Goal: Transaction & Acquisition: Purchase product/service

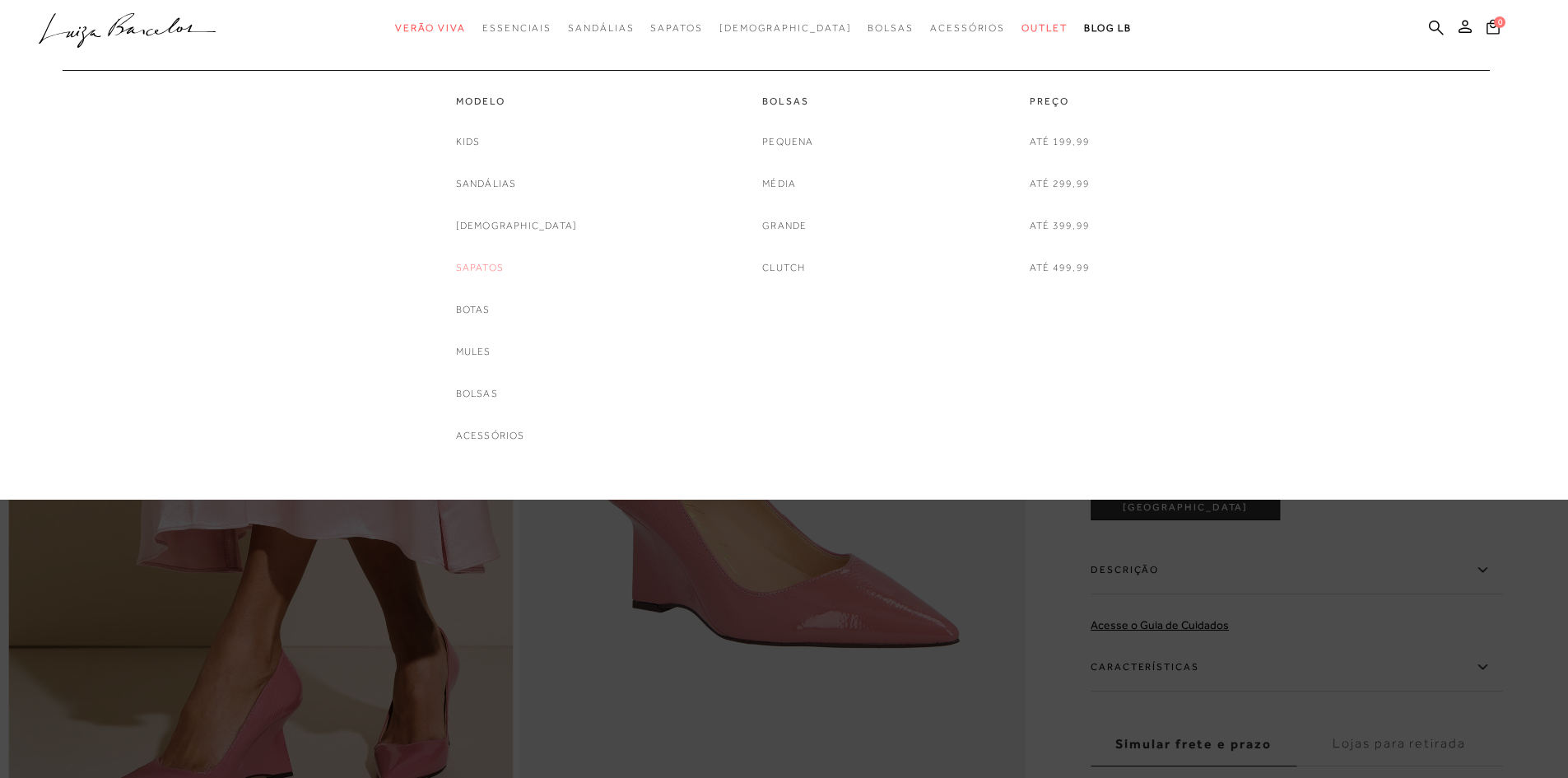
click at [504, 264] on link "Sapatos" at bounding box center [480, 268] width 48 height 17
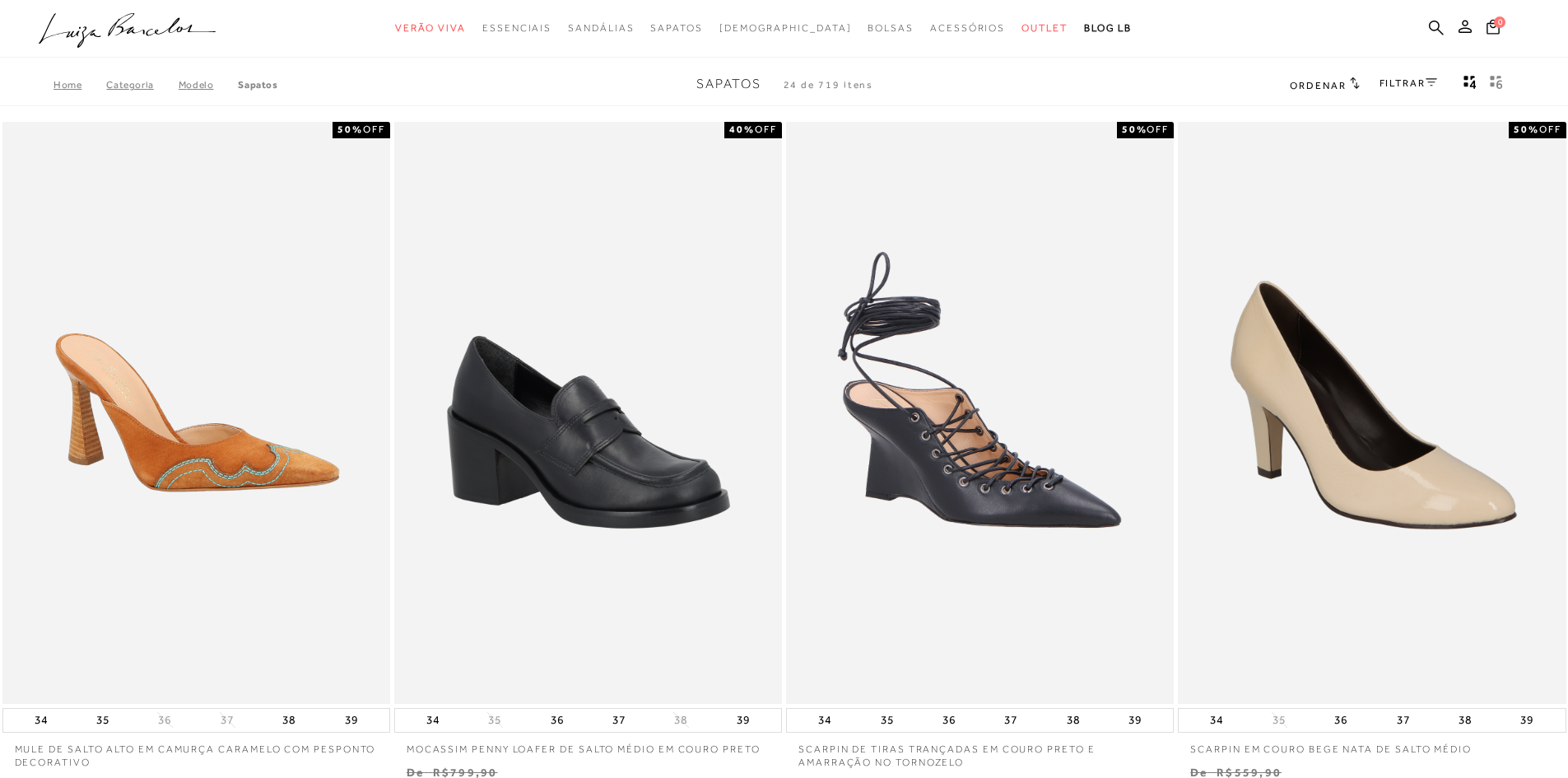
click at [1407, 79] on link "FILTRAR" at bounding box center [1409, 84] width 58 height 12
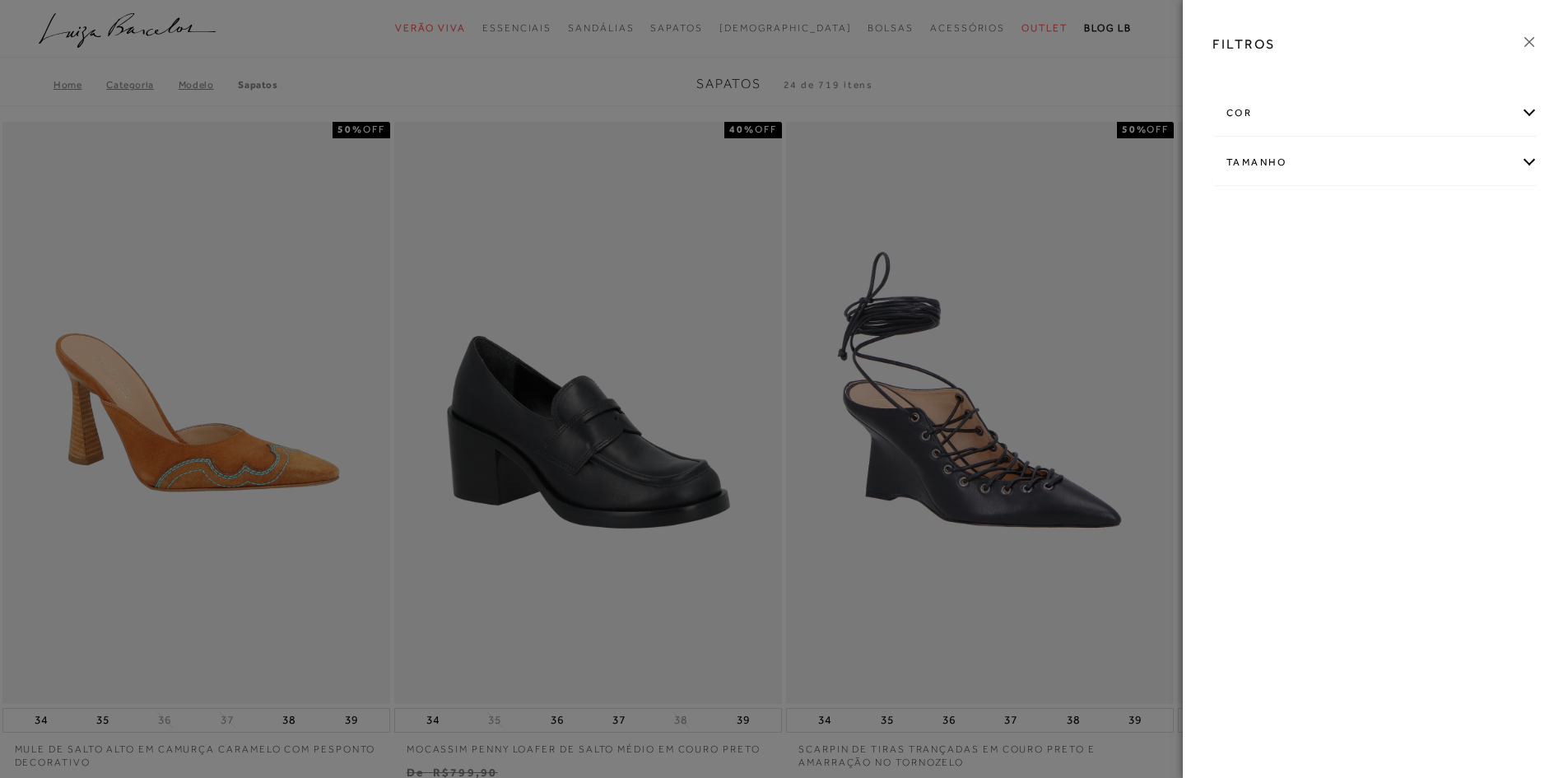
click at [1530, 158] on div "Tamanho" at bounding box center [1375, 162] width 324 height 44
click at [1370, 270] on label "34" at bounding box center [1384, 260] width 38 height 36
click at [1370, 270] on input "34" at bounding box center [1369, 261] width 16 height 16
checkbox input "true"
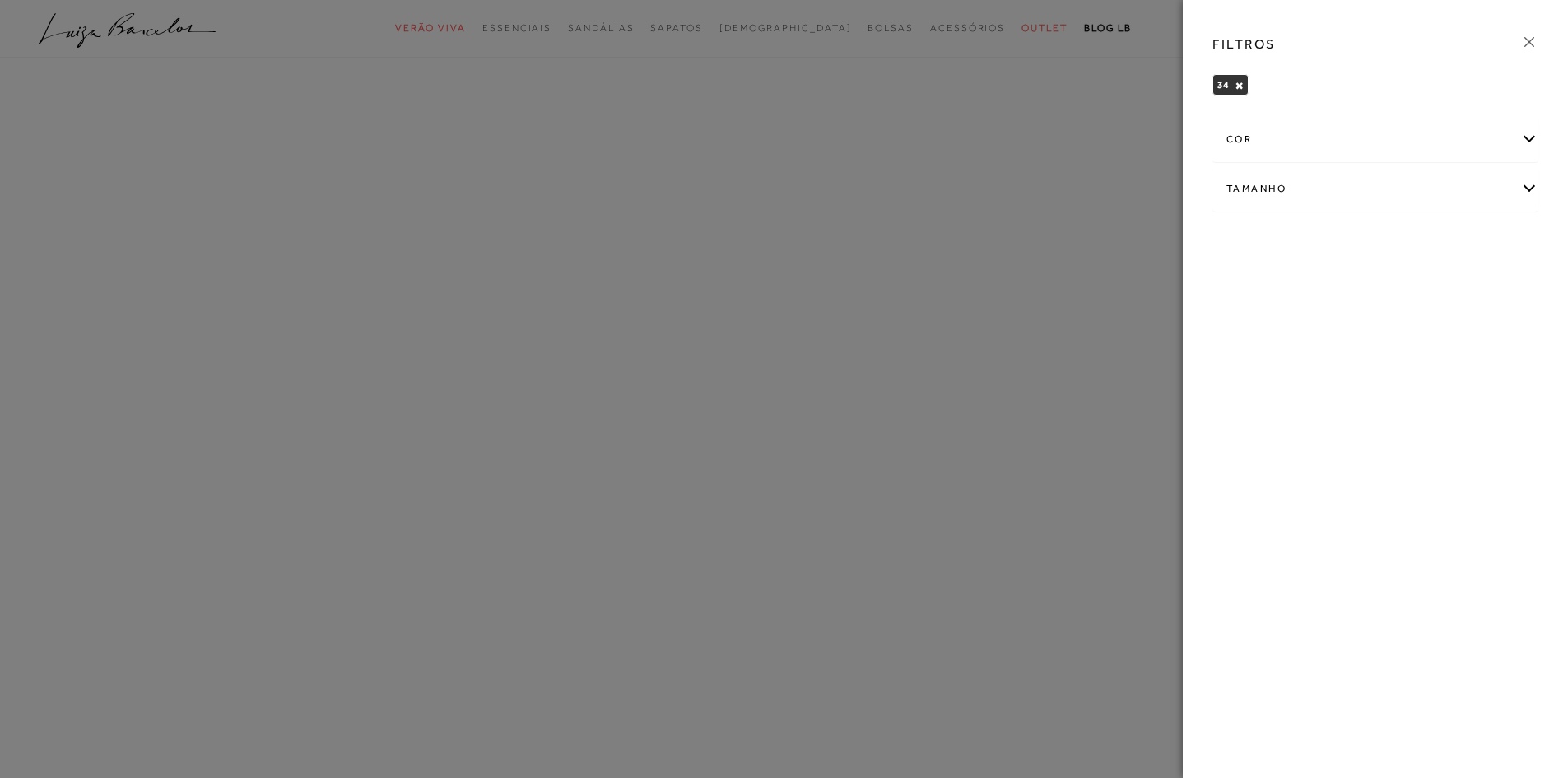
click at [1527, 191] on div "Tamanho" at bounding box center [1375, 189] width 324 height 44
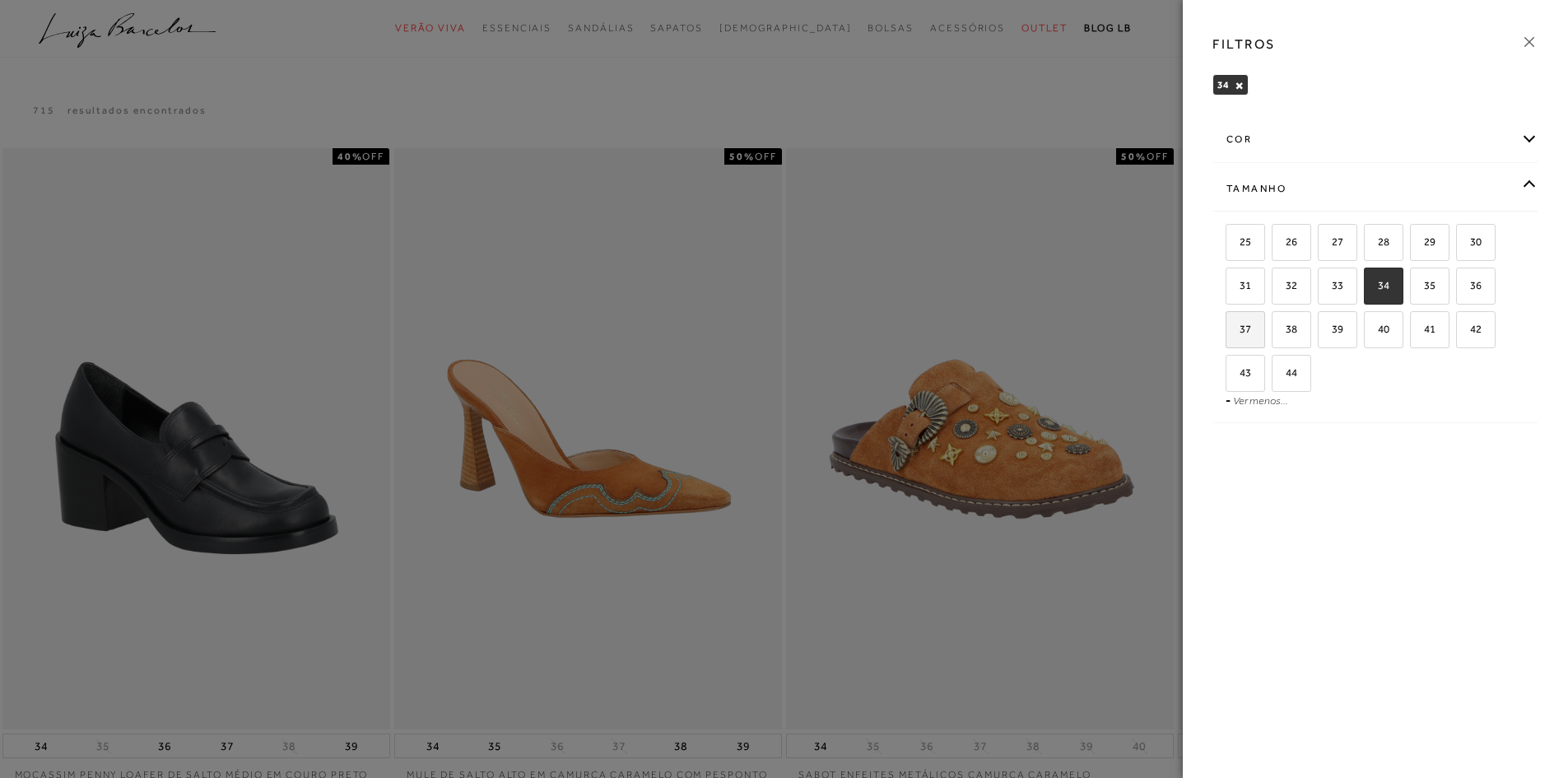
click at [1253, 329] on label "37" at bounding box center [1245, 330] width 38 height 36
click at [1240, 329] on input "37" at bounding box center [1231, 331] width 16 height 16
checkbox input "true"
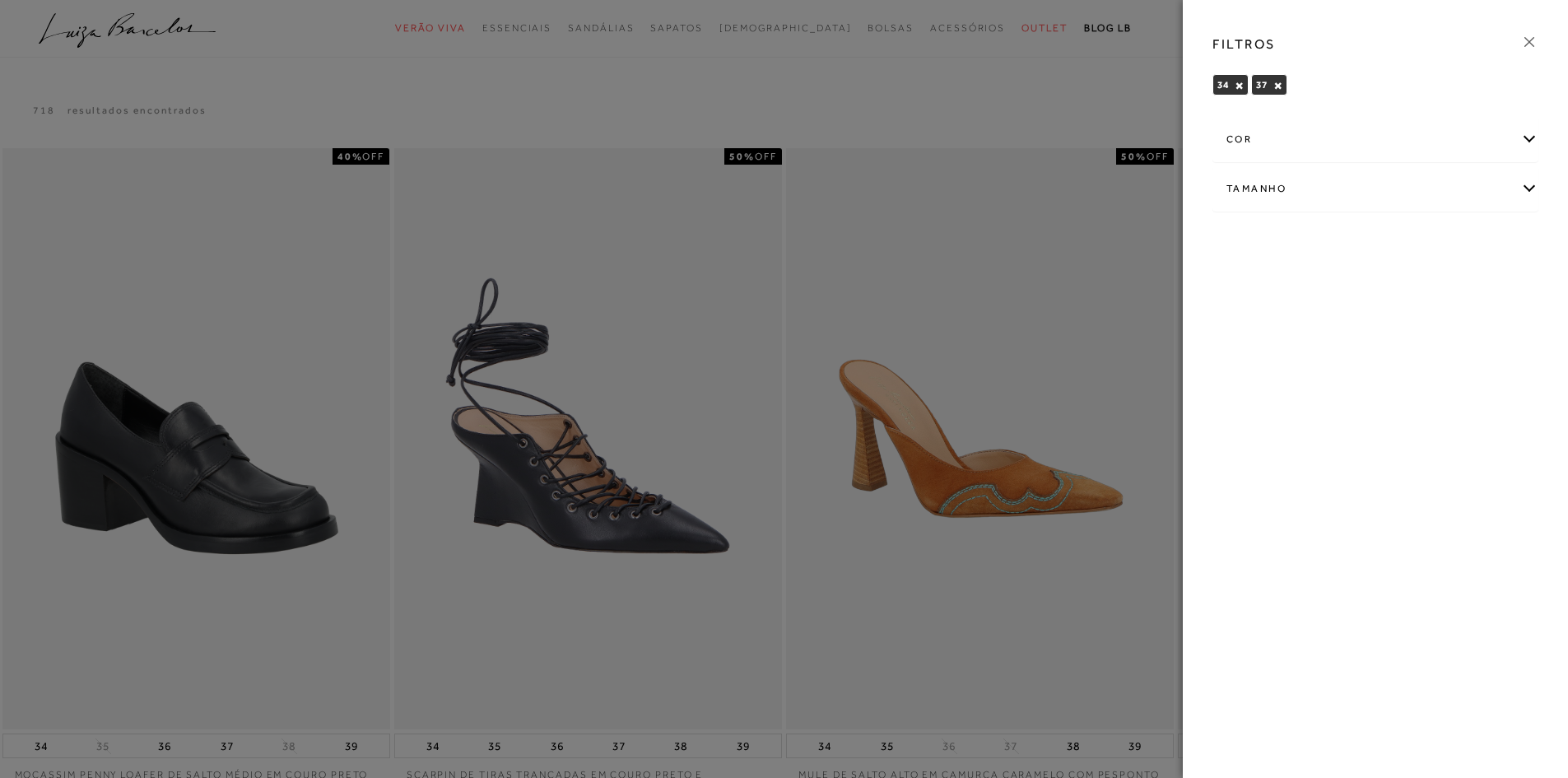
click at [1530, 186] on div "Tamanho" at bounding box center [1375, 189] width 324 height 44
click at [1386, 336] on label "40" at bounding box center [1384, 330] width 38 height 36
click at [1378, 336] on input "40" at bounding box center [1369, 331] width 16 height 16
checkbox input "true"
click at [1164, 327] on div at bounding box center [784, 389] width 1568 height 778
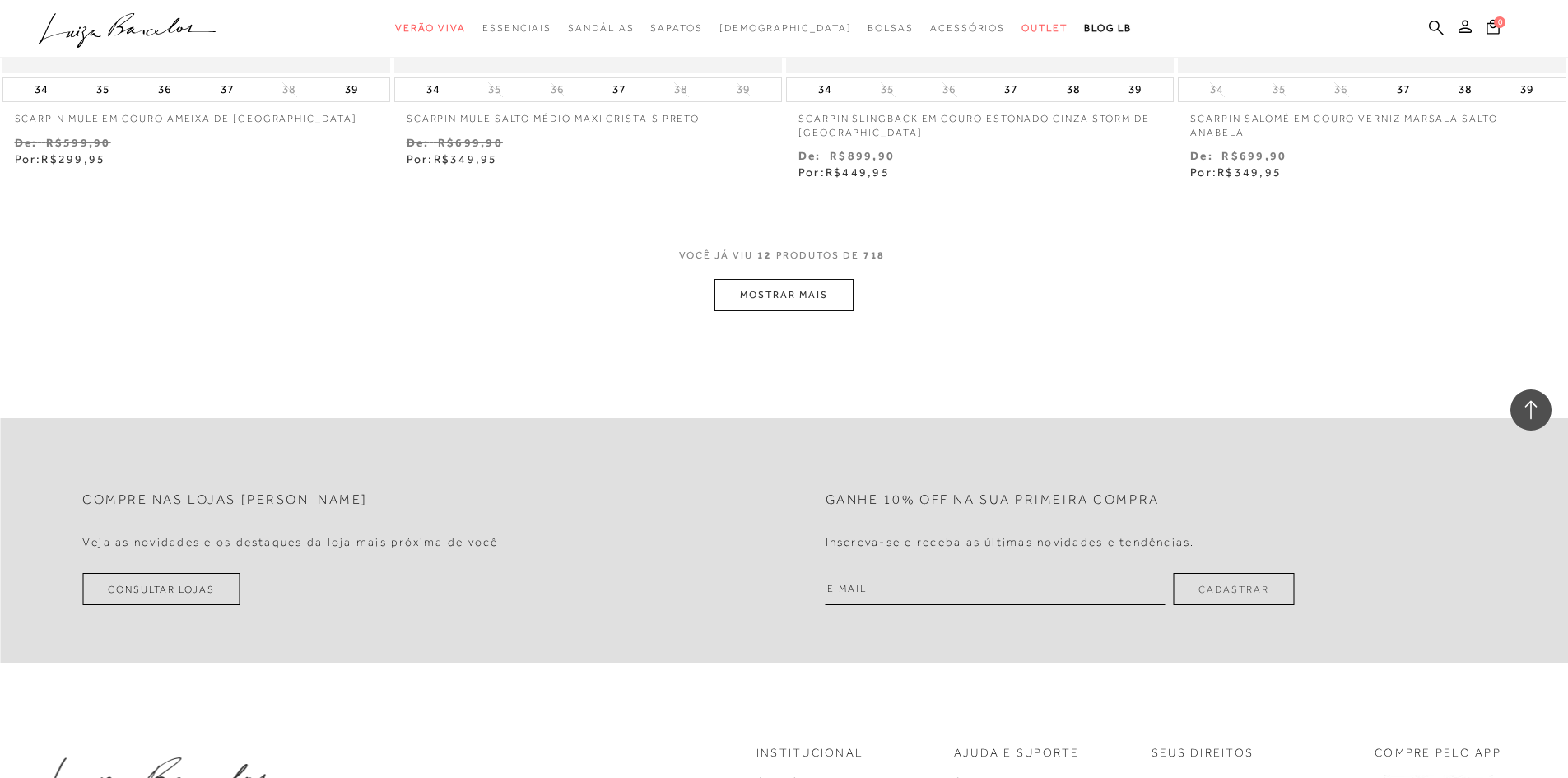
scroll to position [2058, 0]
click at [841, 303] on button "MOSTRAR MAIS" at bounding box center [784, 293] width 138 height 32
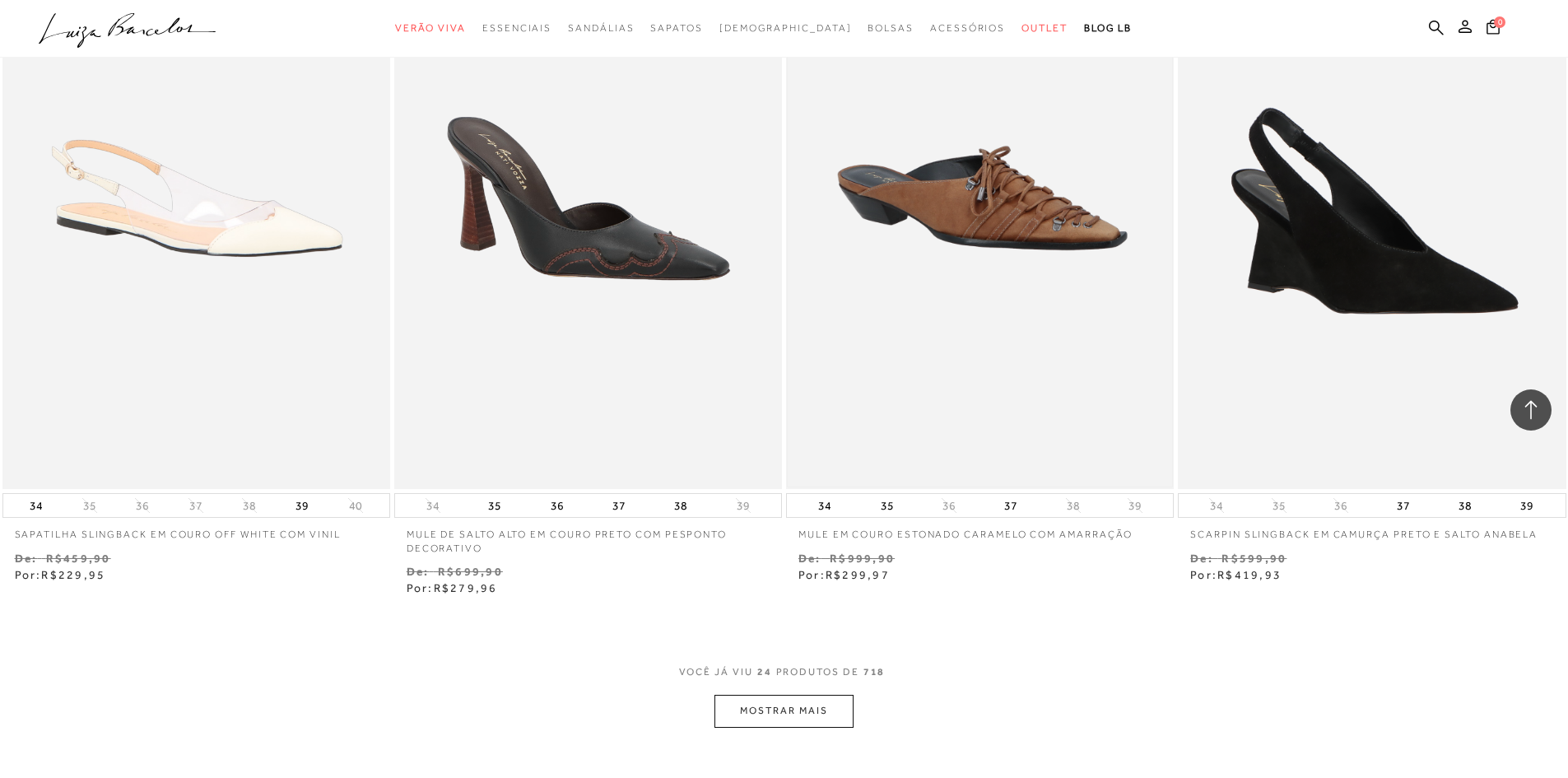
scroll to position [4035, 0]
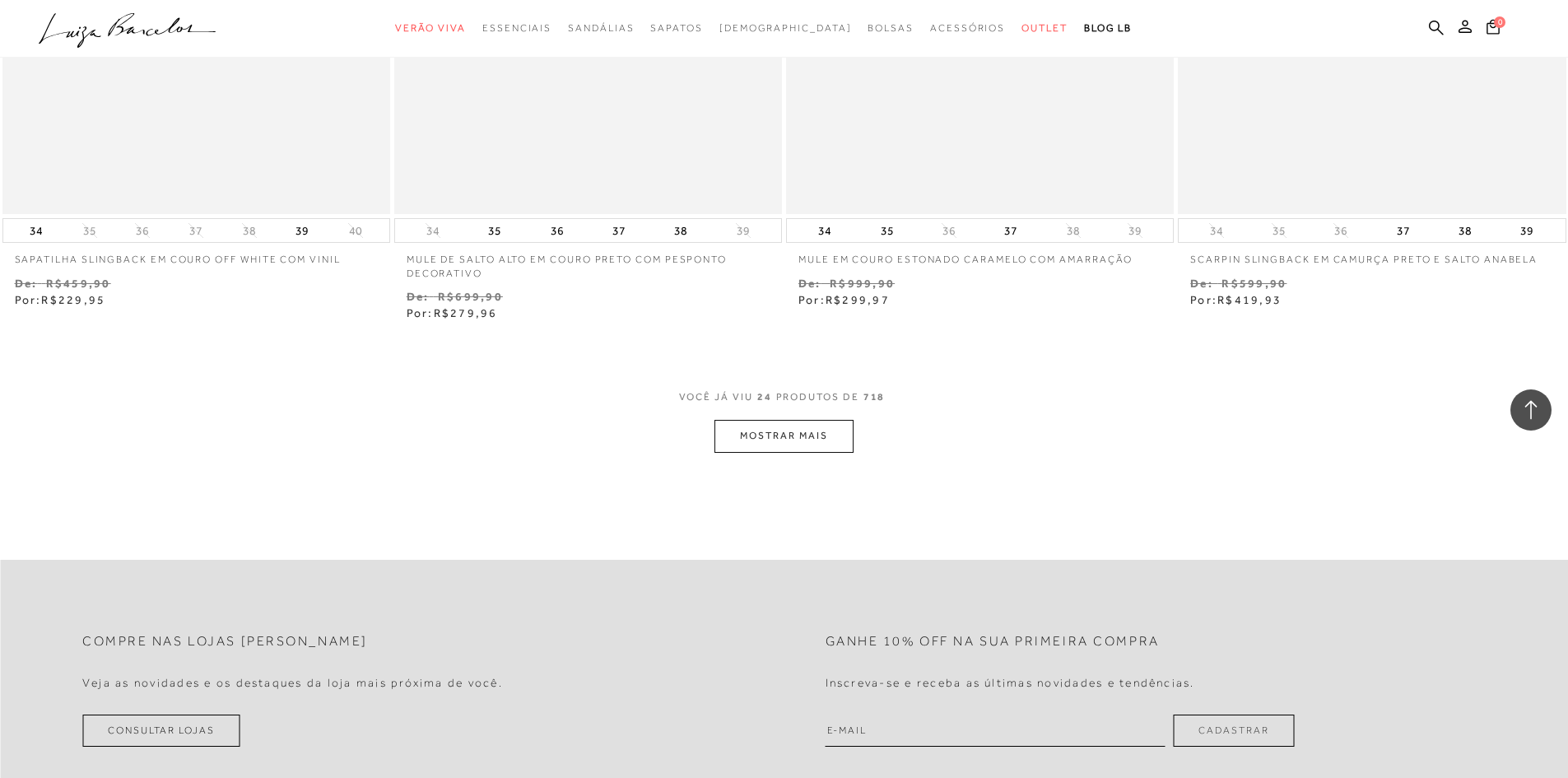
click at [794, 425] on button "MOSTRAR MAIS" at bounding box center [784, 436] width 138 height 32
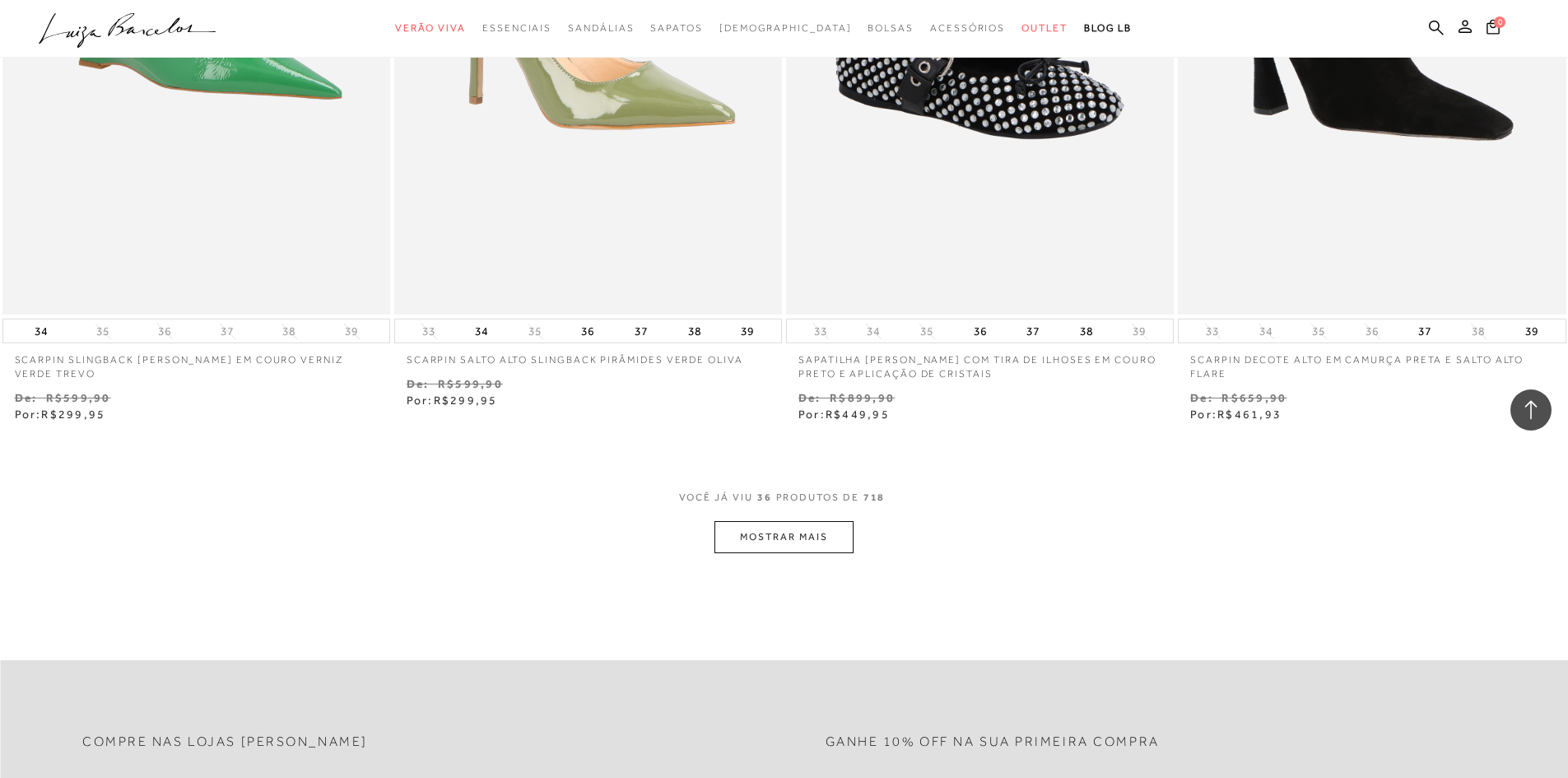
scroll to position [6094, 0]
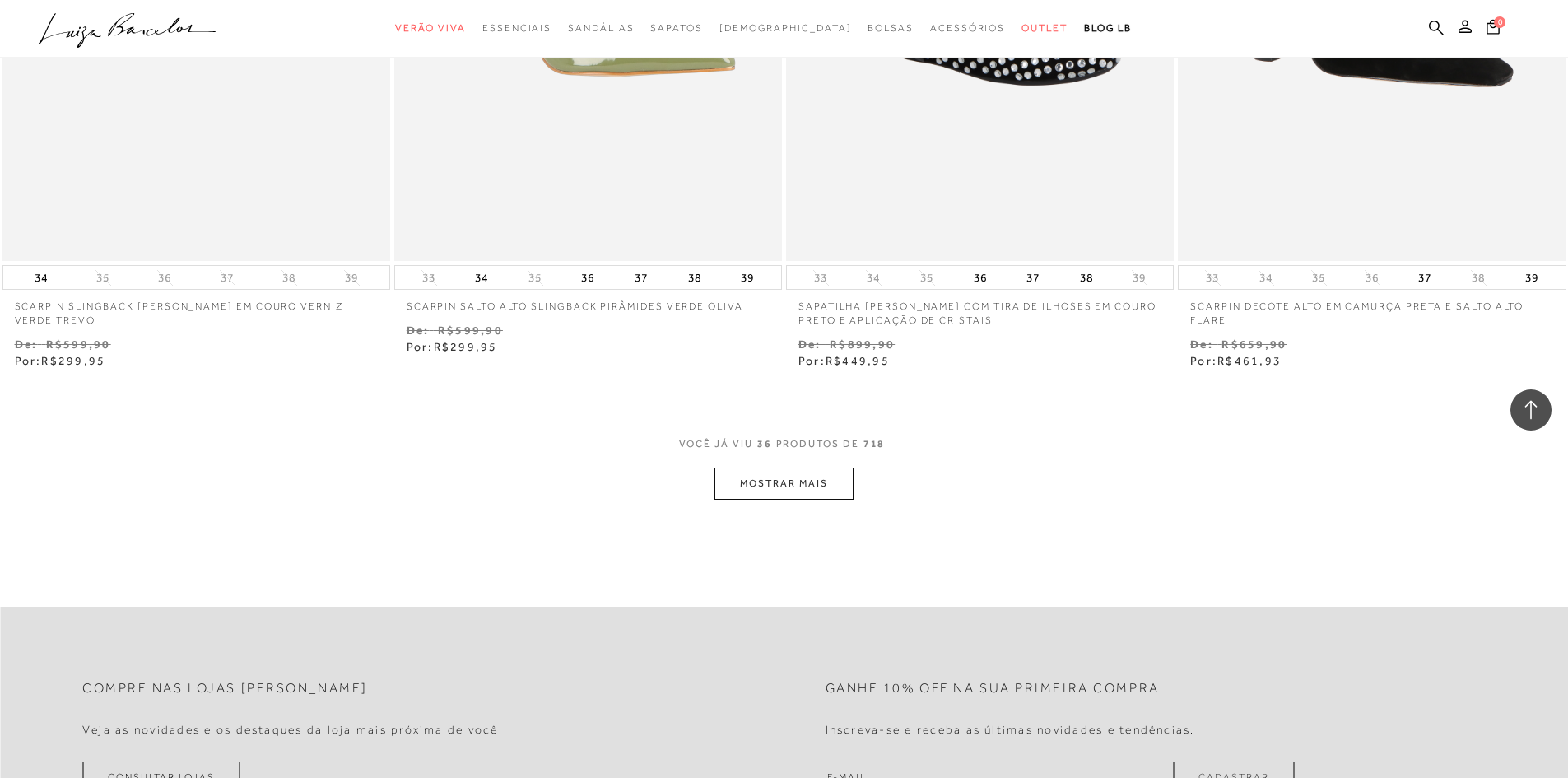
click at [842, 496] on button "MOSTRAR MAIS" at bounding box center [784, 484] width 138 height 32
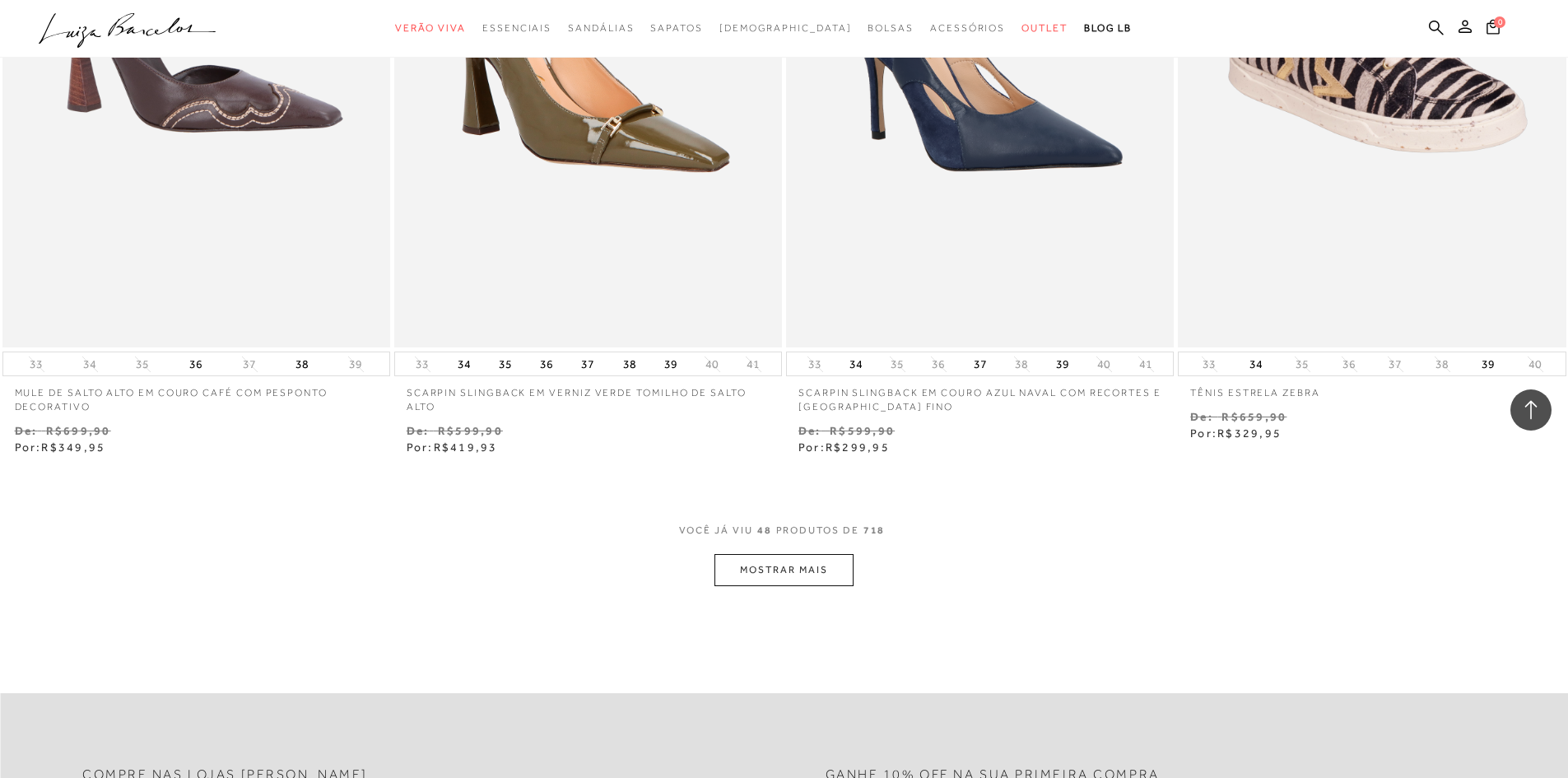
scroll to position [8153, 0]
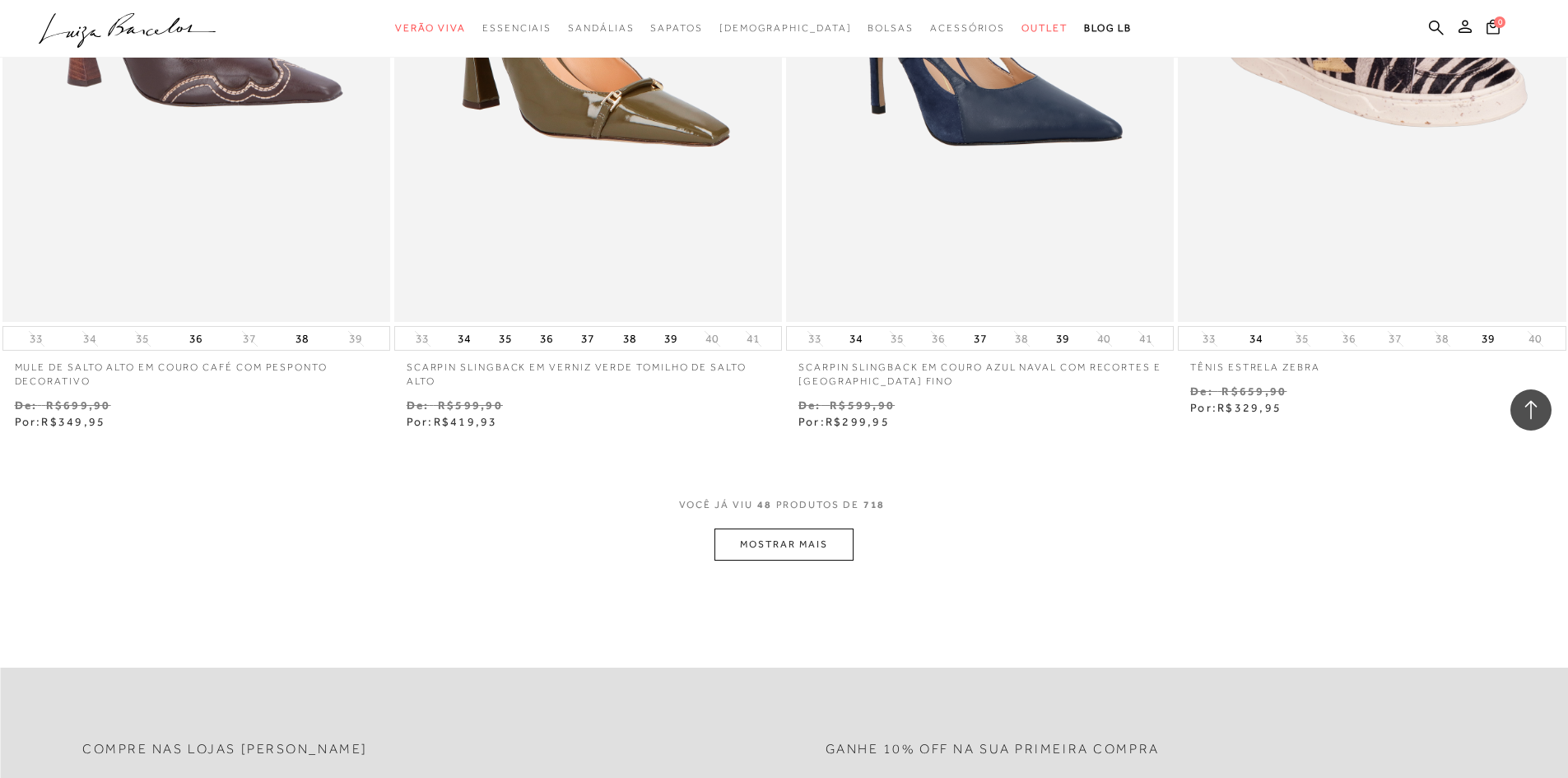
click at [799, 550] on button "MOSTRAR MAIS" at bounding box center [784, 545] width 138 height 32
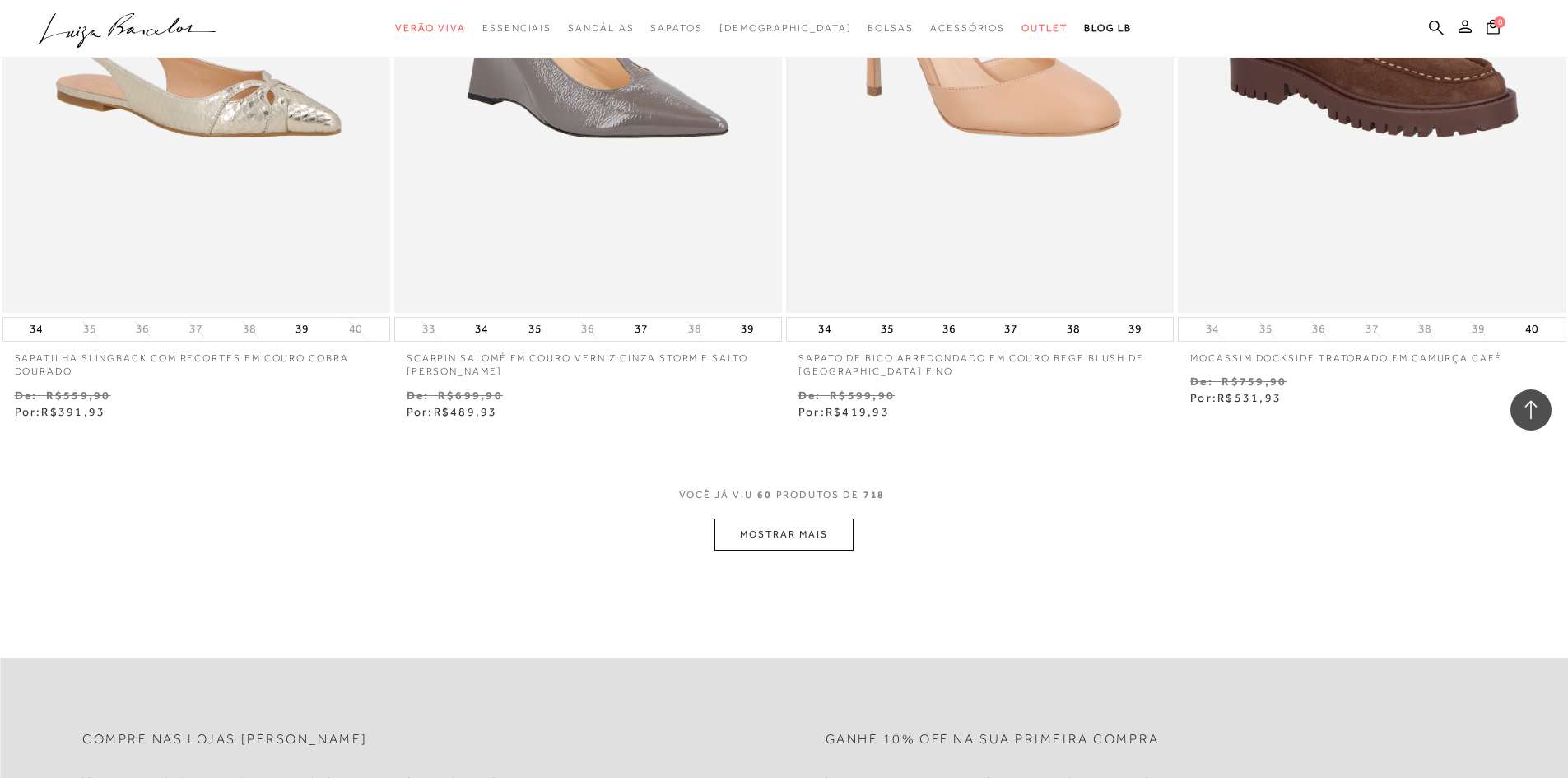
scroll to position [10377, 0]
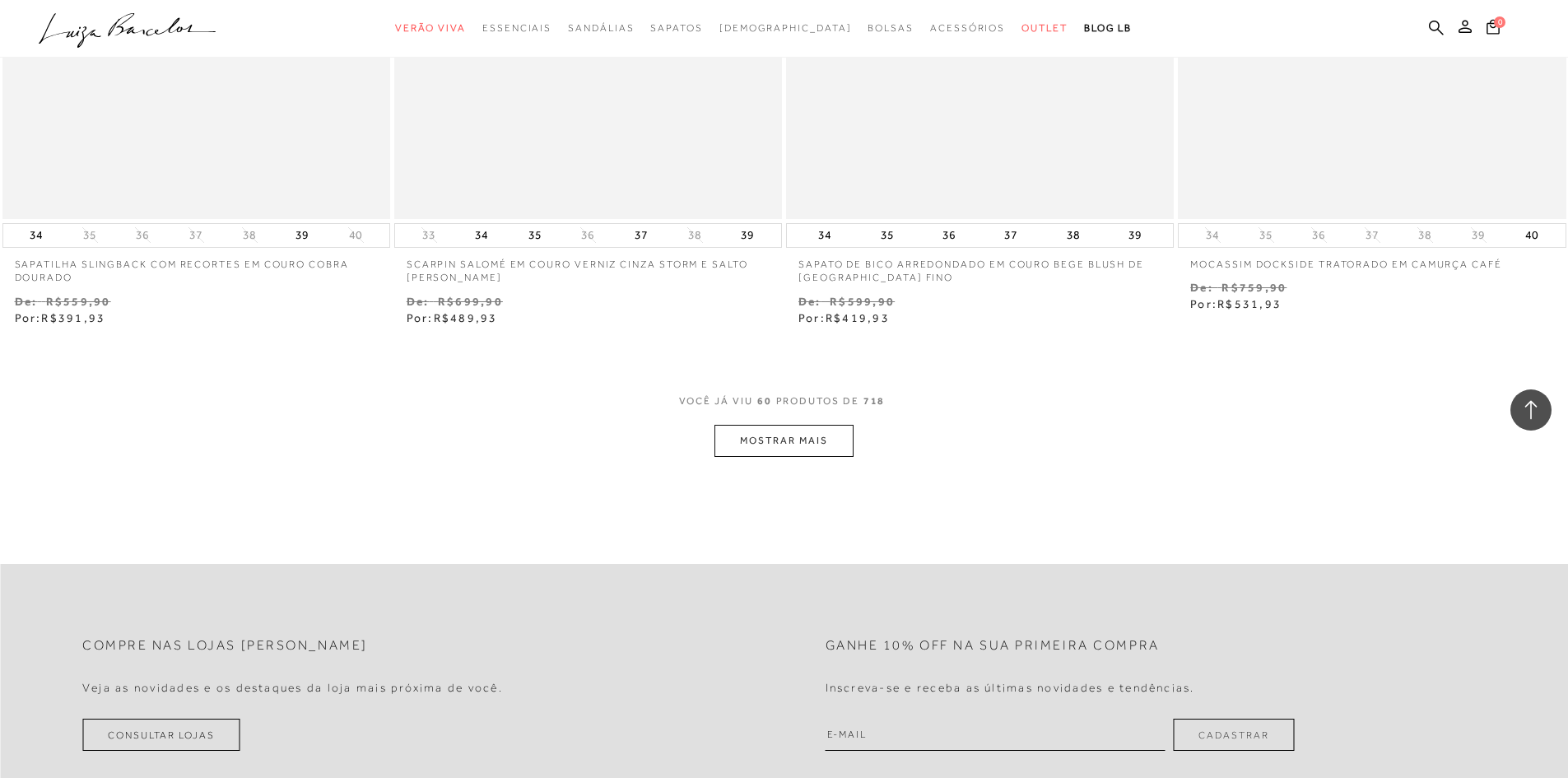
click at [800, 457] on button "MOSTRAR MAIS" at bounding box center [784, 441] width 138 height 32
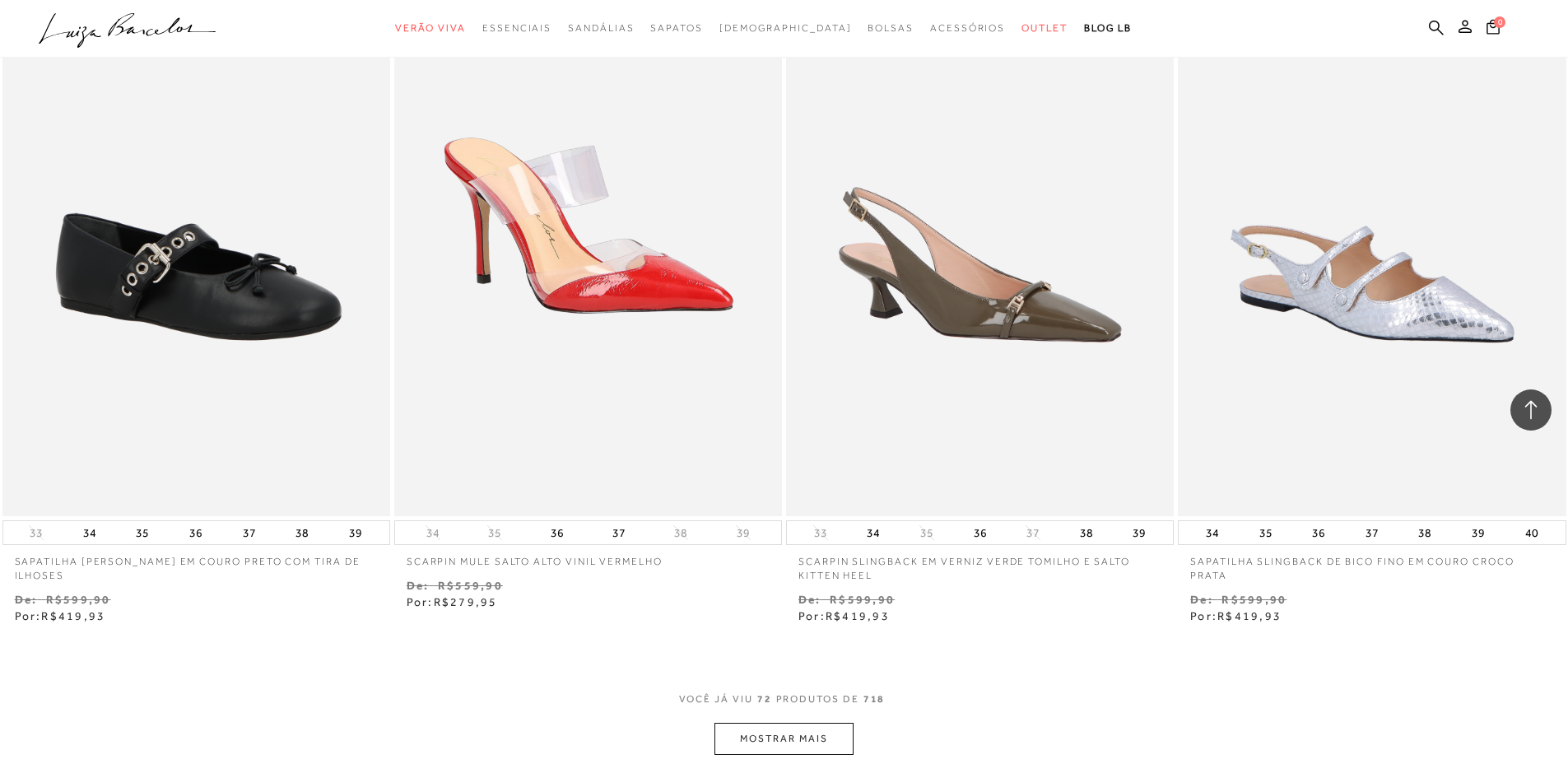
scroll to position [12189, 0]
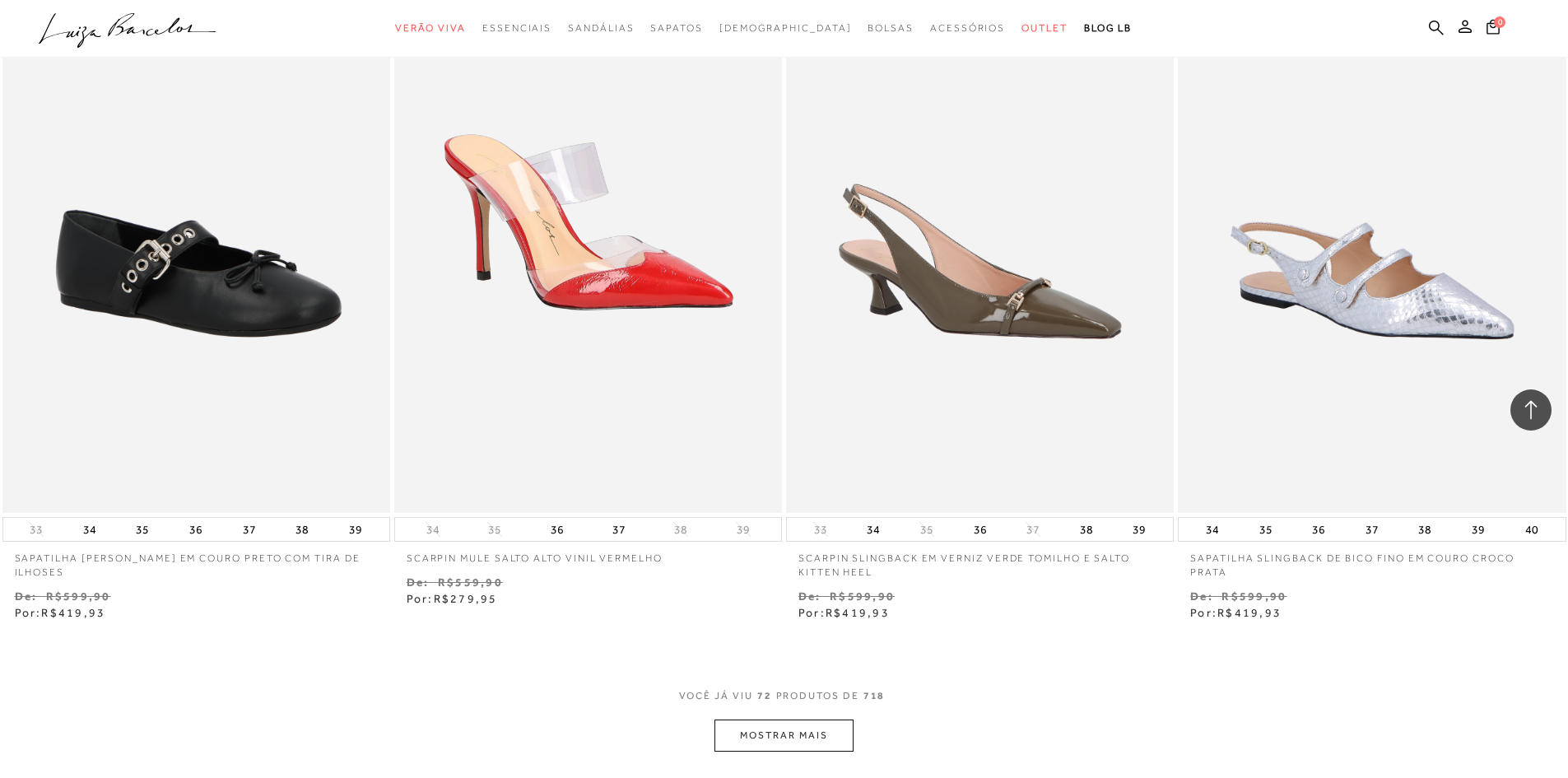
click at [829, 745] on button "MOSTRAR MAIS" at bounding box center [784, 736] width 138 height 32
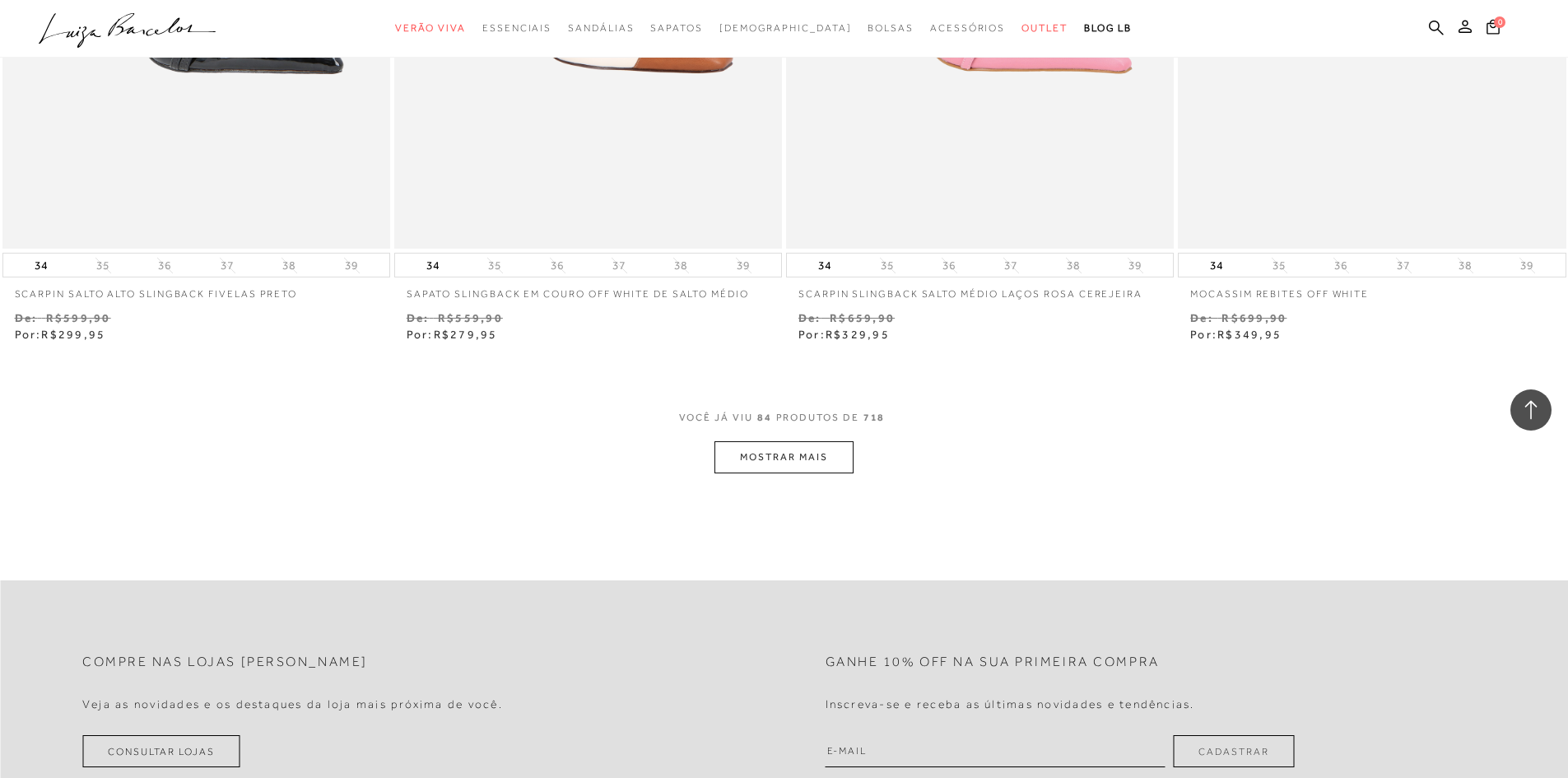
scroll to position [14576, 0]
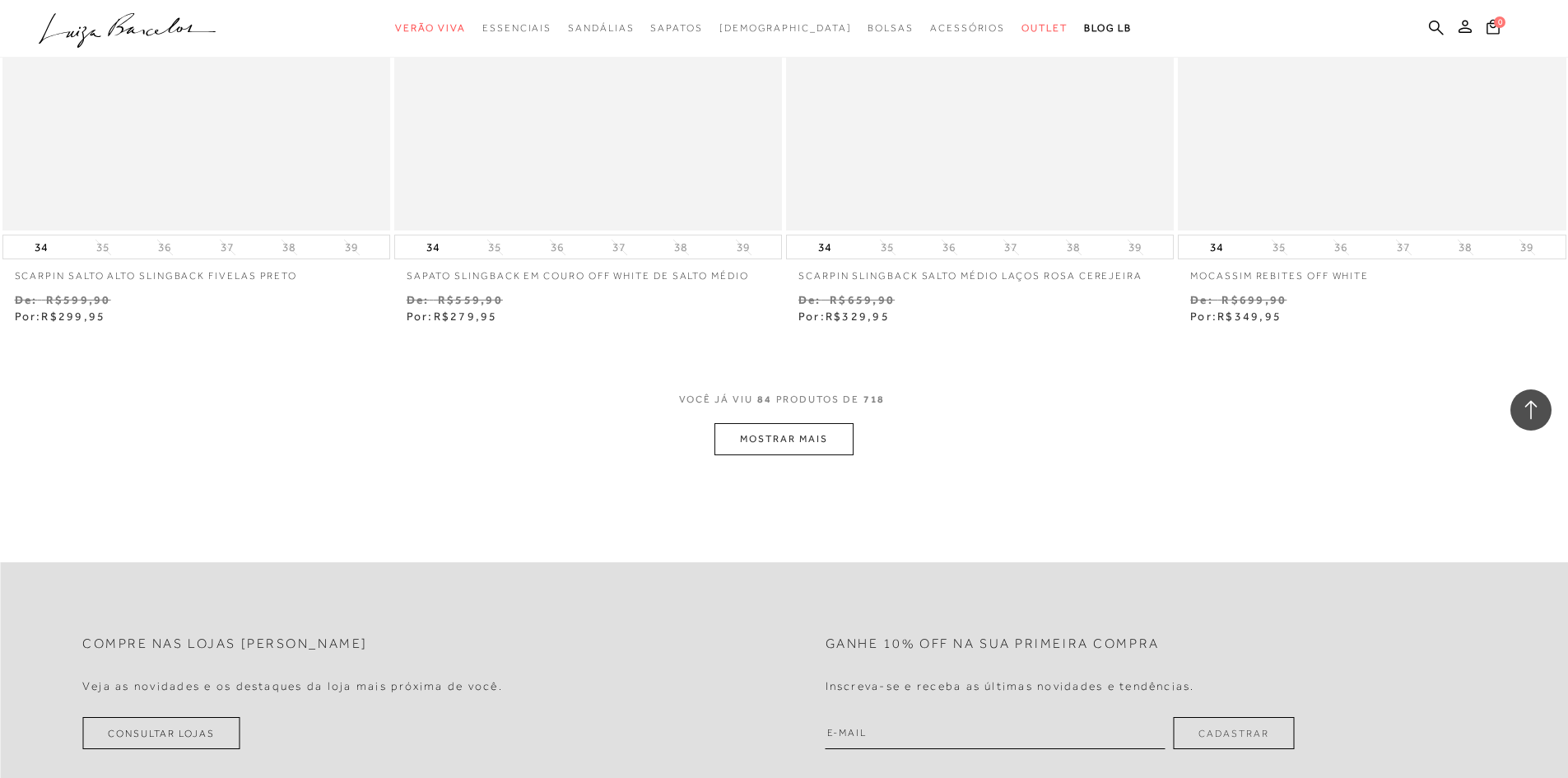
click at [830, 450] on button "MOSTRAR MAIS" at bounding box center [784, 439] width 138 height 32
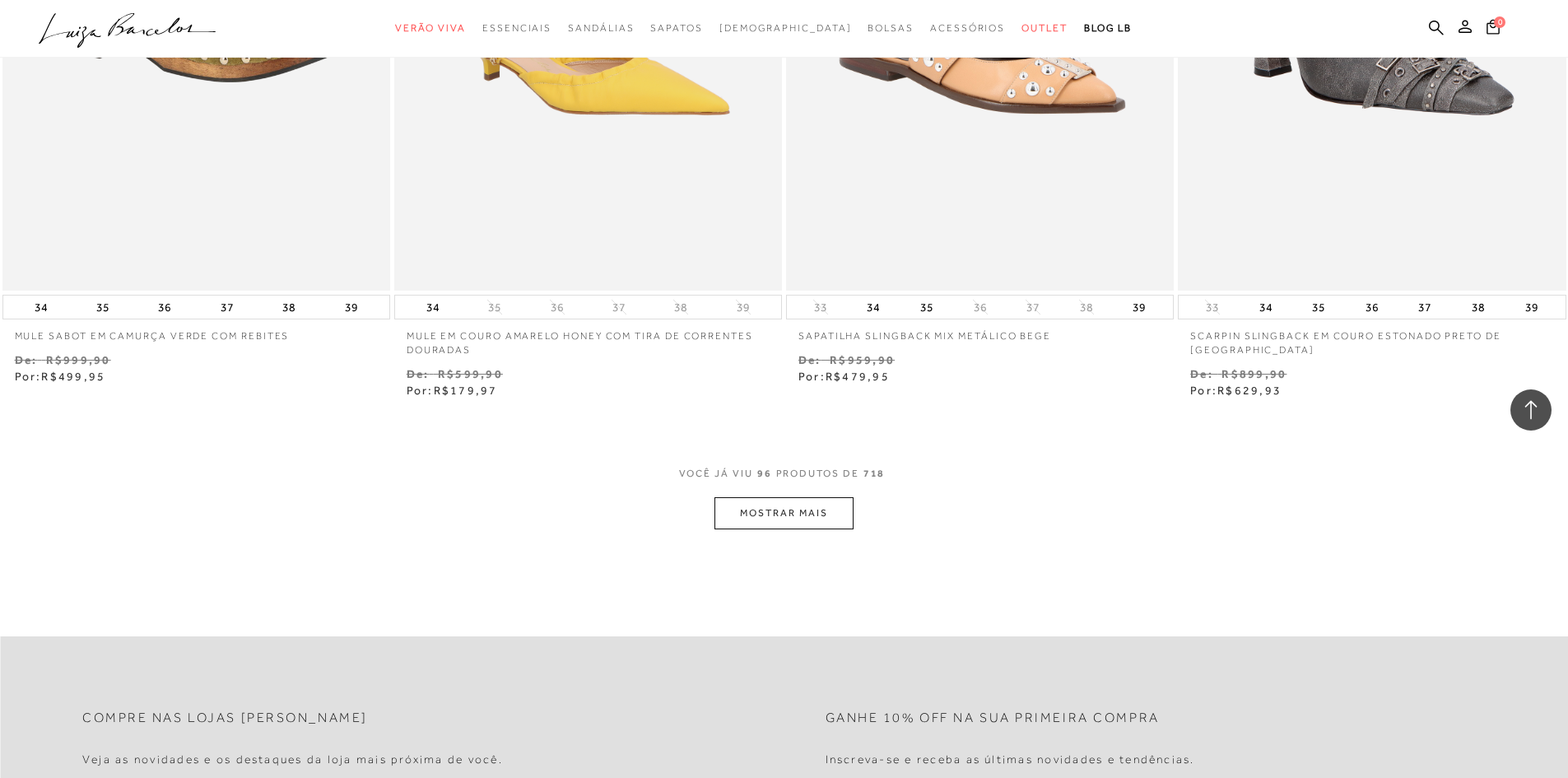
scroll to position [16636, 0]
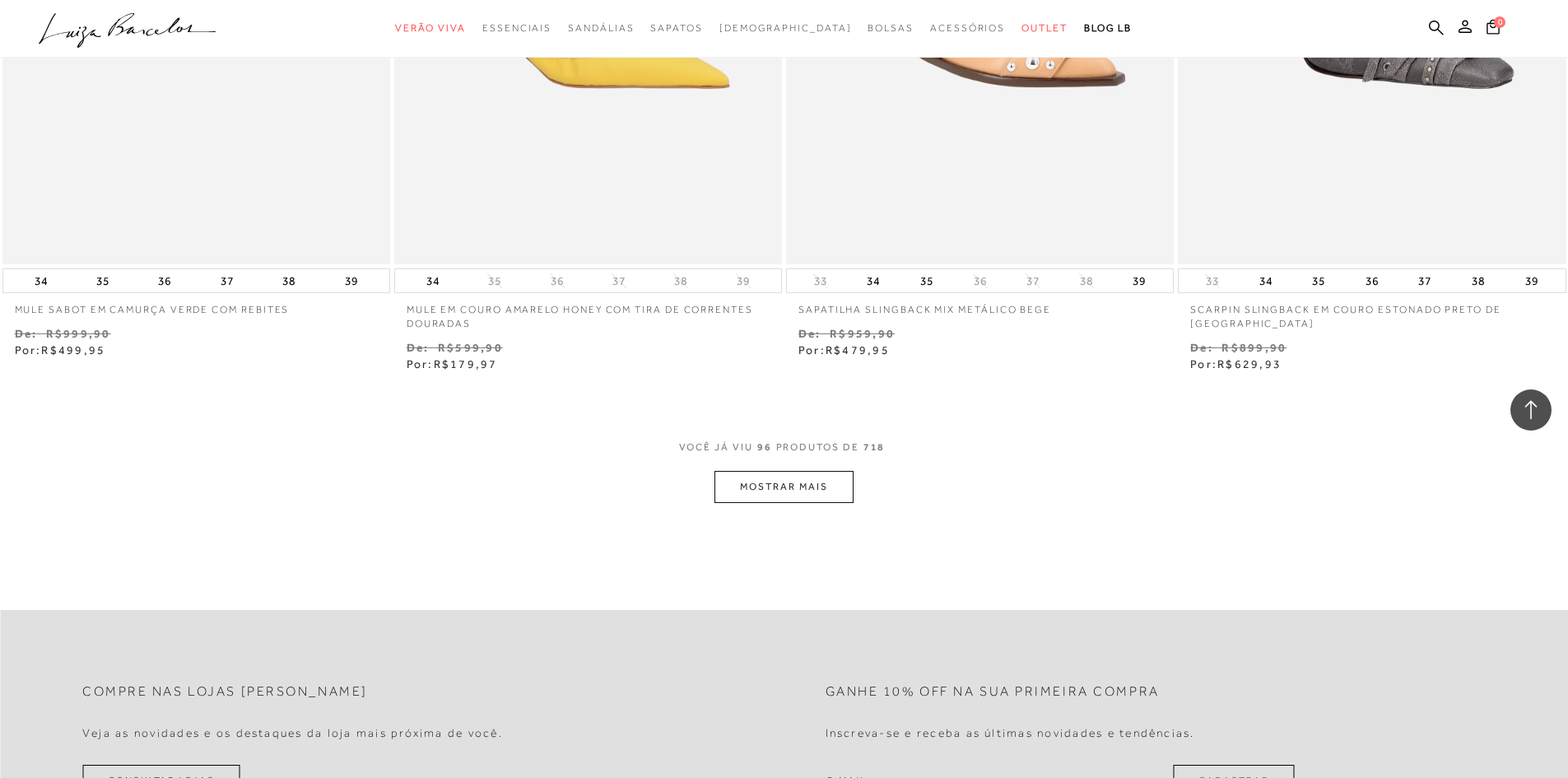
click at [829, 494] on button "MOSTRAR MAIS" at bounding box center [784, 487] width 138 height 32
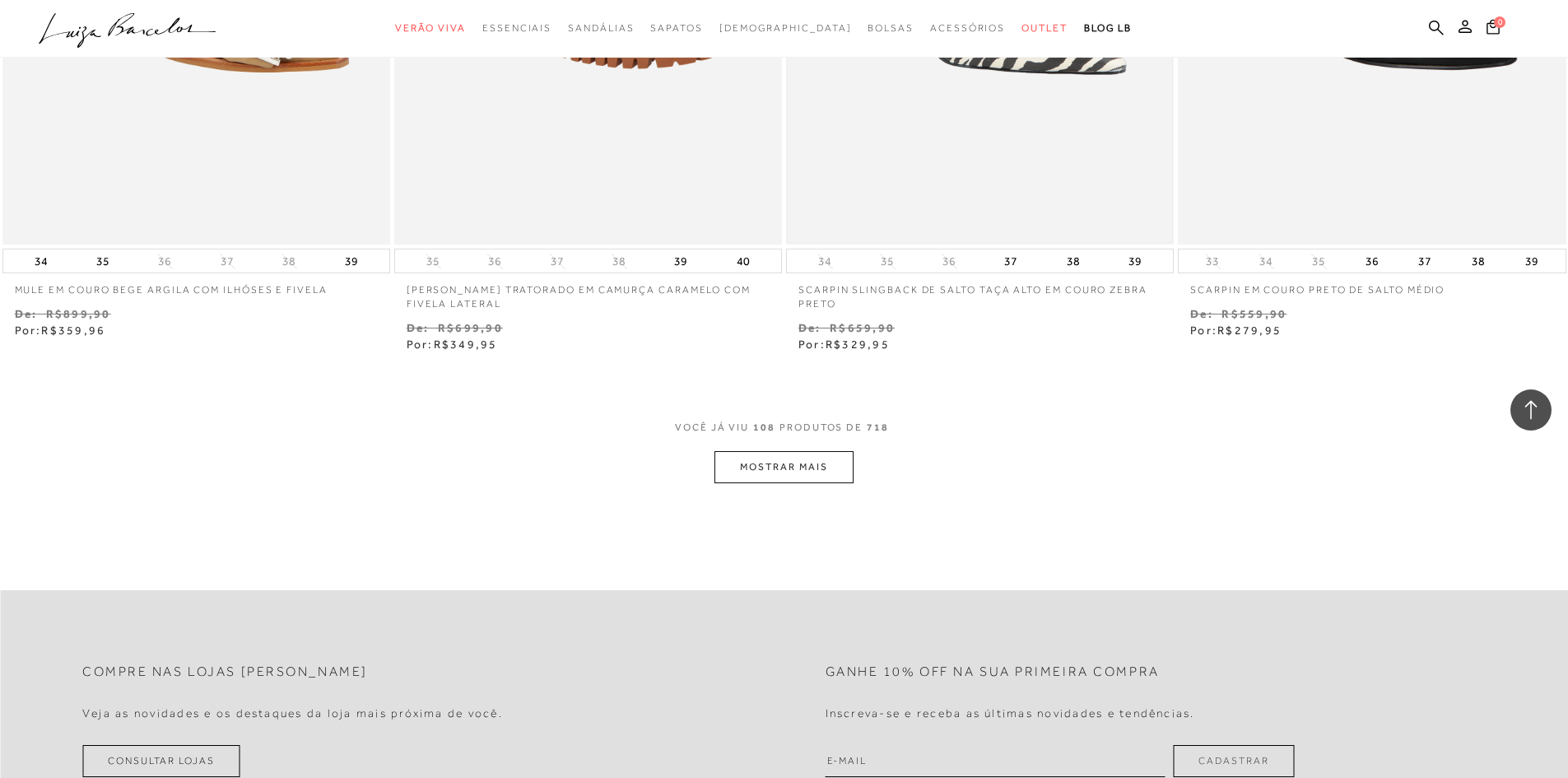
scroll to position [18777, 0]
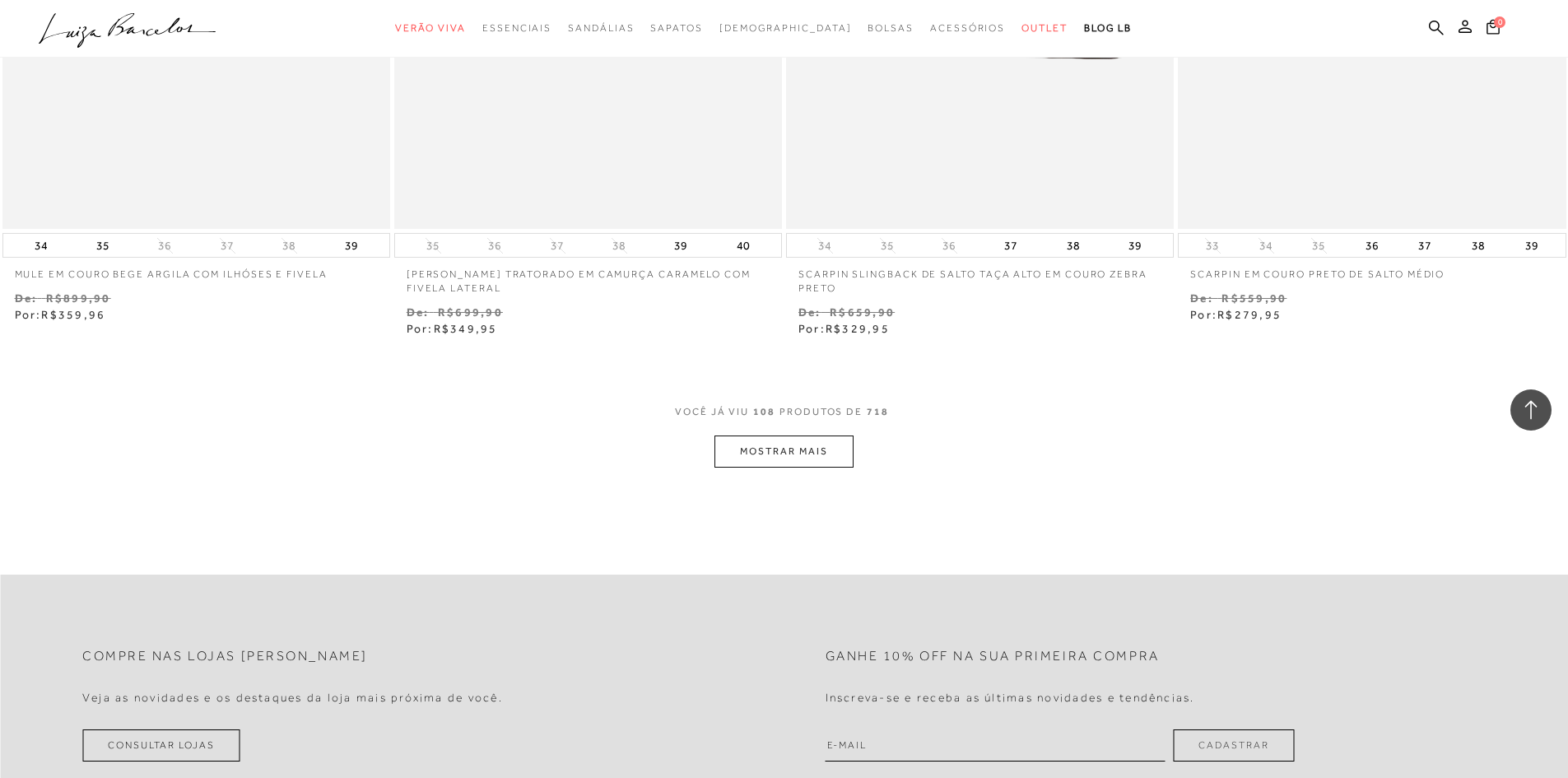
click at [809, 458] on button "MOSTRAR MAIS" at bounding box center [784, 452] width 138 height 32
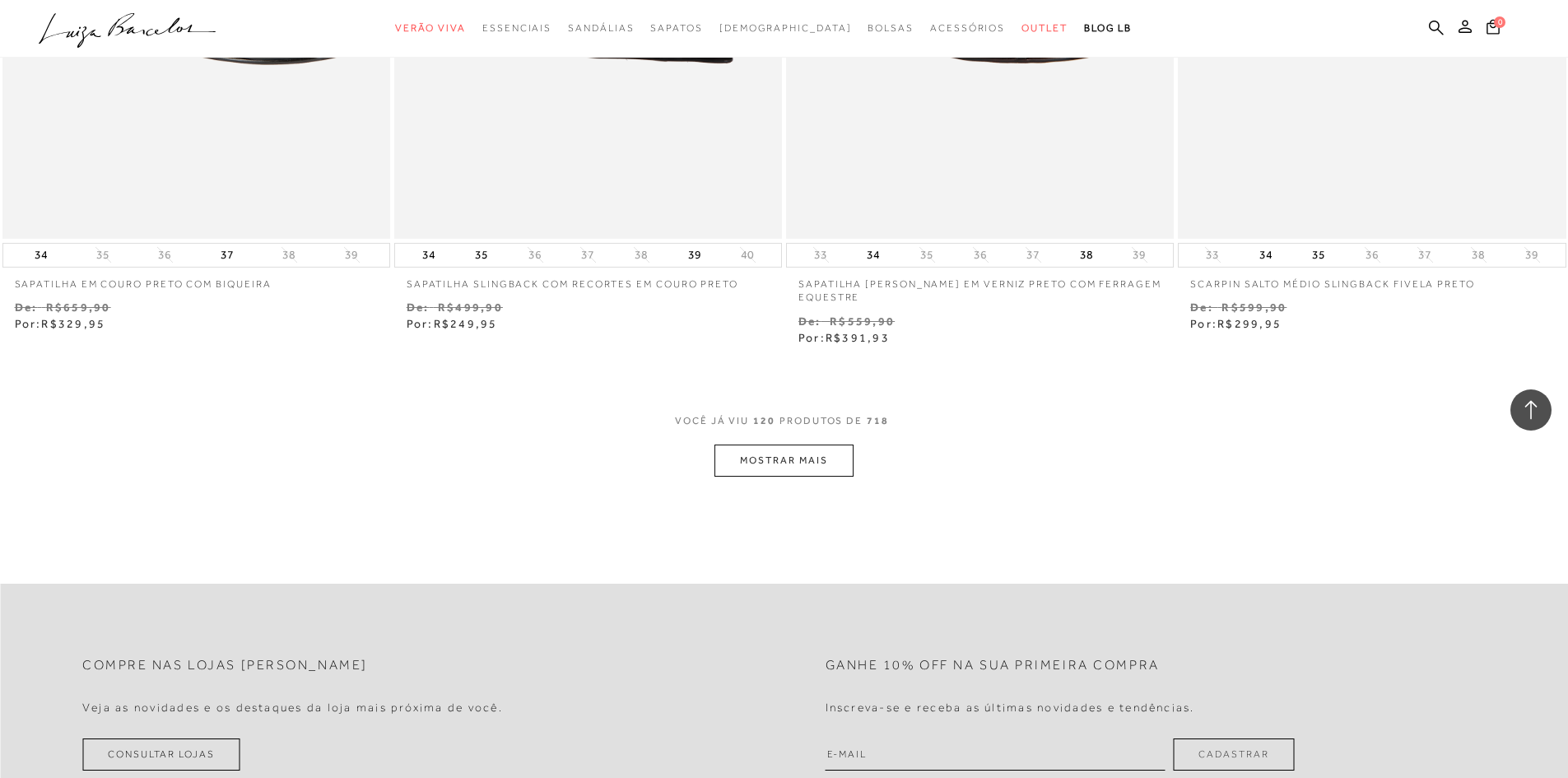
scroll to position [20918, 0]
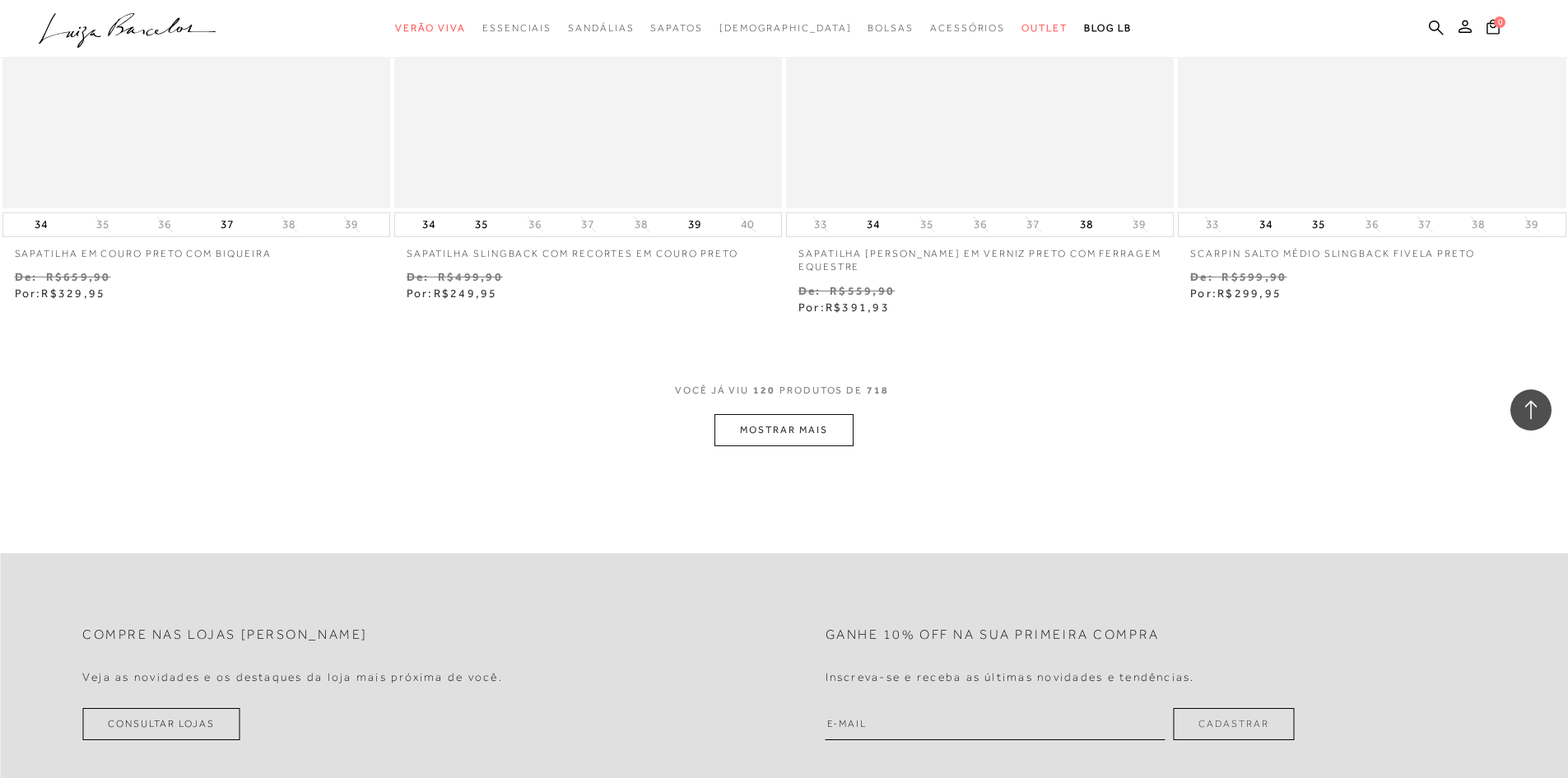
click at [821, 433] on button "MOSTRAR MAIS" at bounding box center [784, 431] width 138 height 32
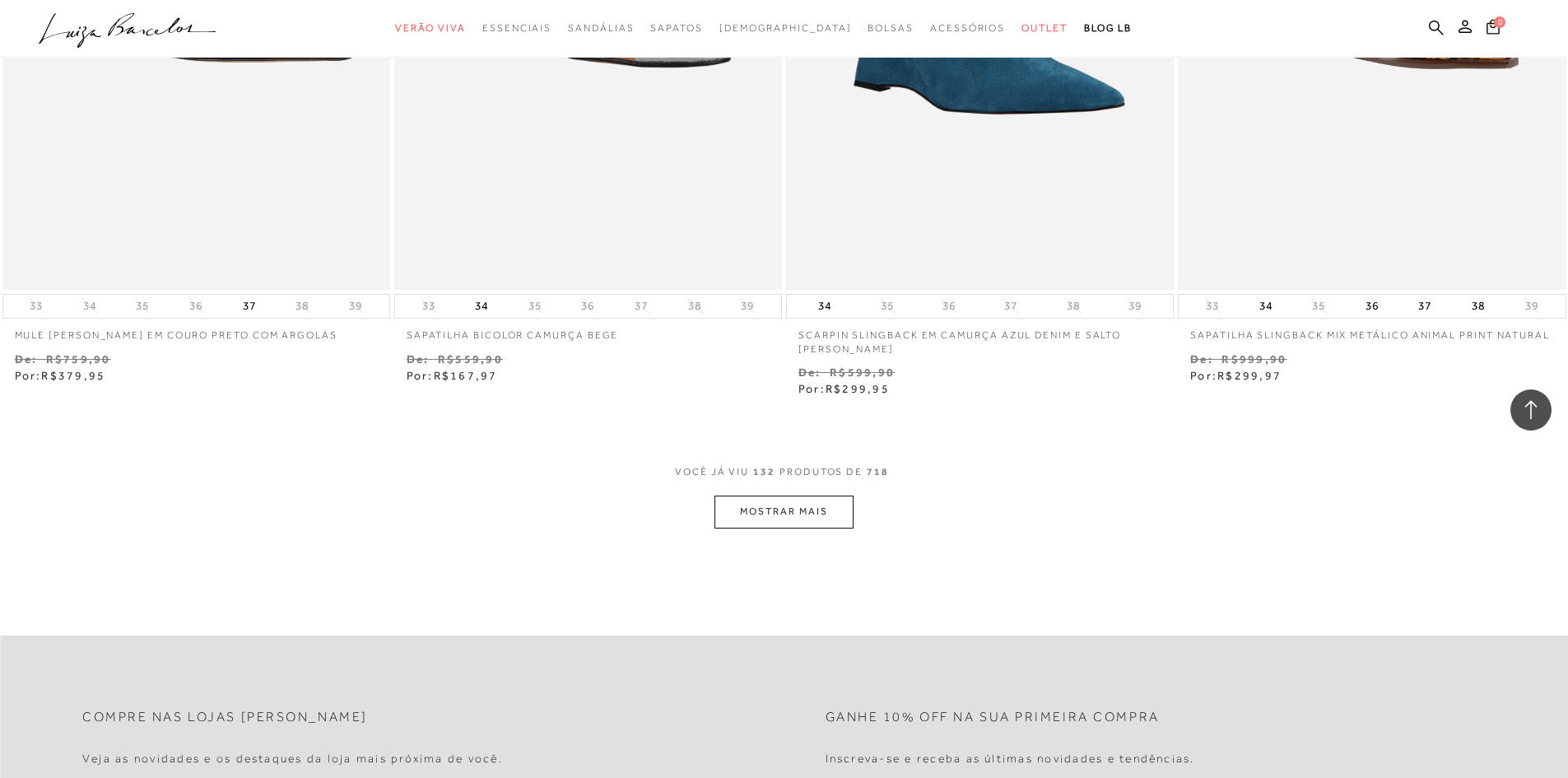
scroll to position [22957, 0]
click at [842, 525] on button "MOSTRAR MAIS" at bounding box center [784, 511] width 138 height 32
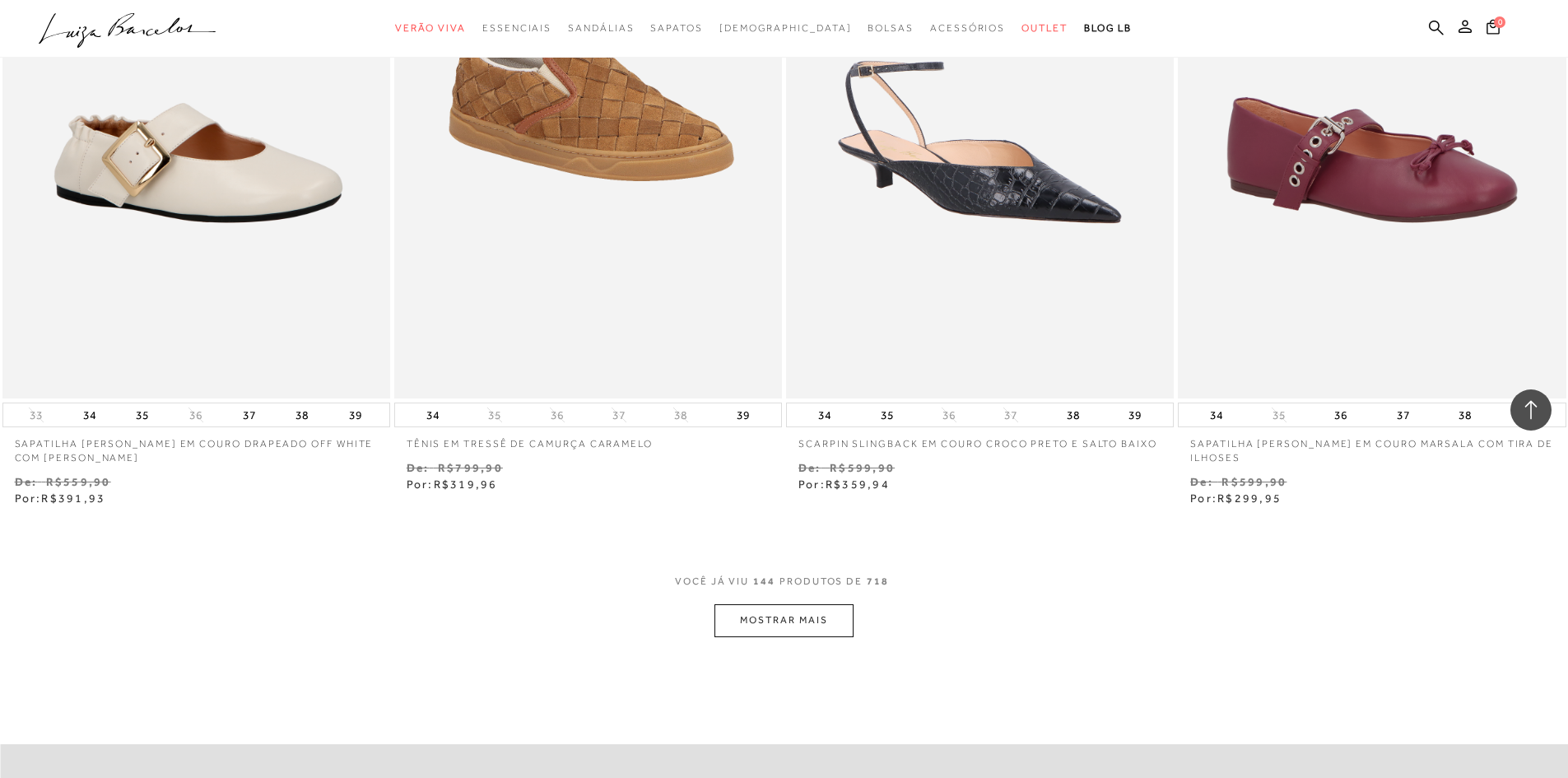
scroll to position [25016, 0]
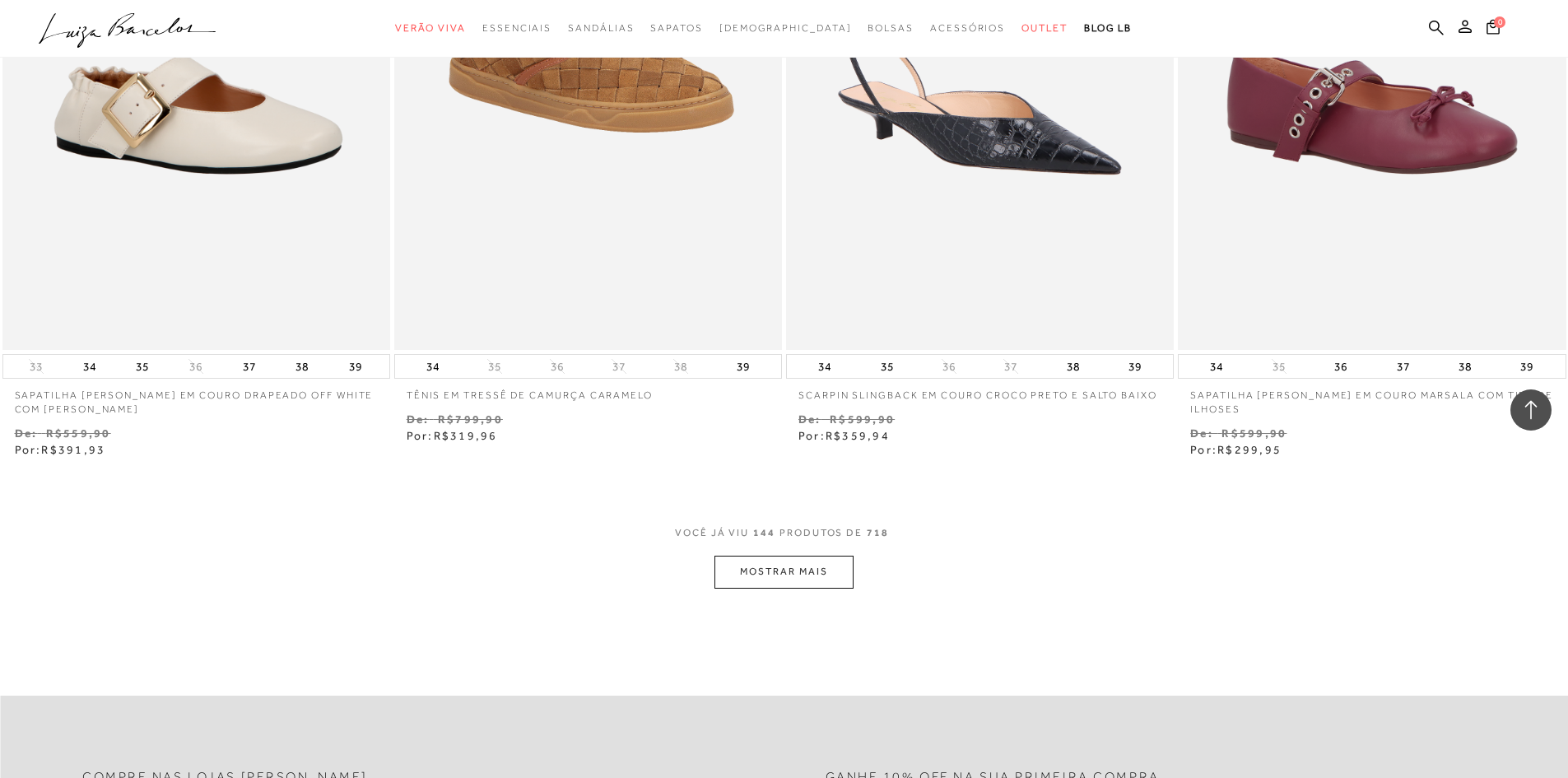
click at [813, 581] on button "MOSTRAR MAIS" at bounding box center [784, 572] width 138 height 32
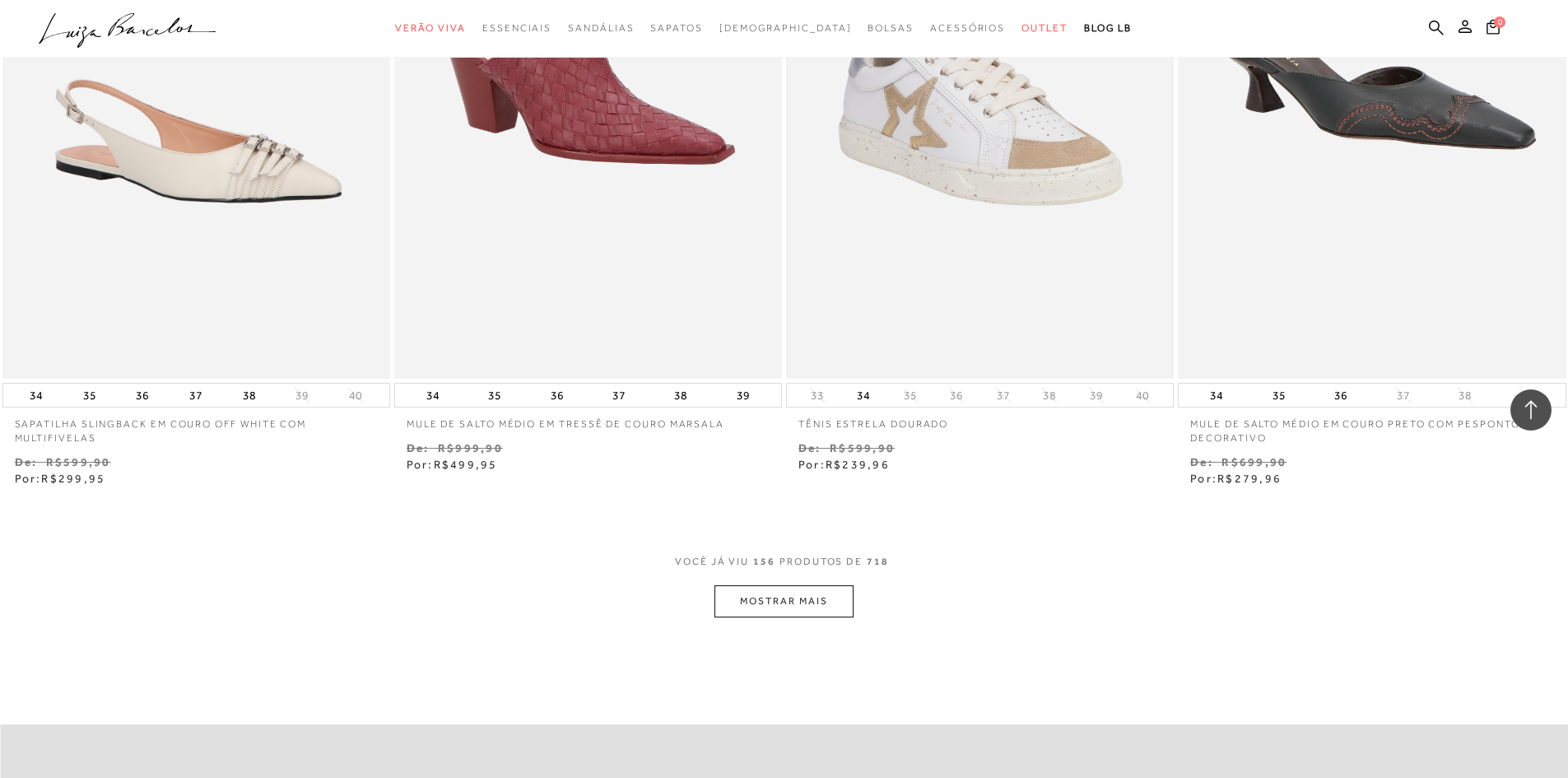
scroll to position [27157, 0]
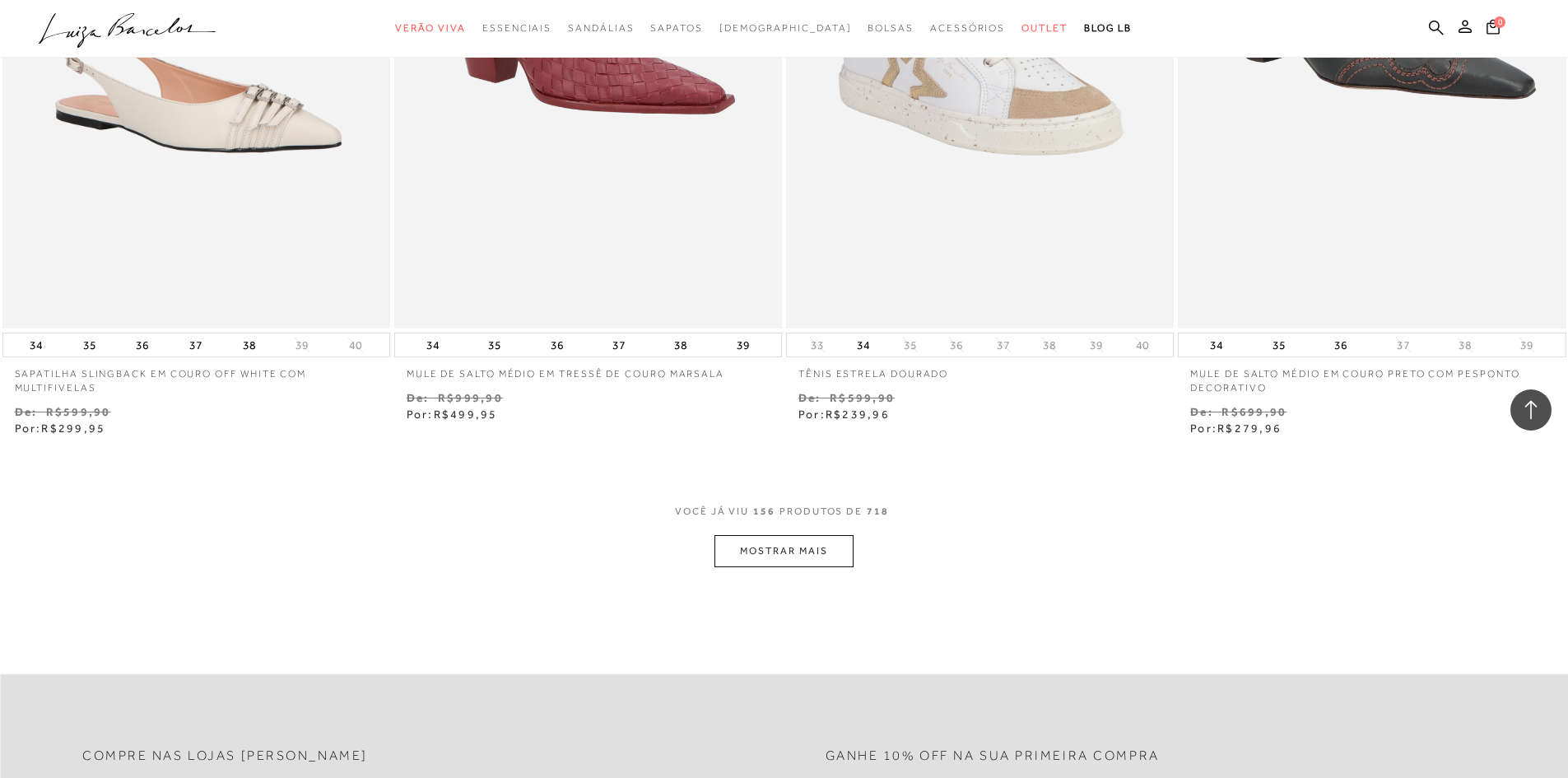
click at [772, 565] on button "MOSTRAR MAIS" at bounding box center [784, 552] width 138 height 32
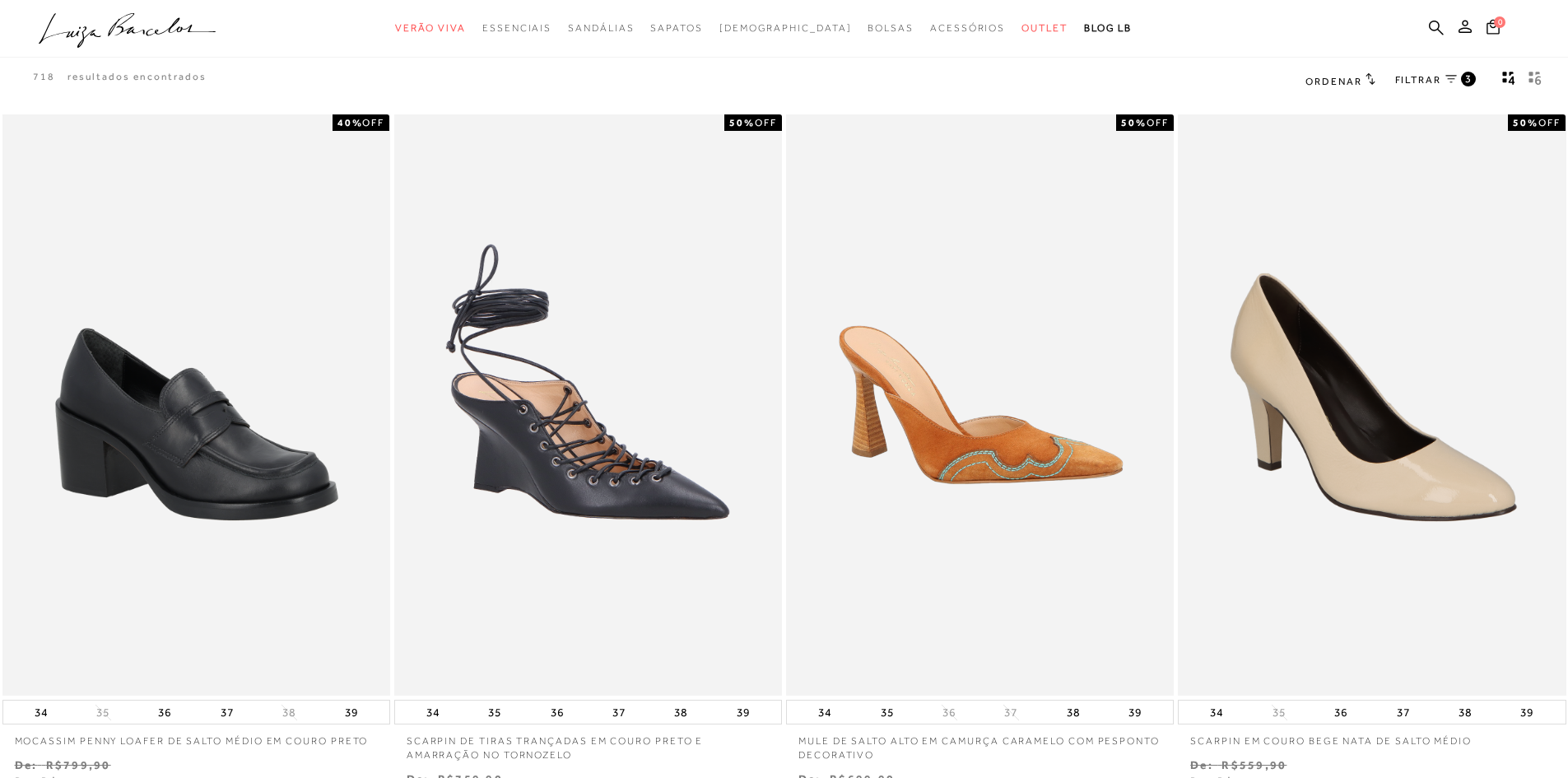
scroll to position [0, 0]
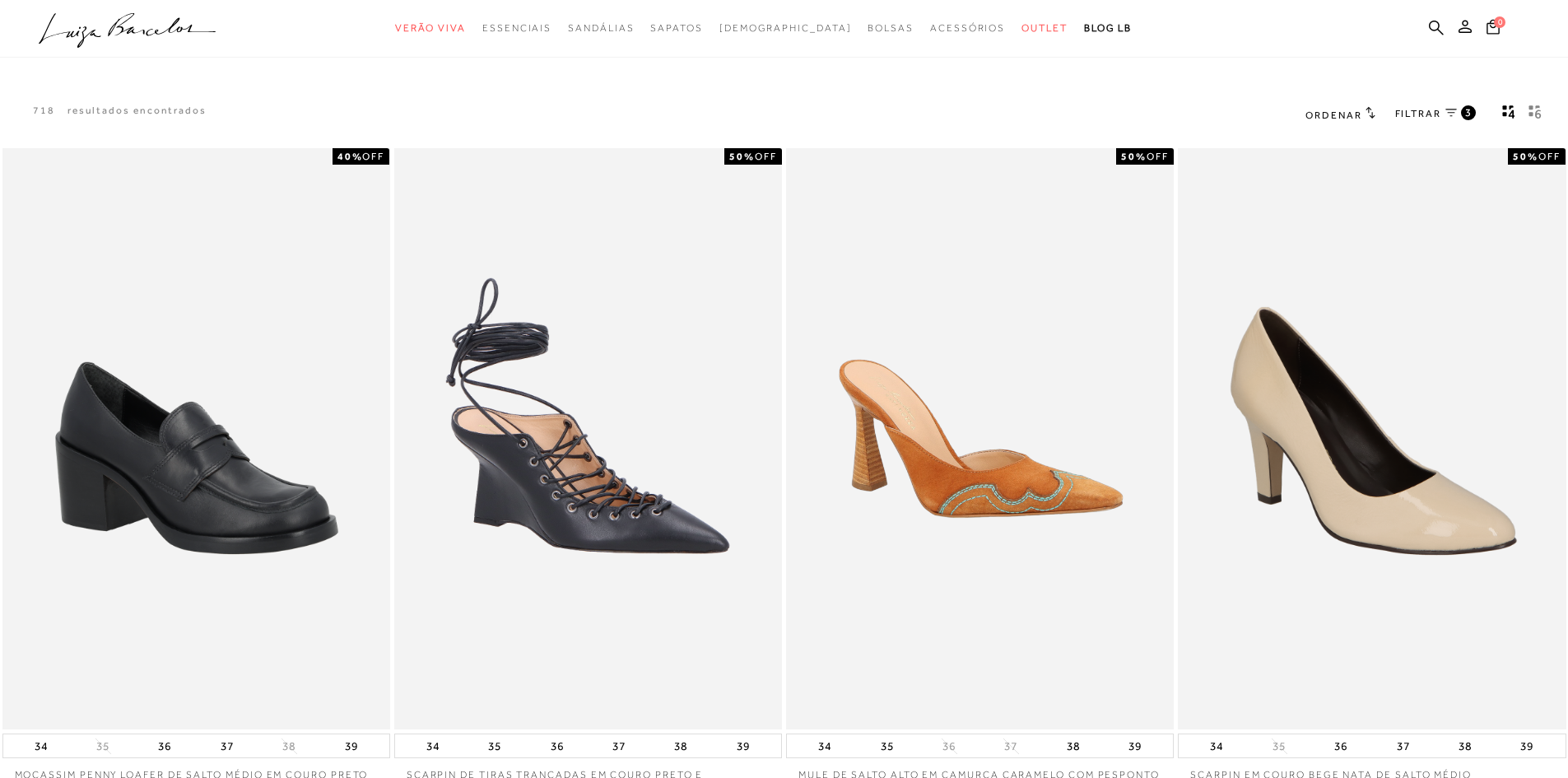
click at [1455, 111] on icon at bounding box center [1451, 113] width 12 height 9
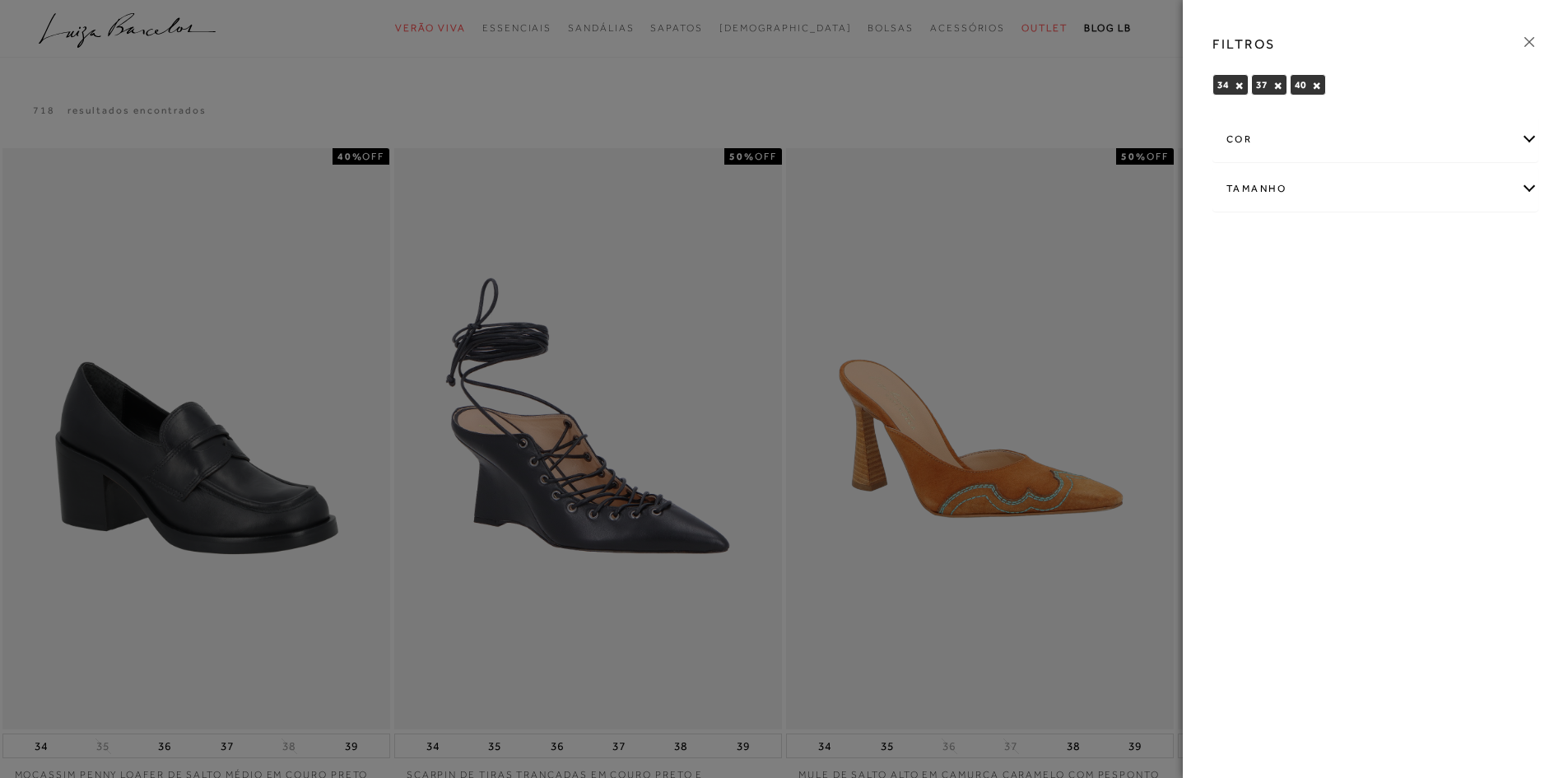
click at [1533, 188] on div "Tamanho" at bounding box center [1375, 189] width 324 height 44
click at [1239, 84] on button "×" at bounding box center [1239, 86] width 9 height 12
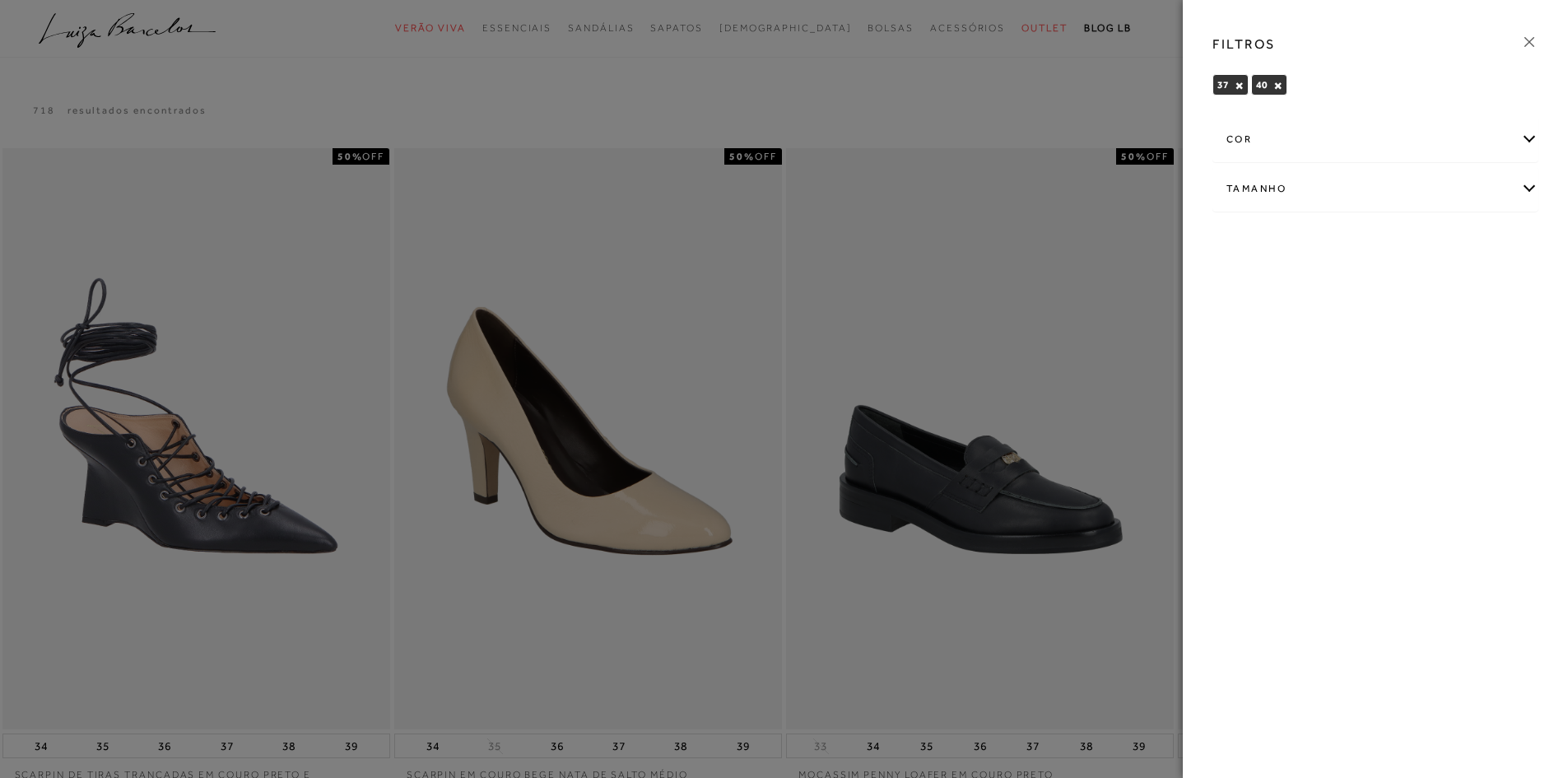
click at [1239, 84] on button "×" at bounding box center [1239, 86] width 9 height 12
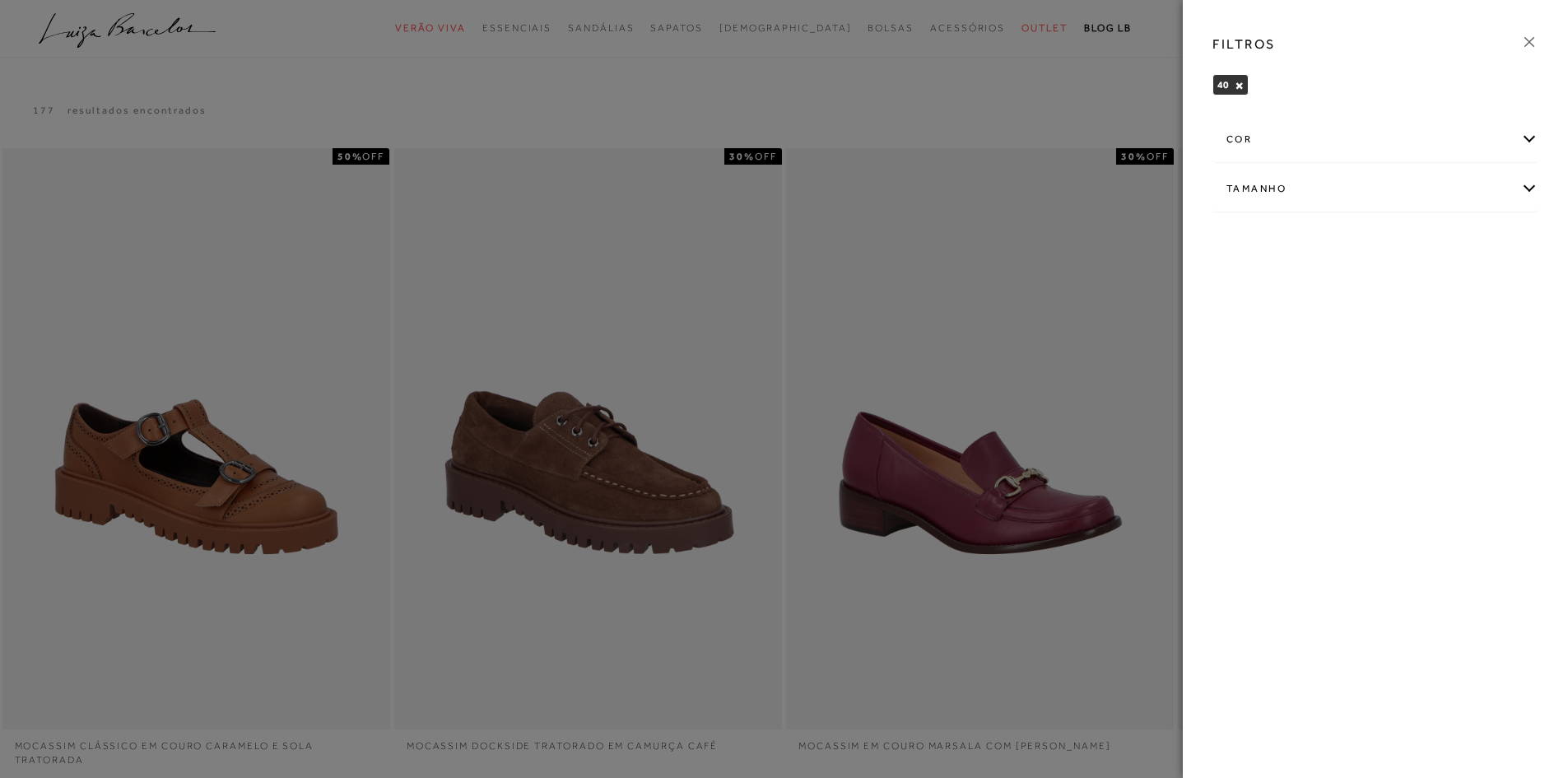
click at [1528, 185] on div "Tamanho" at bounding box center [1375, 189] width 324 height 44
click at [1334, 320] on label "39" at bounding box center [1338, 330] width 38 height 36
click at [1332, 323] on input "39" at bounding box center [1323, 331] width 16 height 16
checkbox input "true"
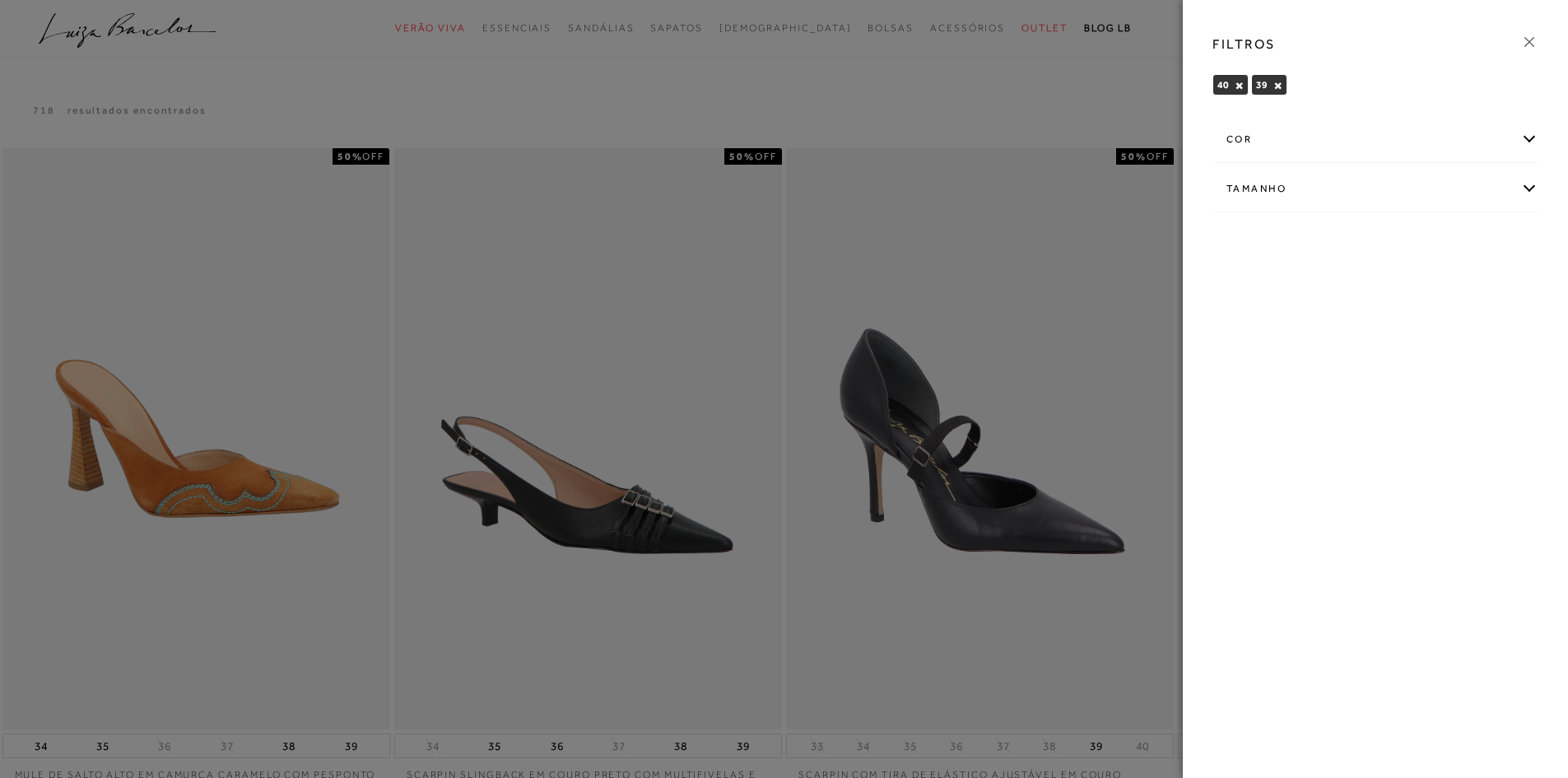
click at [668, 478] on div at bounding box center [784, 389] width 1568 height 778
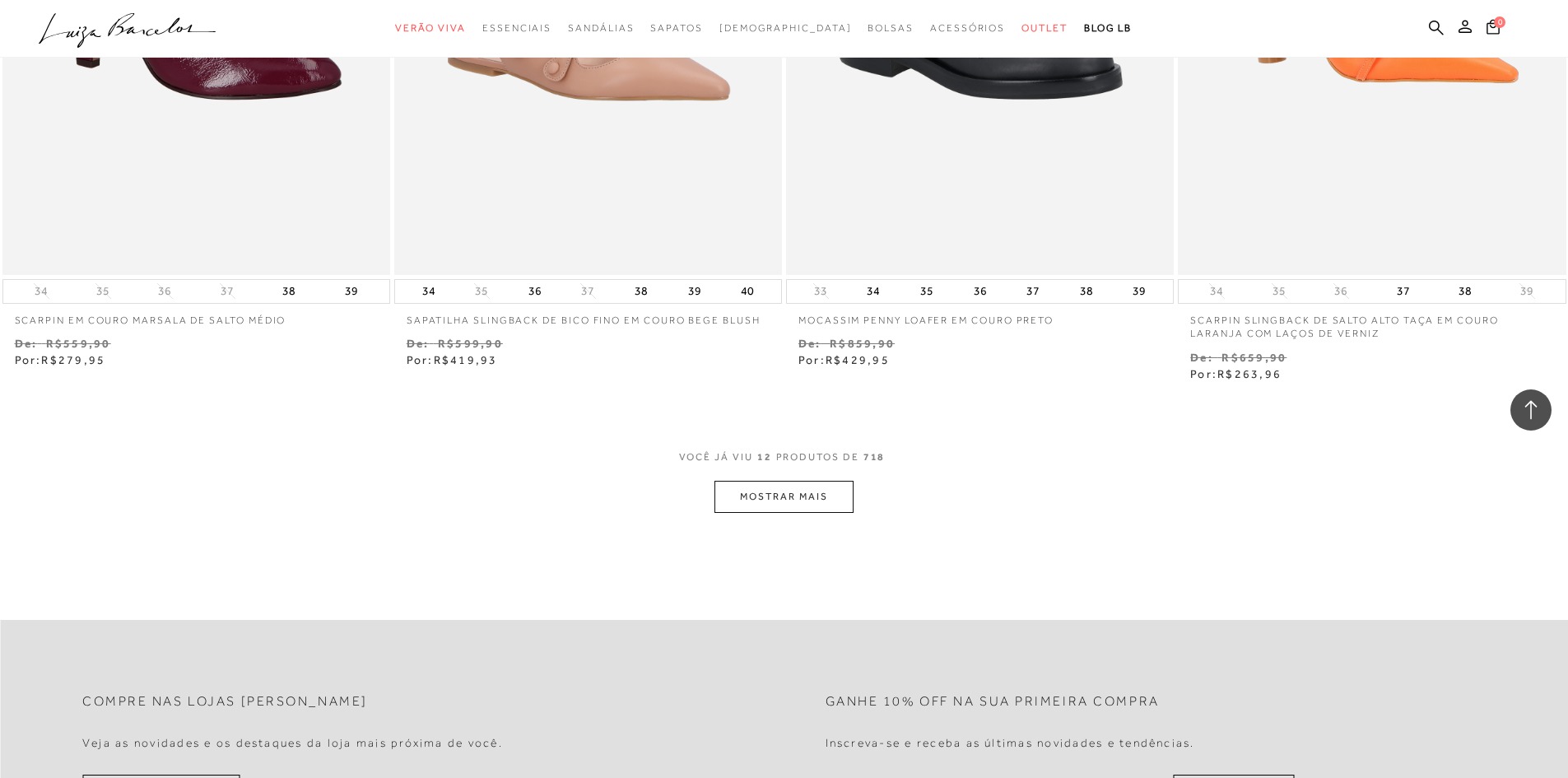
scroll to position [1894, 0]
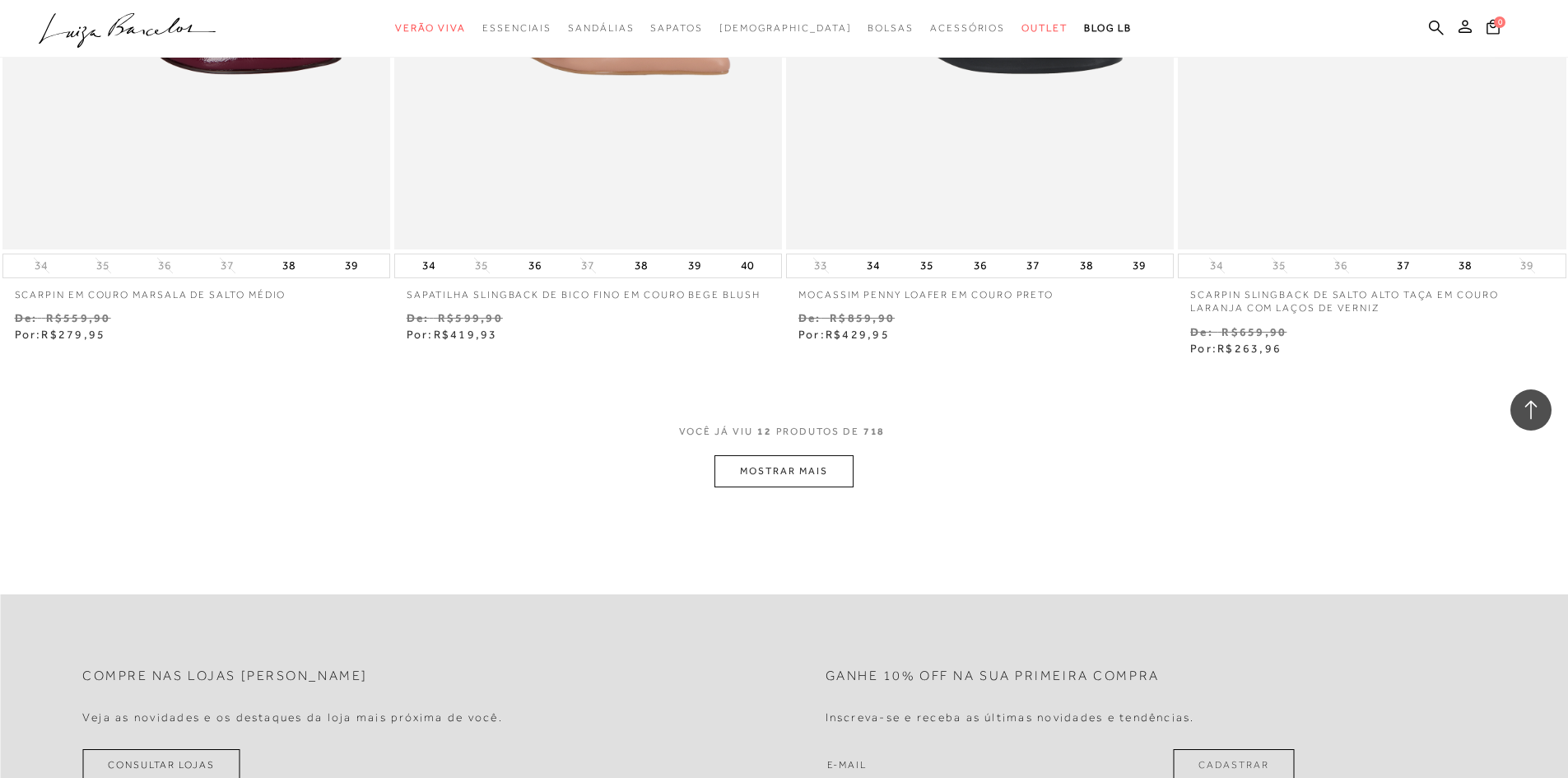
click at [743, 464] on button "MOSTRAR MAIS" at bounding box center [784, 472] width 138 height 32
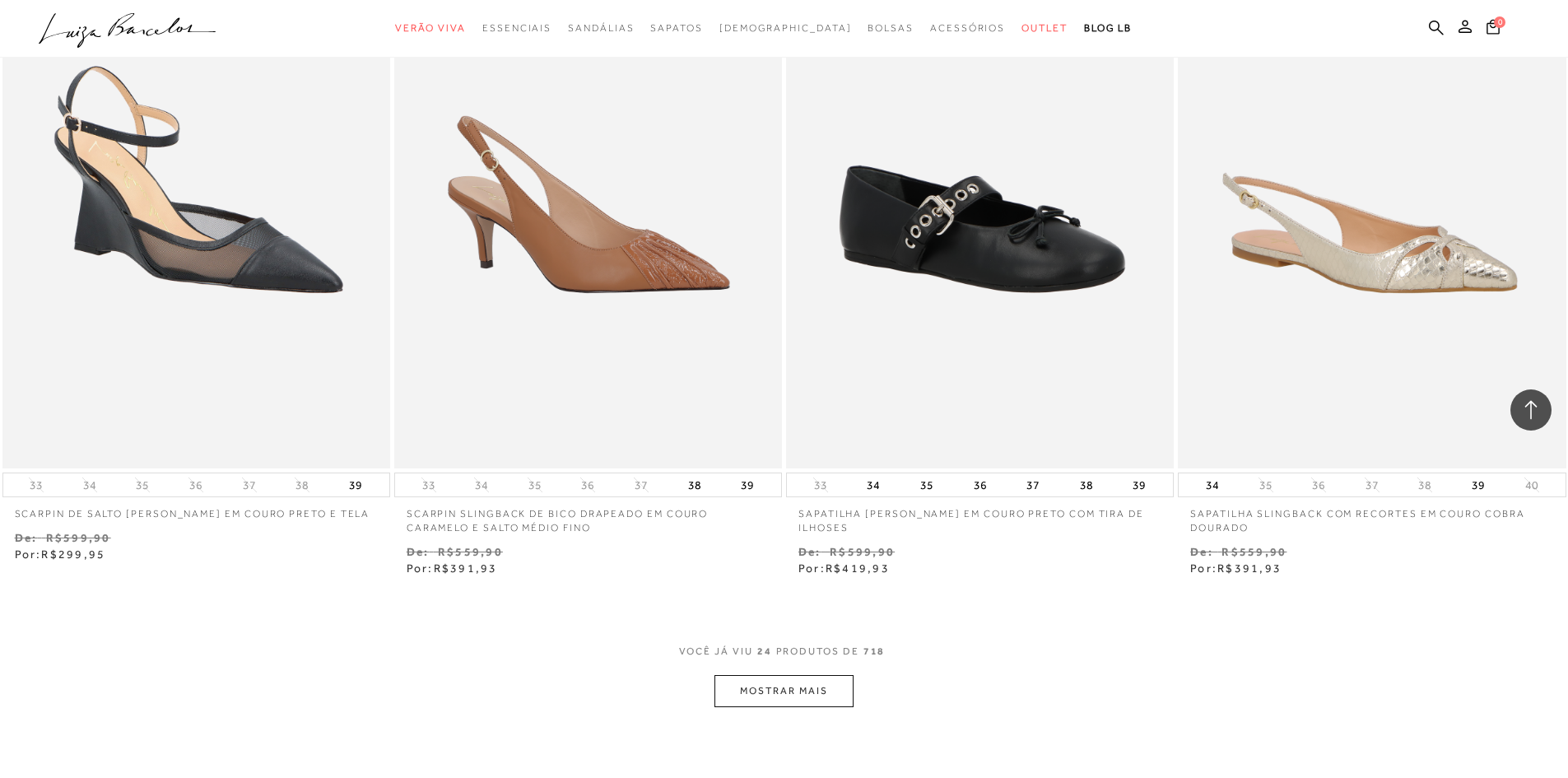
scroll to position [3788, 0]
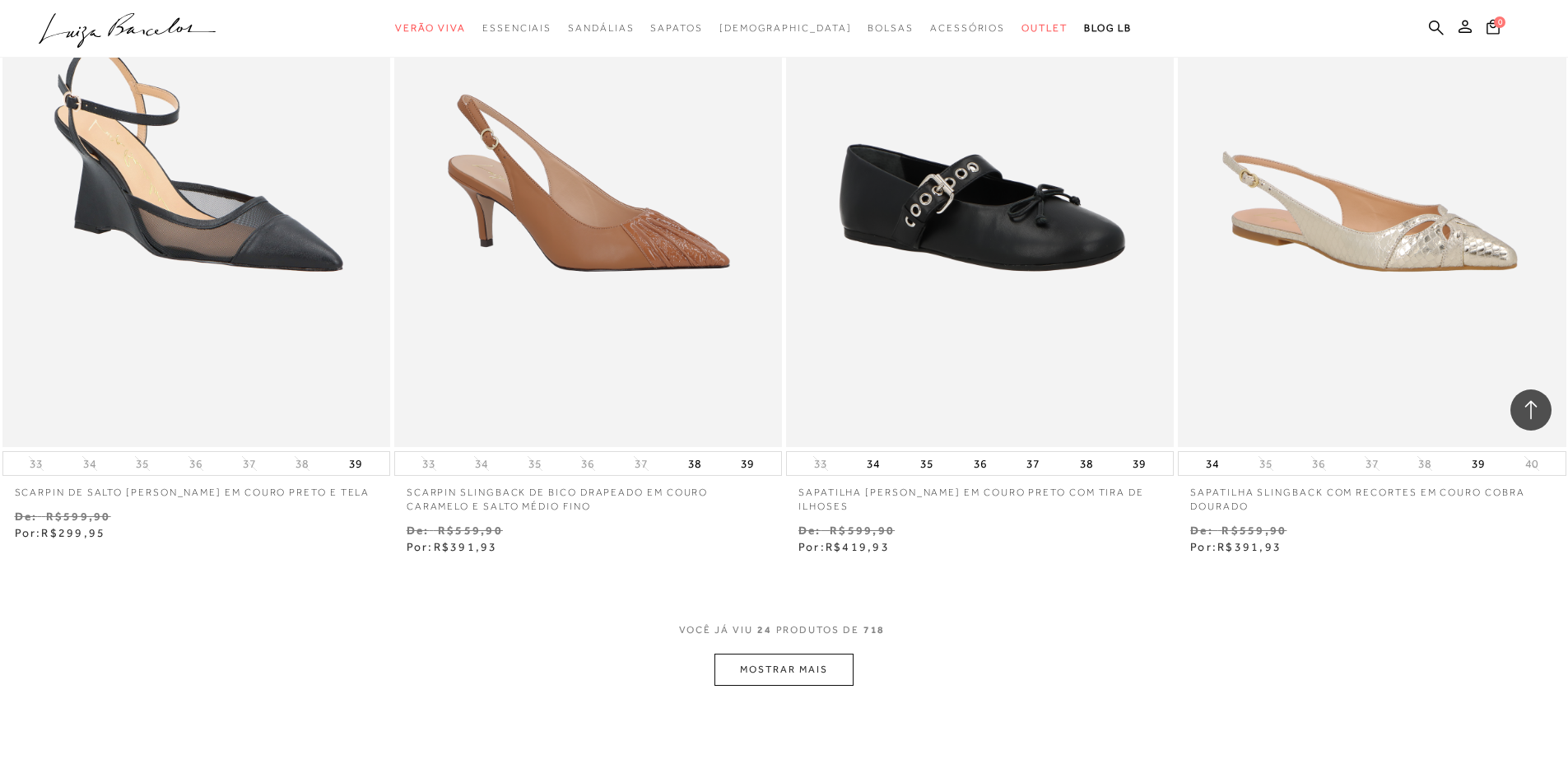
click at [804, 661] on button "MOSTRAR MAIS" at bounding box center [784, 671] width 138 height 32
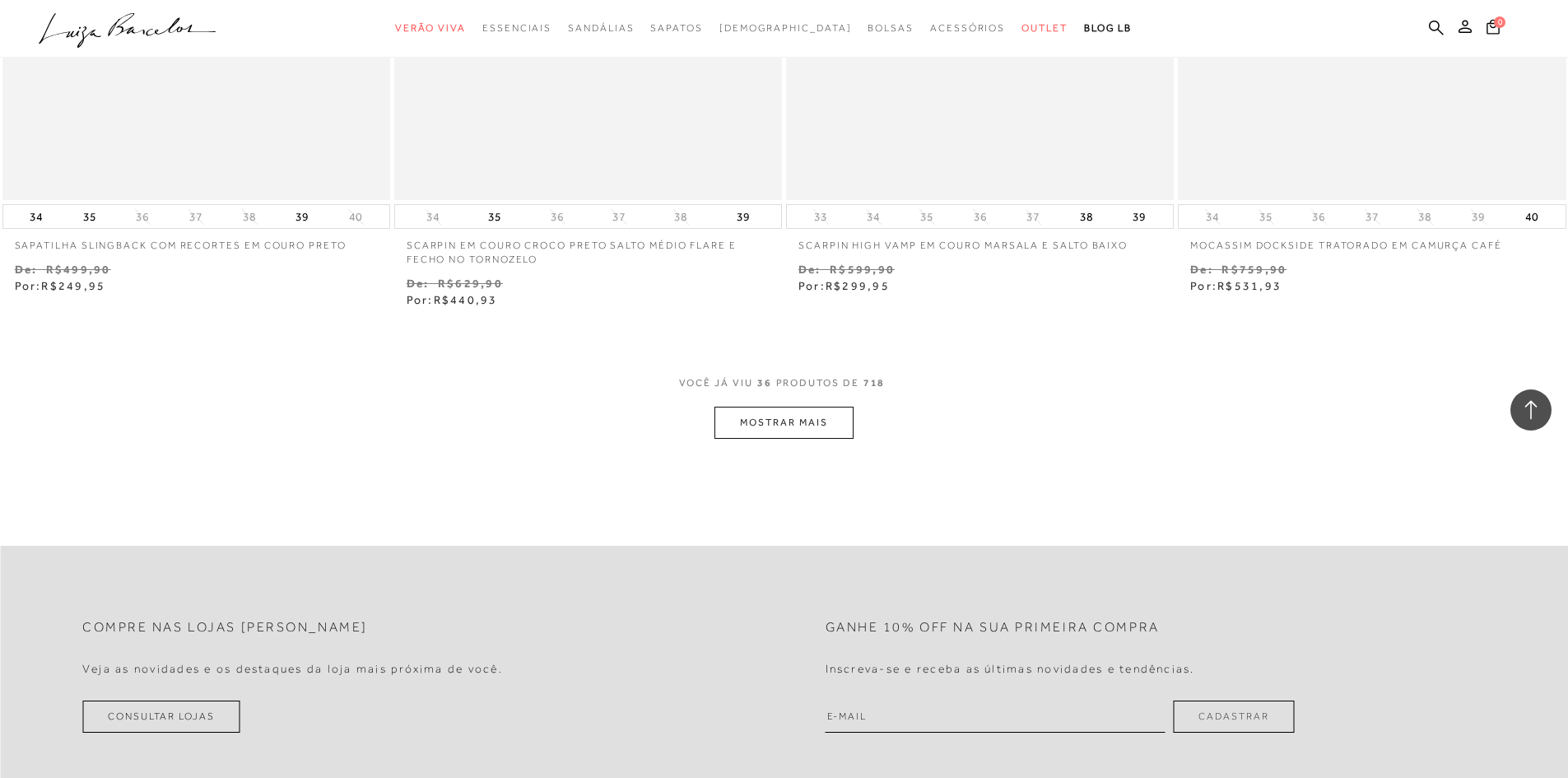
scroll to position [6176, 0]
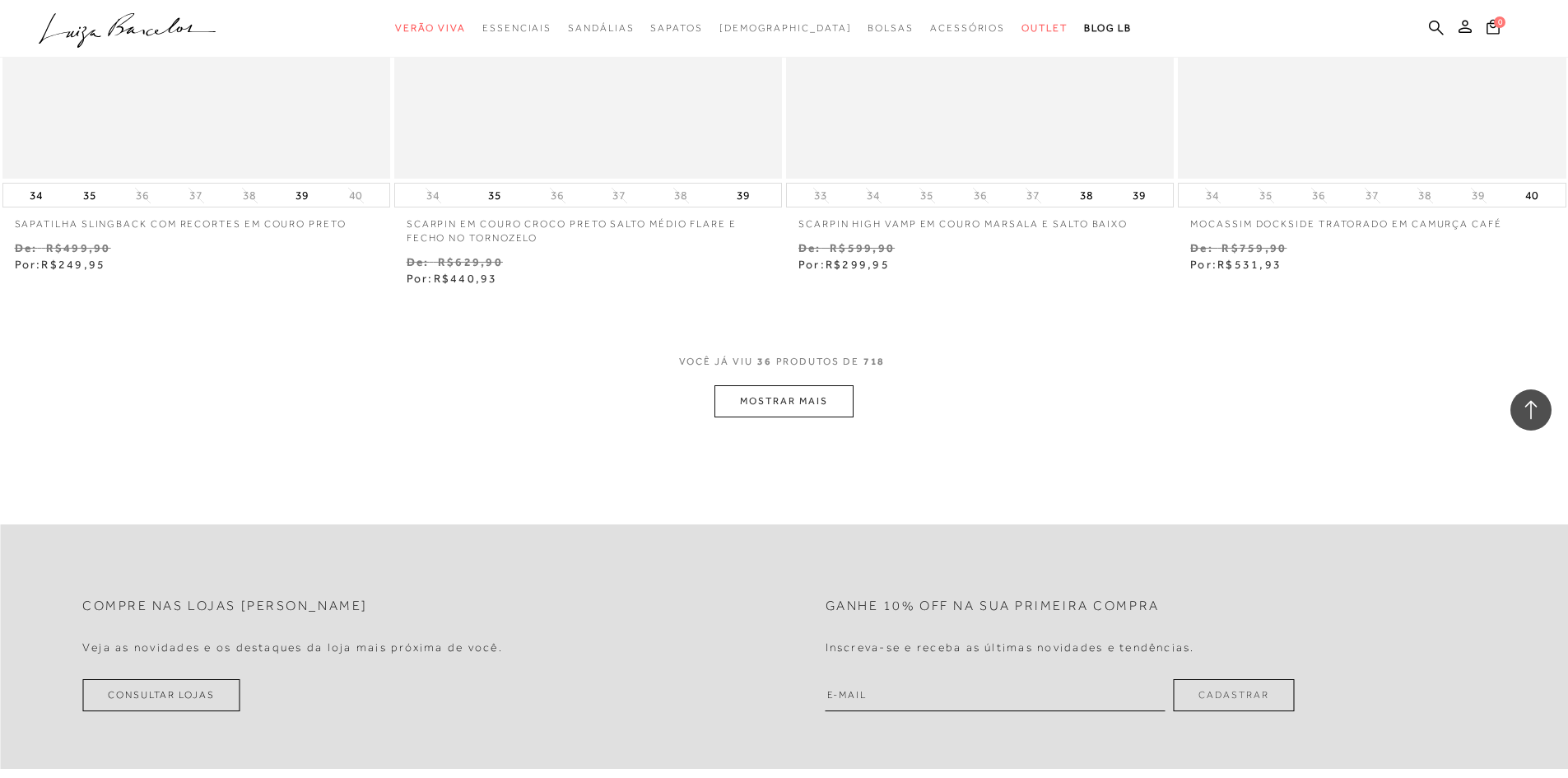
click at [796, 393] on button "MOSTRAR MAIS" at bounding box center [784, 402] width 138 height 32
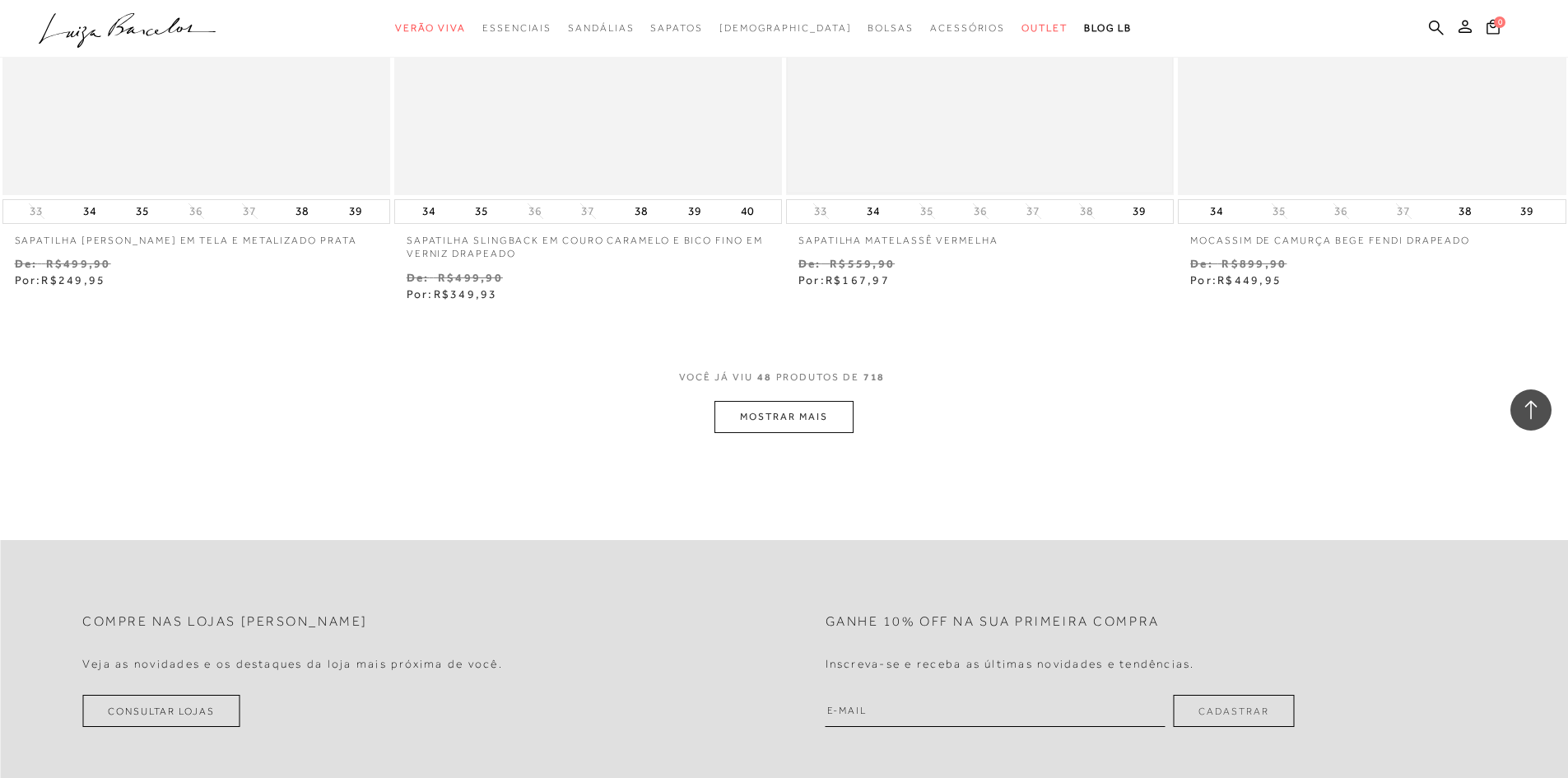
scroll to position [8400, 0]
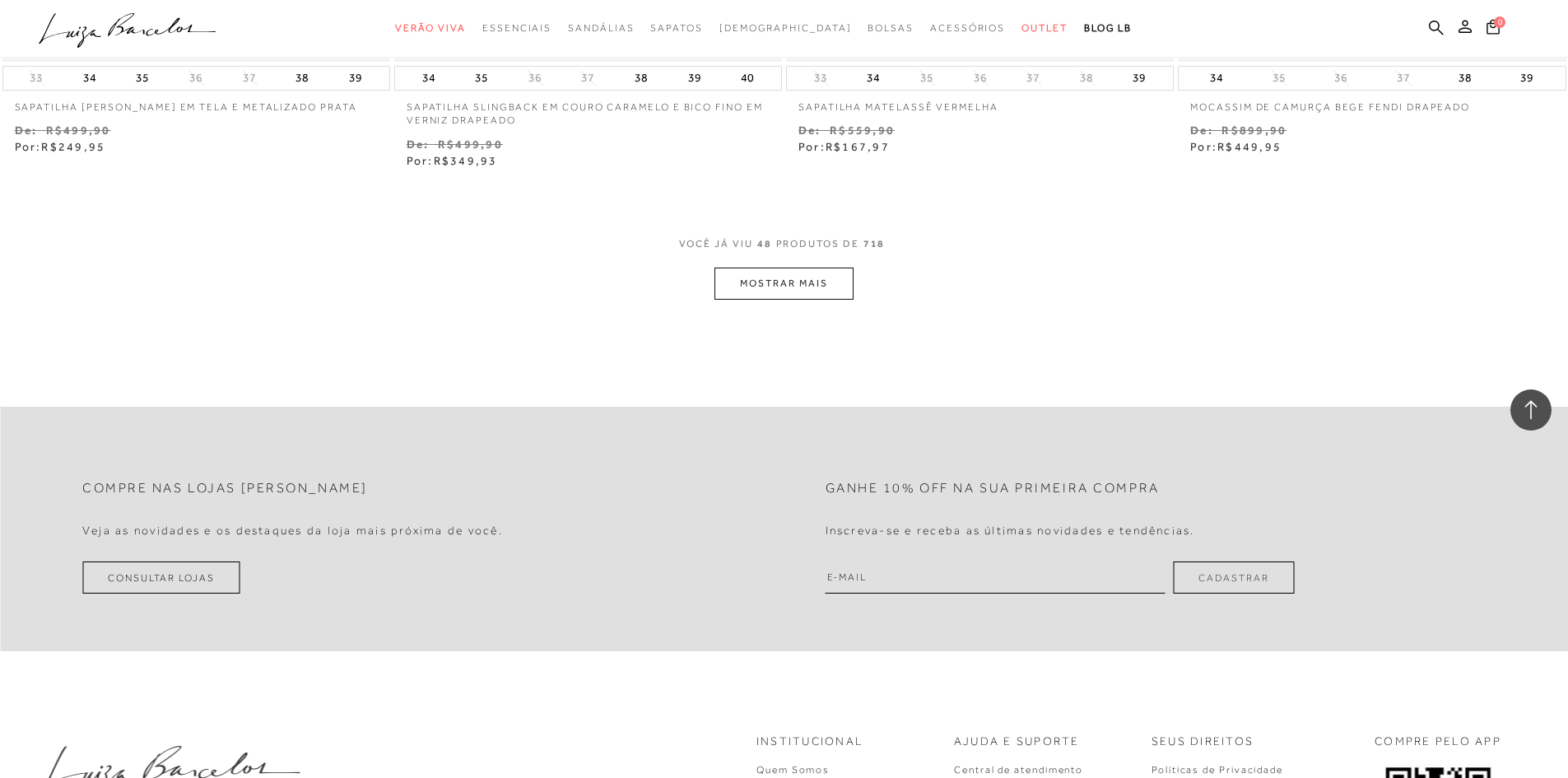
click at [811, 285] on button "MOSTRAR MAIS" at bounding box center [784, 284] width 138 height 32
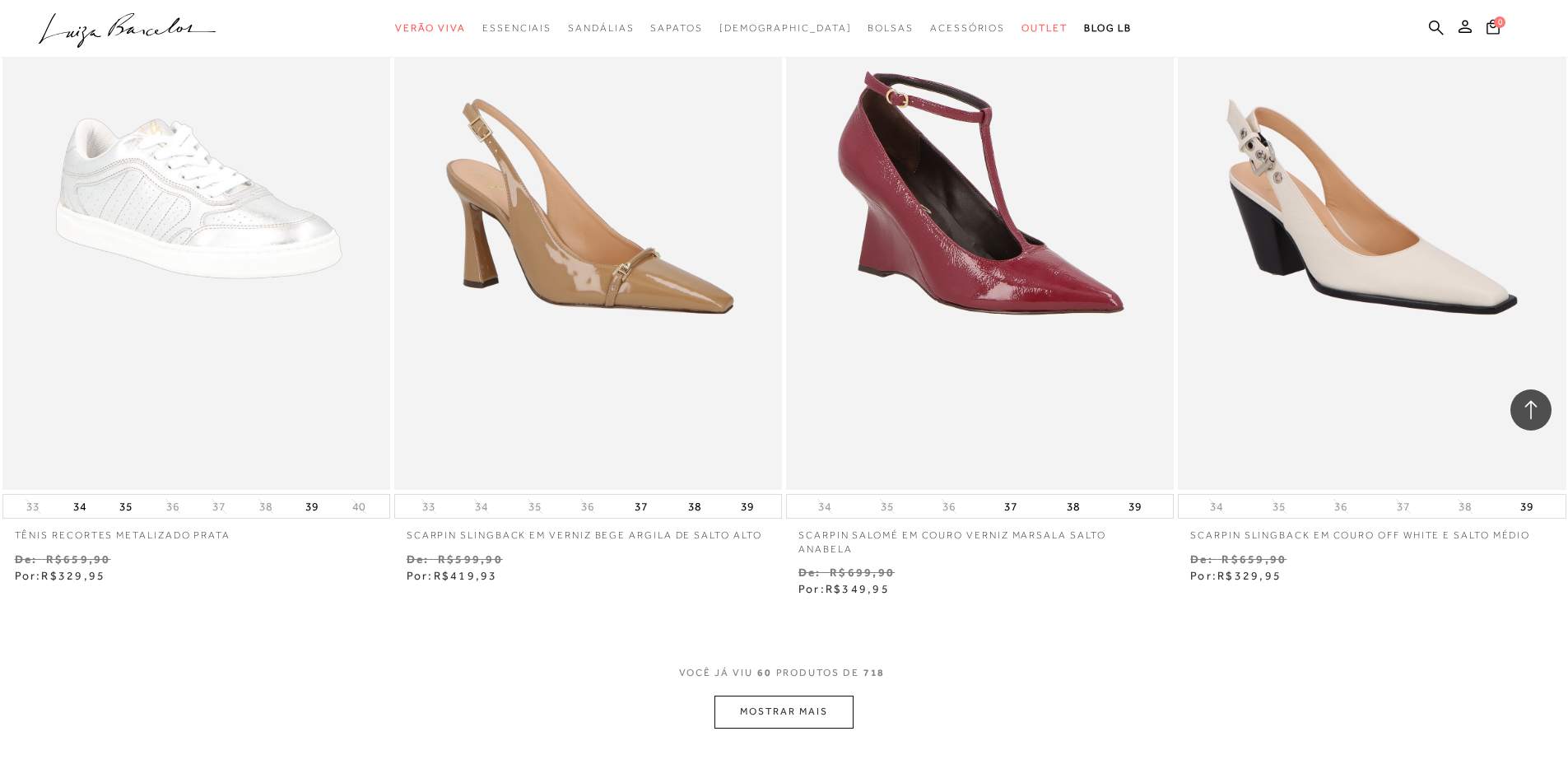
scroll to position [10129, 0]
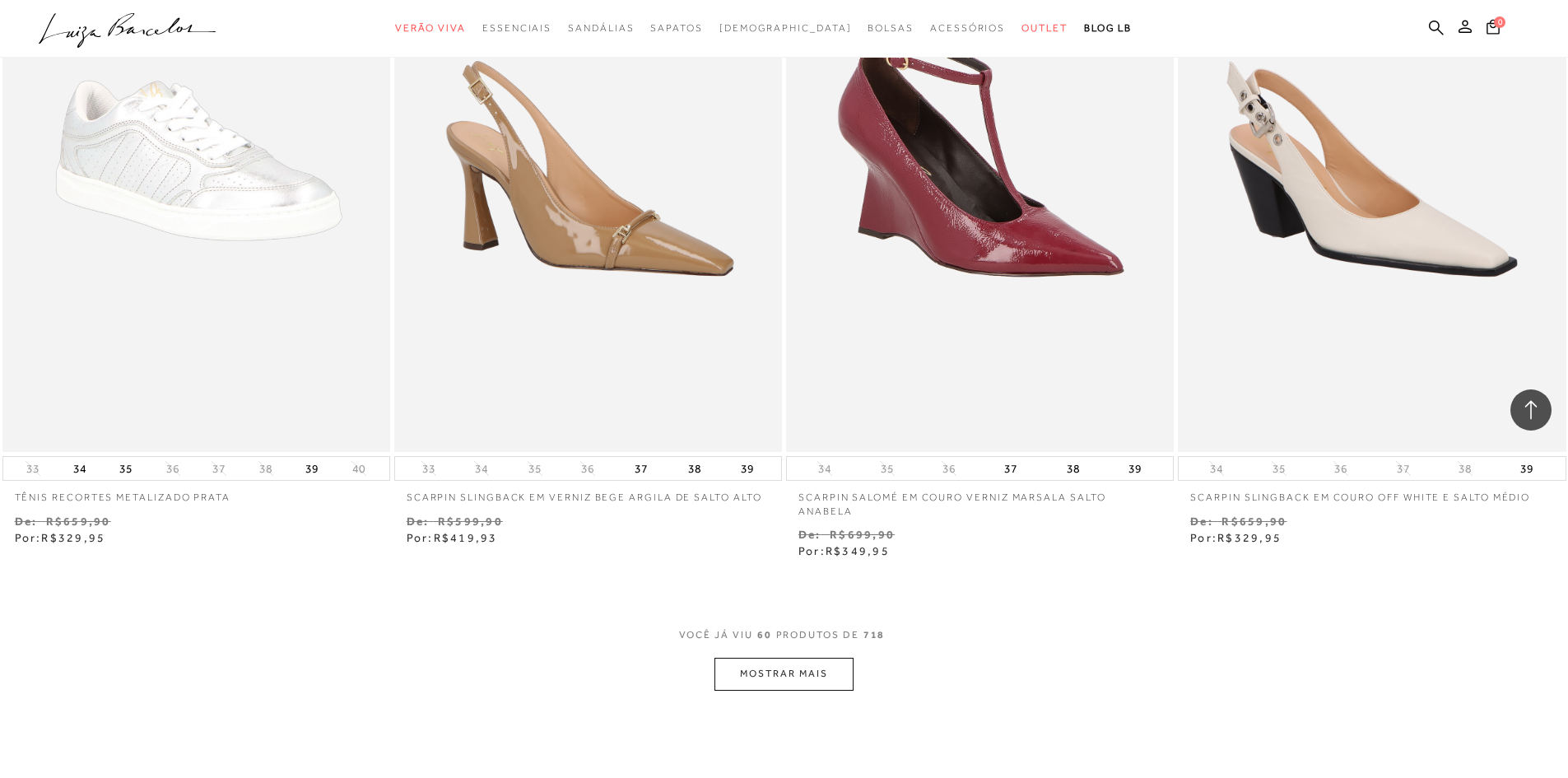
click at [791, 665] on button "MOSTRAR MAIS" at bounding box center [784, 674] width 138 height 32
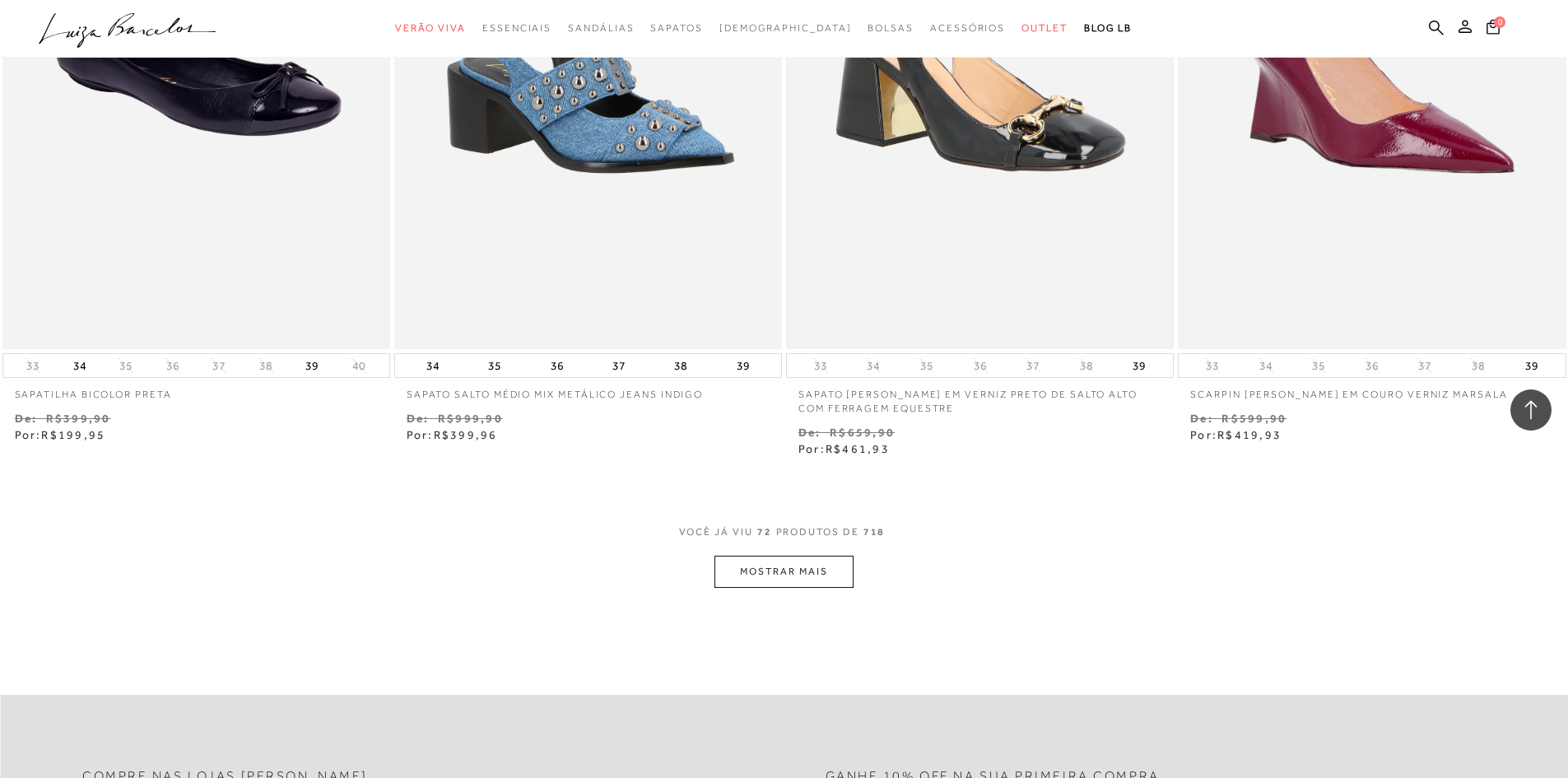
scroll to position [12353, 0]
click at [792, 575] on button "MOSTRAR MAIS" at bounding box center [784, 572] width 138 height 32
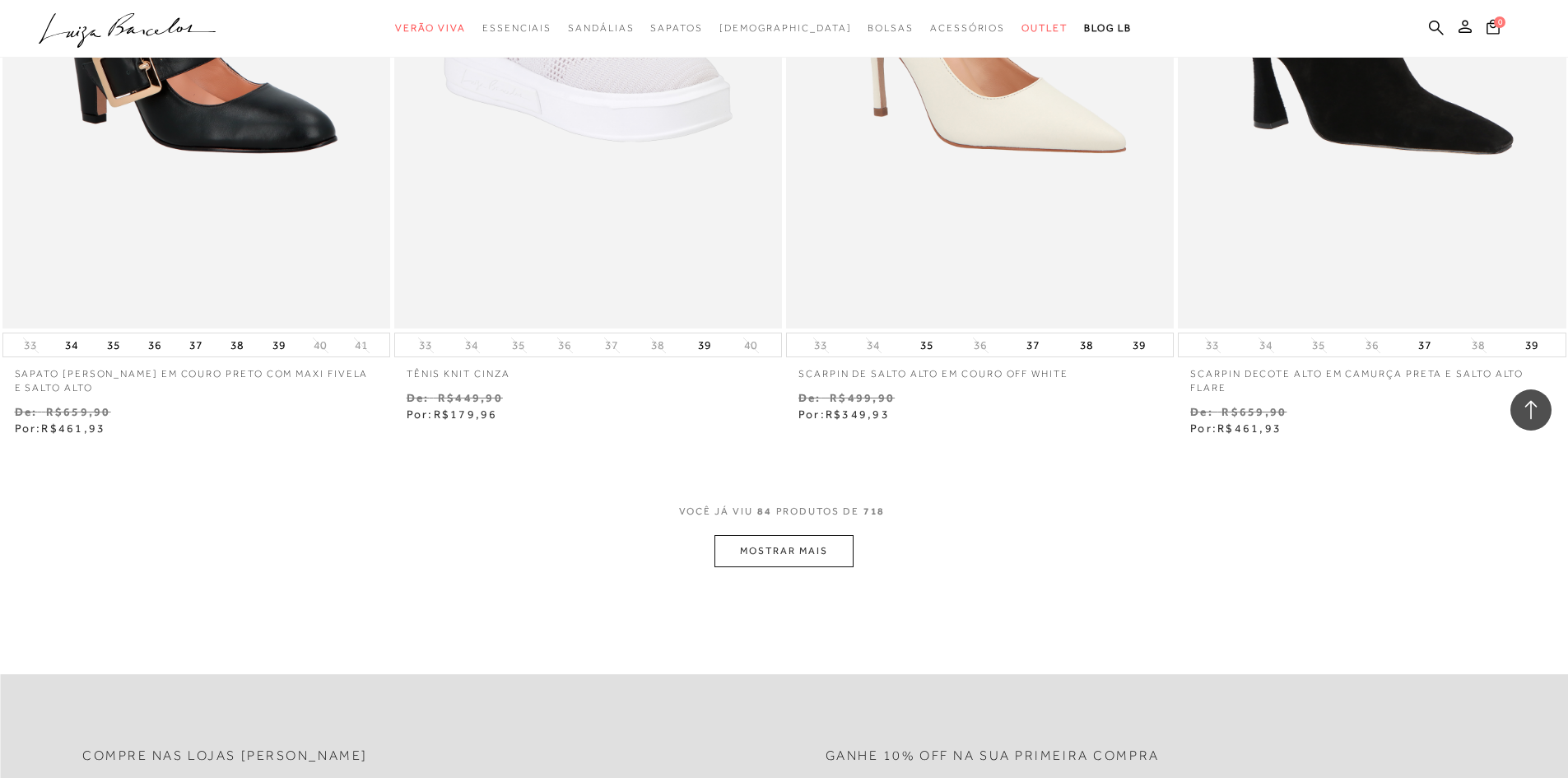
scroll to position [14495, 0]
click at [801, 546] on button "MOSTRAR MAIS" at bounding box center [784, 550] width 138 height 32
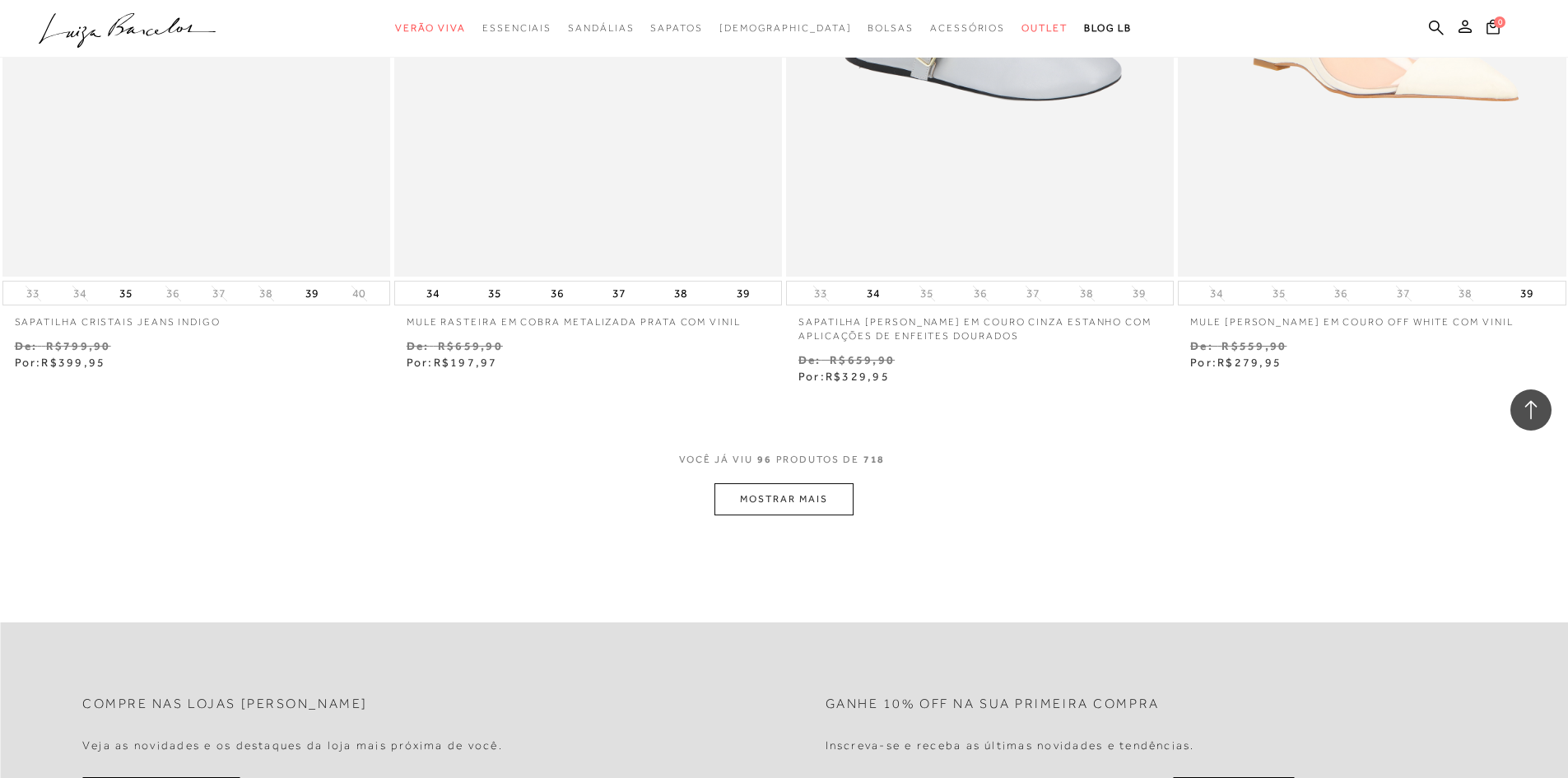
scroll to position [16862, 0]
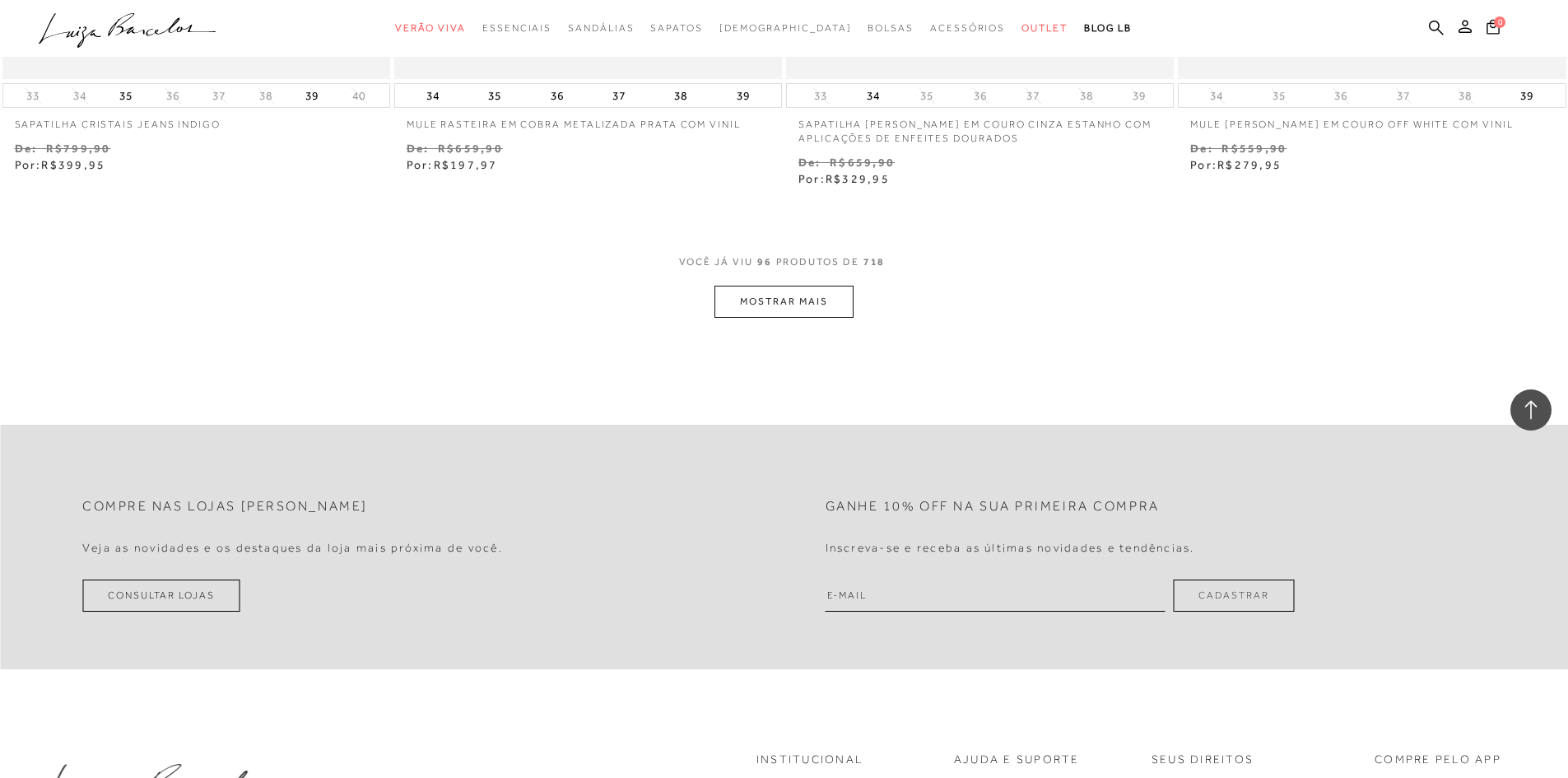
click at [803, 309] on button "MOSTRAR MAIS" at bounding box center [784, 302] width 138 height 32
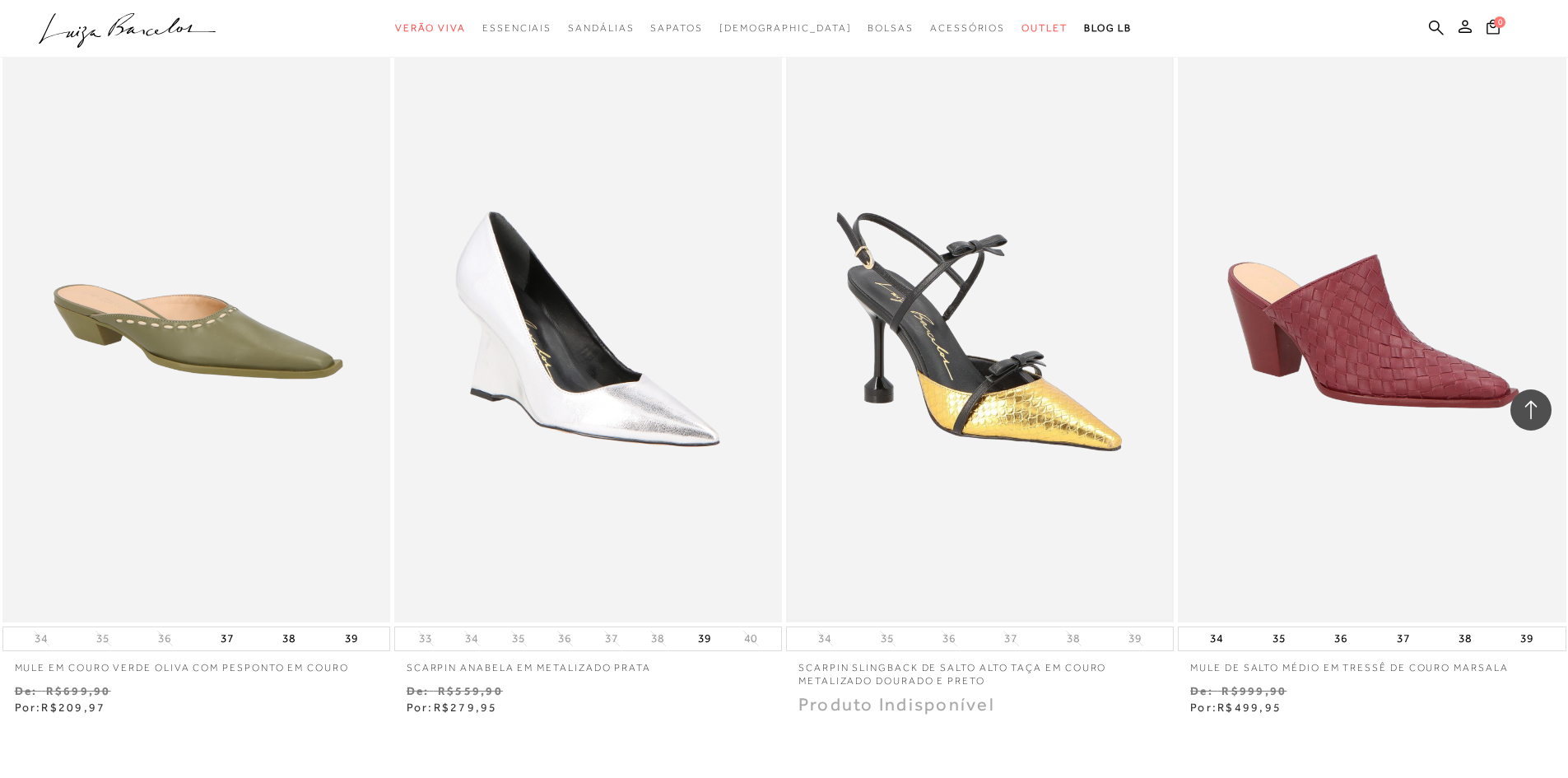
scroll to position [19168, 0]
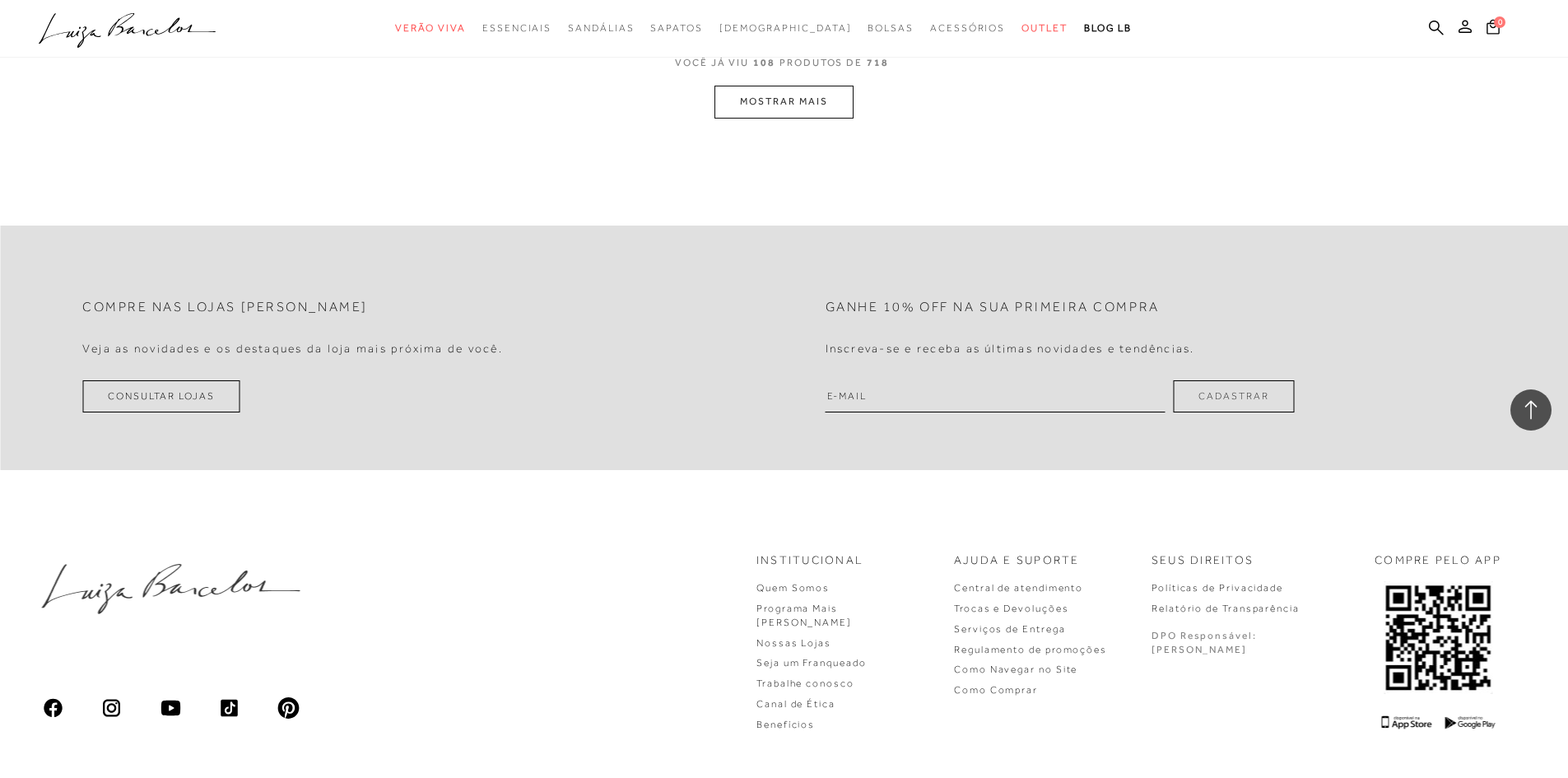
click at [789, 100] on button "MOSTRAR MAIS" at bounding box center [784, 102] width 138 height 32
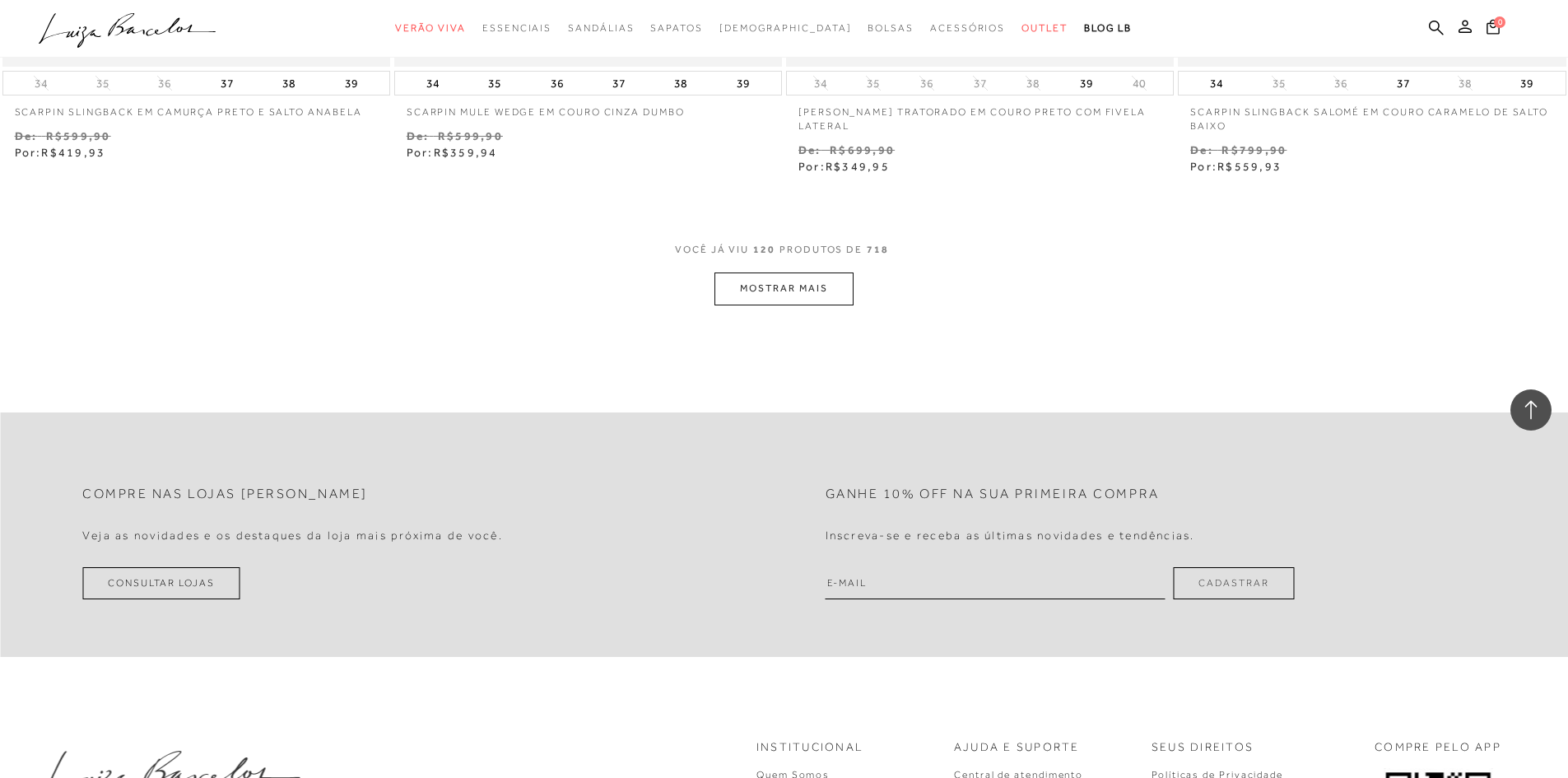
scroll to position [21288, 0]
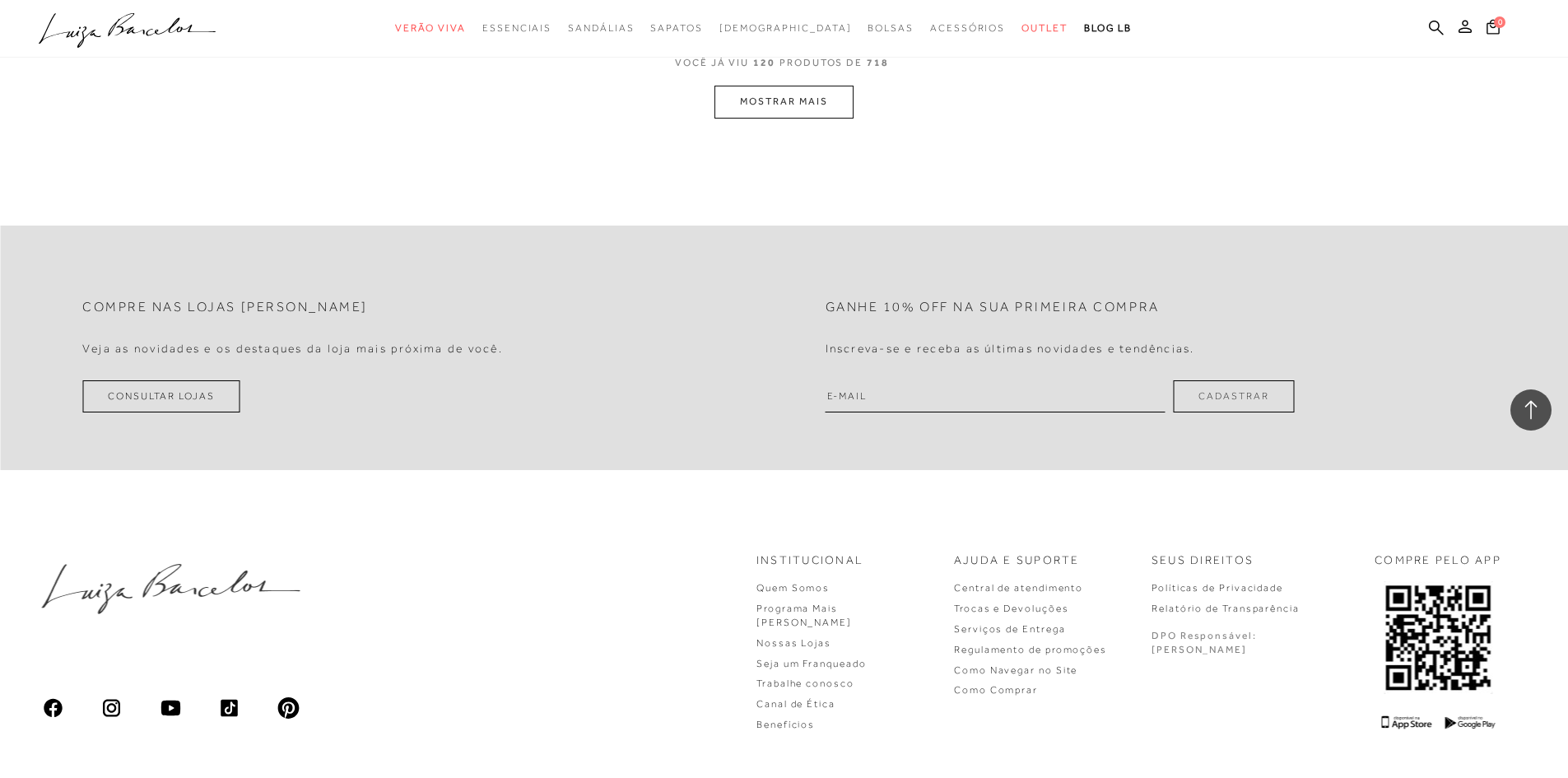
click at [833, 110] on button "MOSTRAR MAIS" at bounding box center [784, 102] width 138 height 32
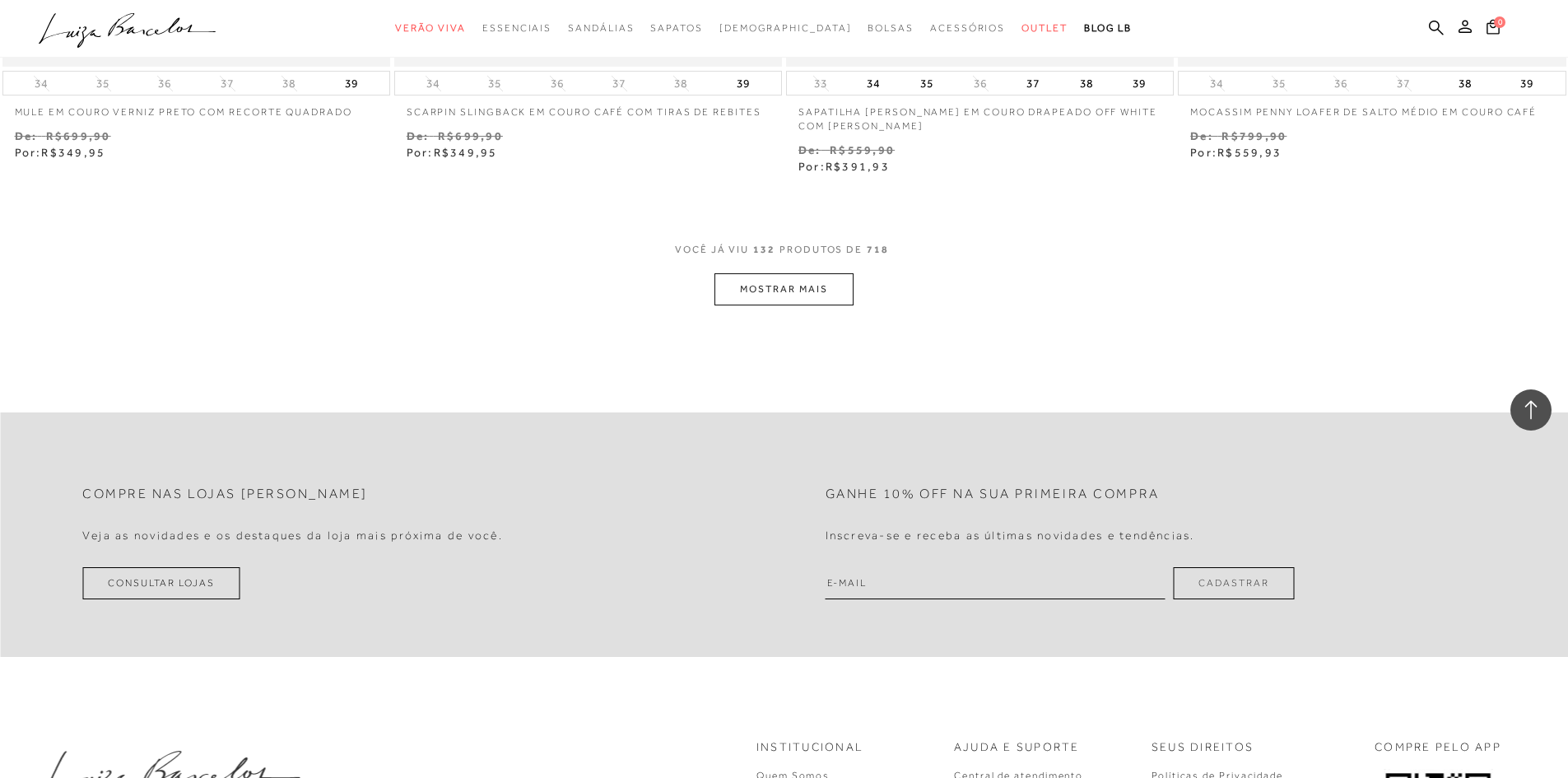
scroll to position [23407, 0]
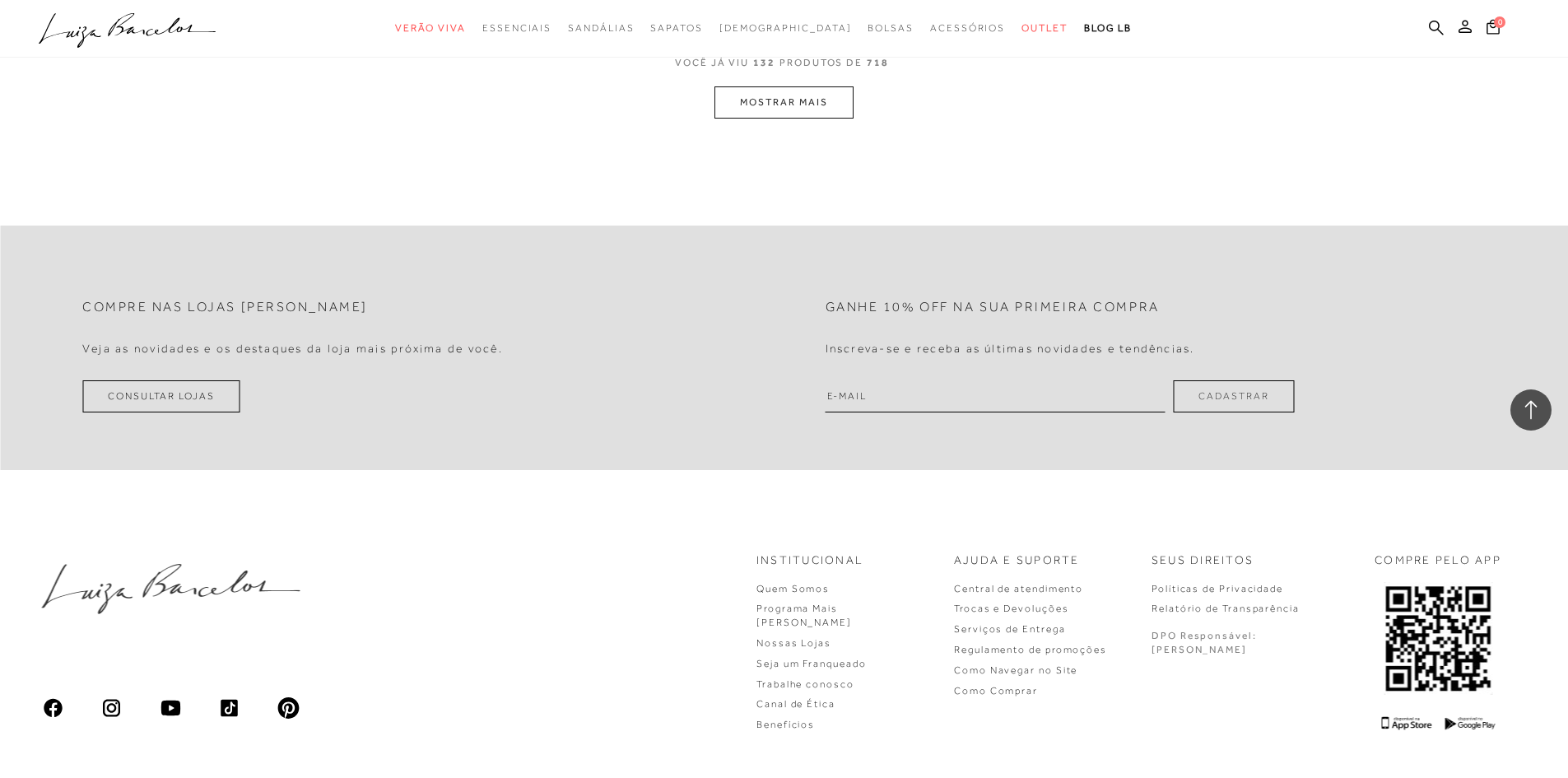
click at [752, 105] on button "MOSTRAR MAIS" at bounding box center [784, 102] width 138 height 32
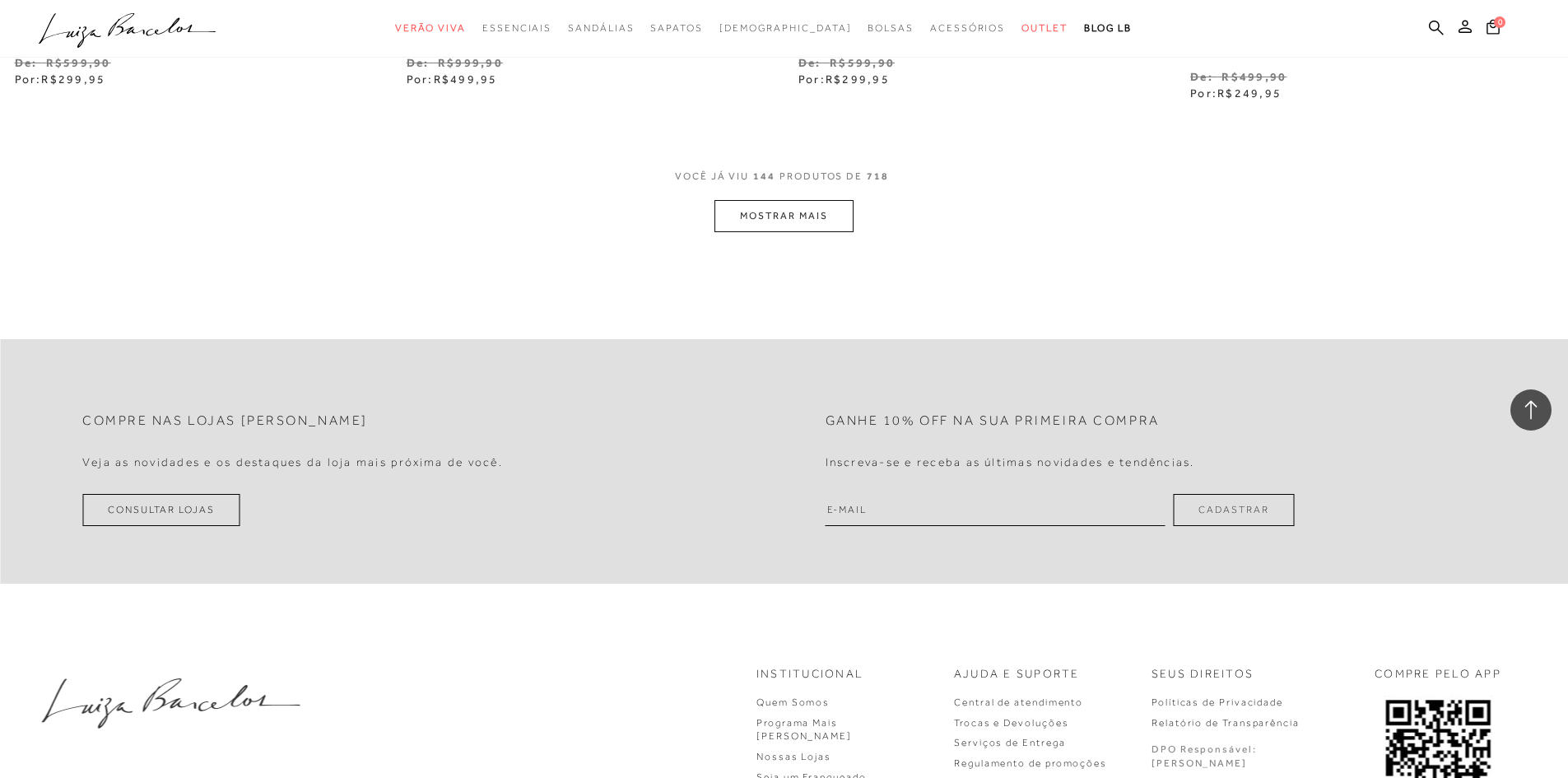
scroll to position [25011, 0]
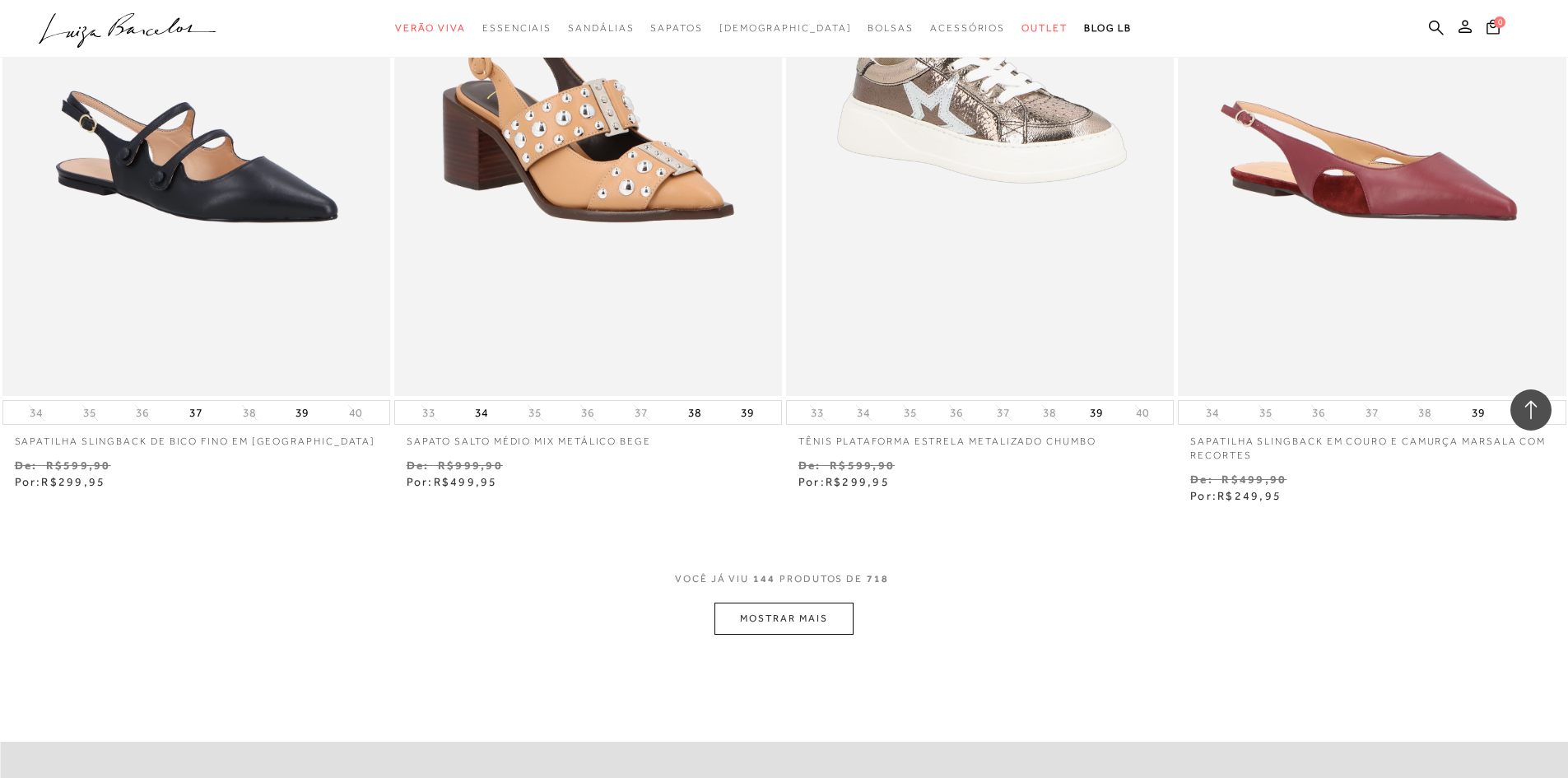
click at [828, 615] on button "MOSTRAR MAIS" at bounding box center [784, 619] width 138 height 32
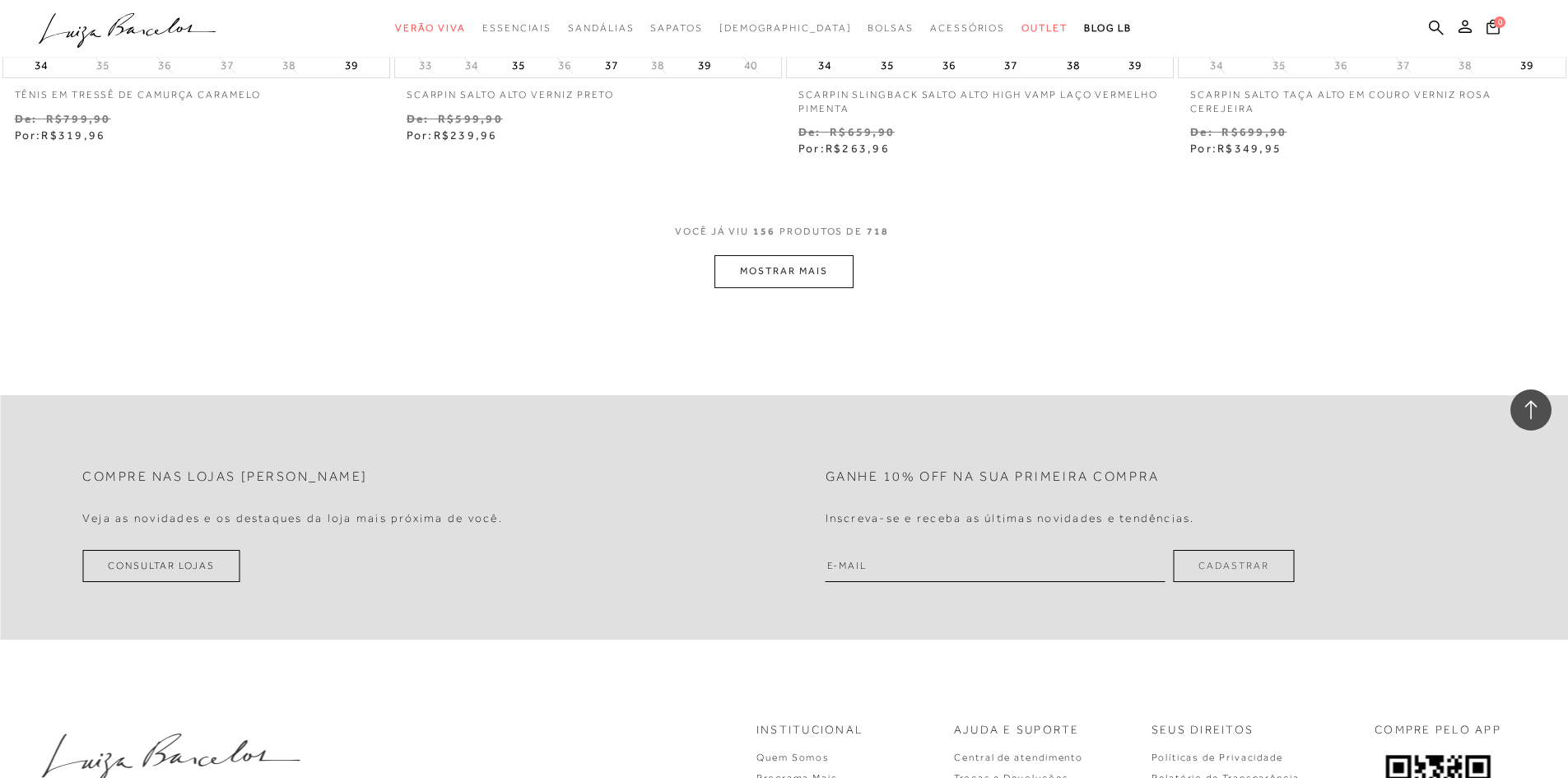
scroll to position [27482, 0]
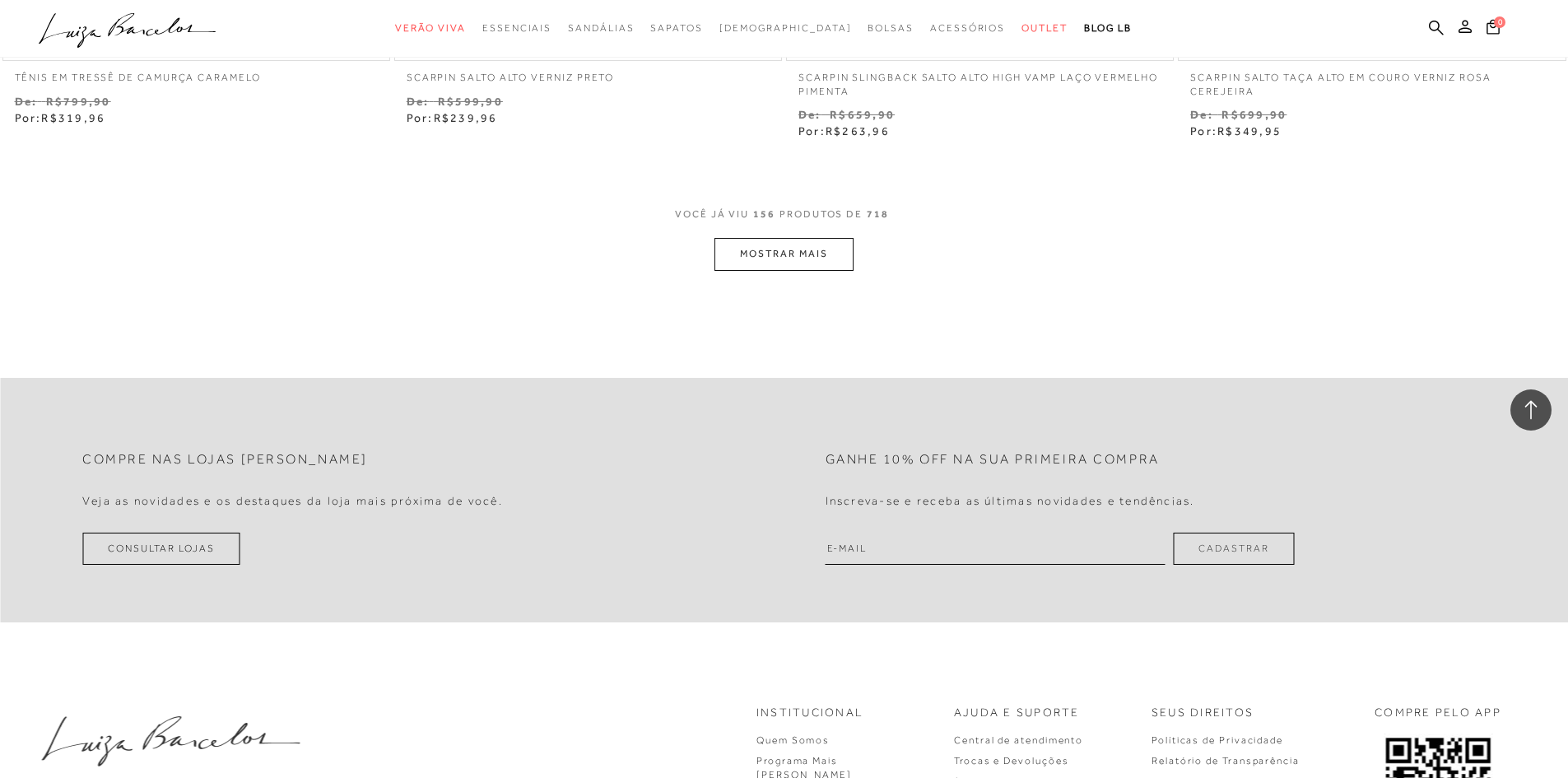
click at [840, 254] on button "MOSTRAR MAIS" at bounding box center [784, 254] width 138 height 32
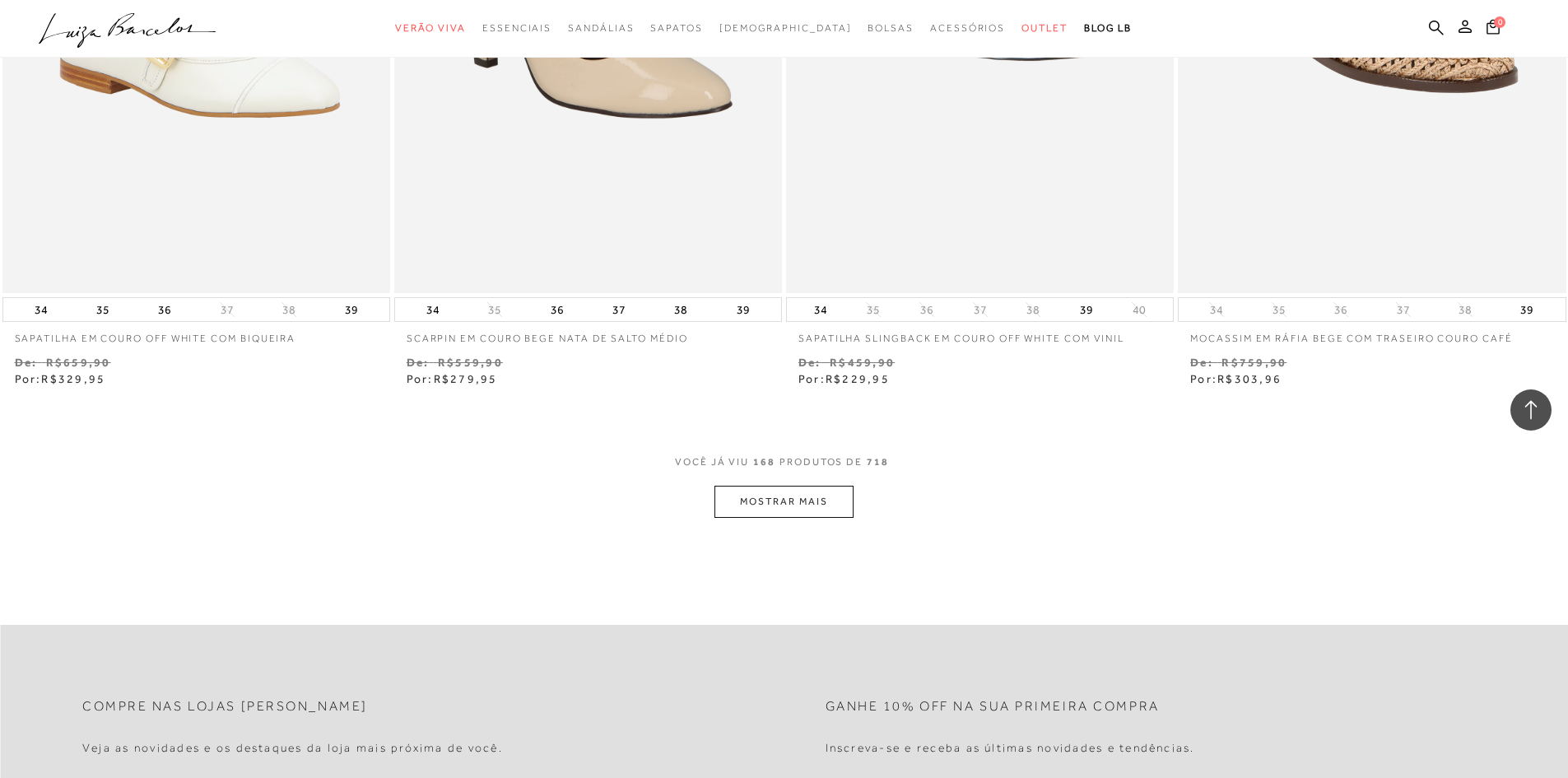
scroll to position [29439, 0]
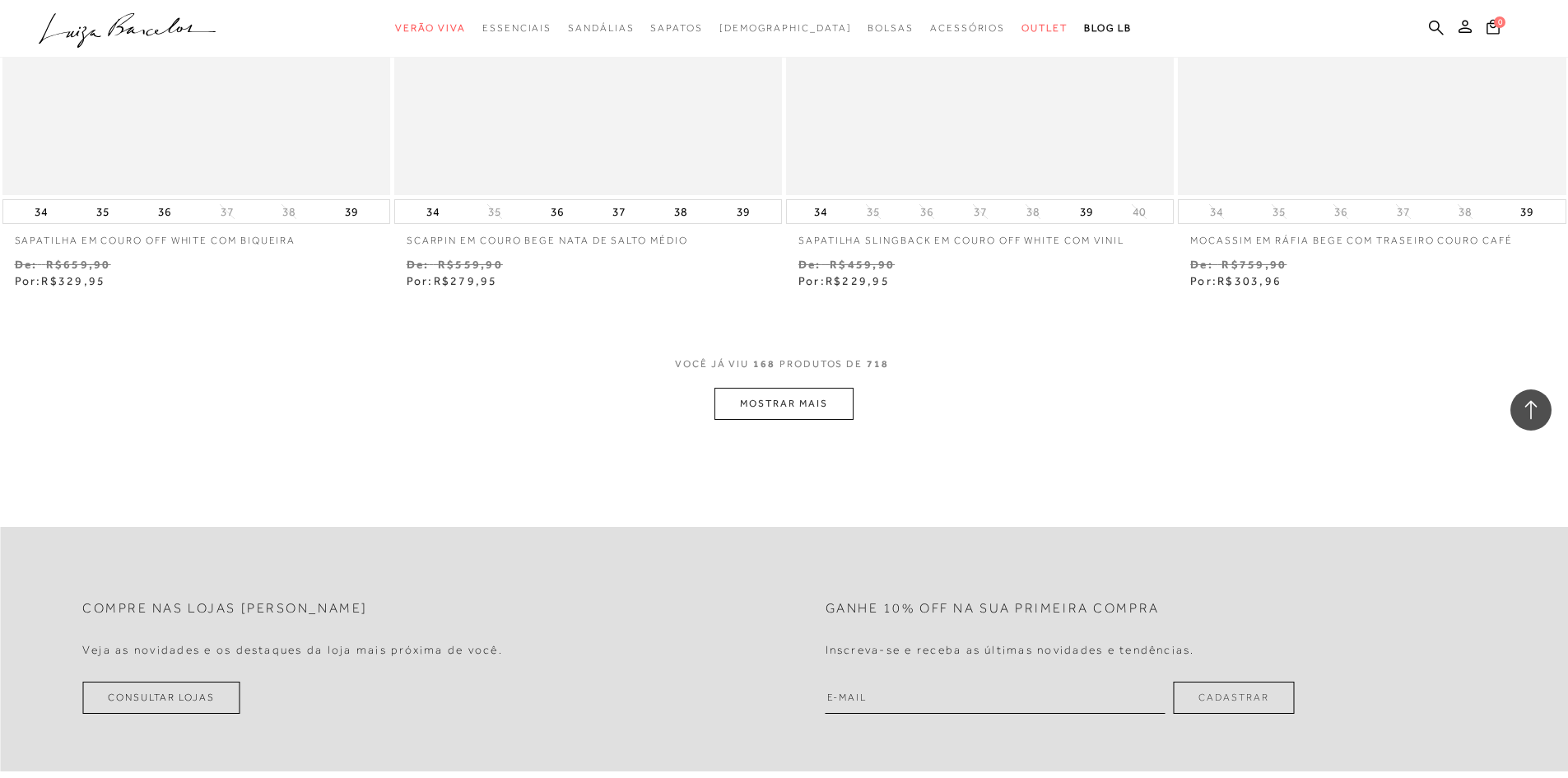
click at [830, 409] on button "MOSTRAR MAIS" at bounding box center [784, 404] width 138 height 32
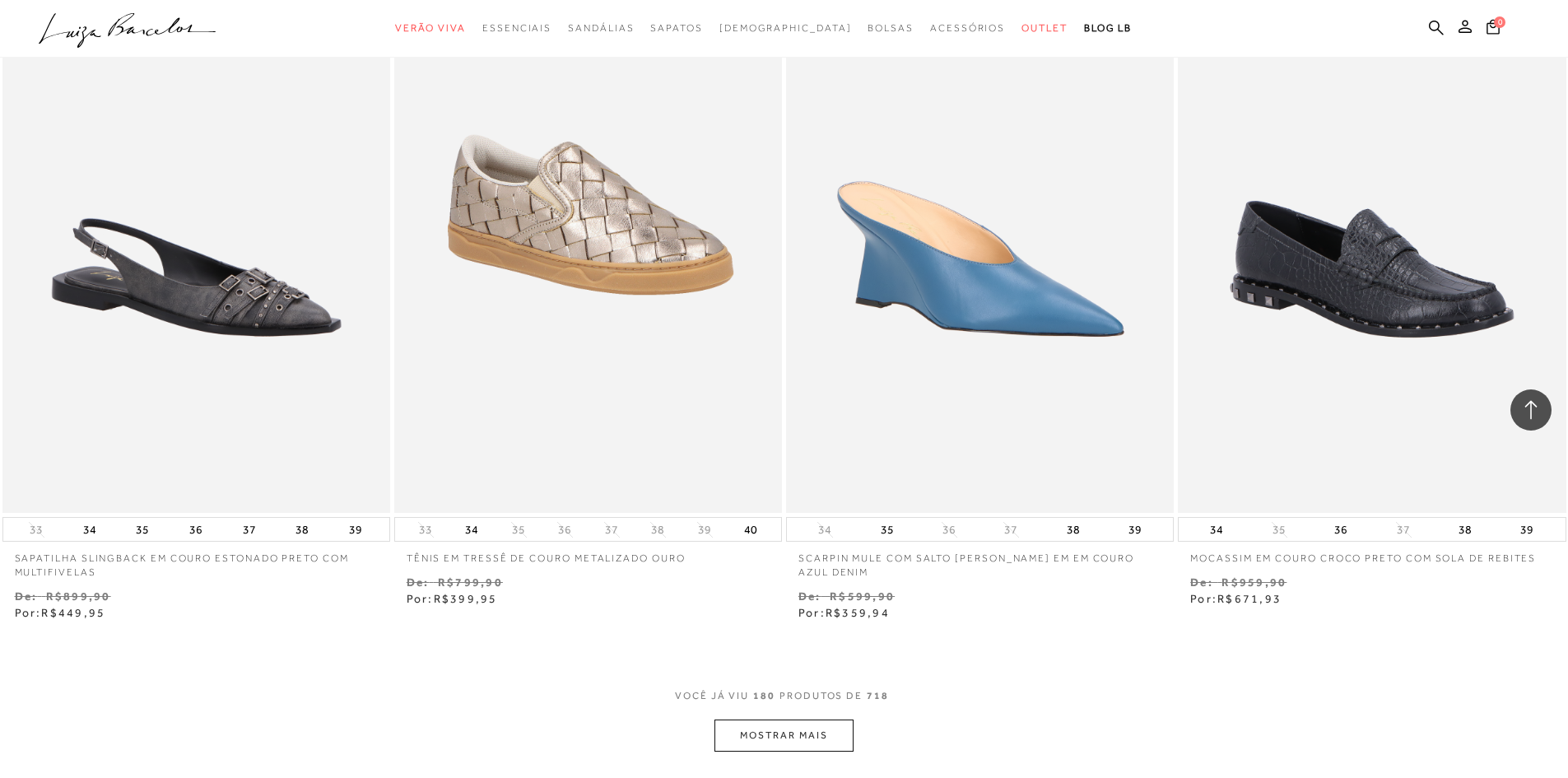
scroll to position [31395, 0]
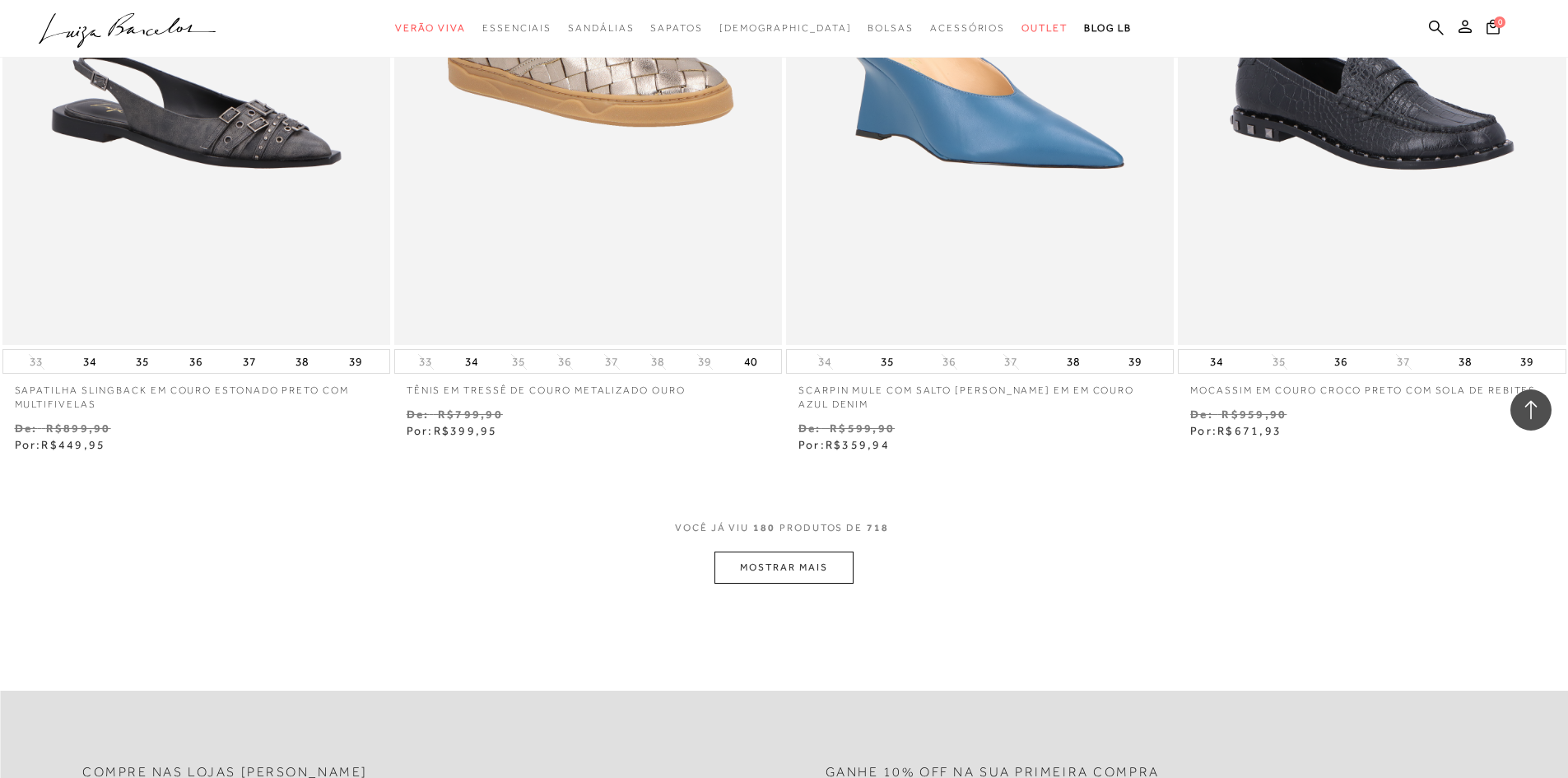
click at [804, 566] on button "MOSTRAR MAIS" at bounding box center [784, 568] width 138 height 32
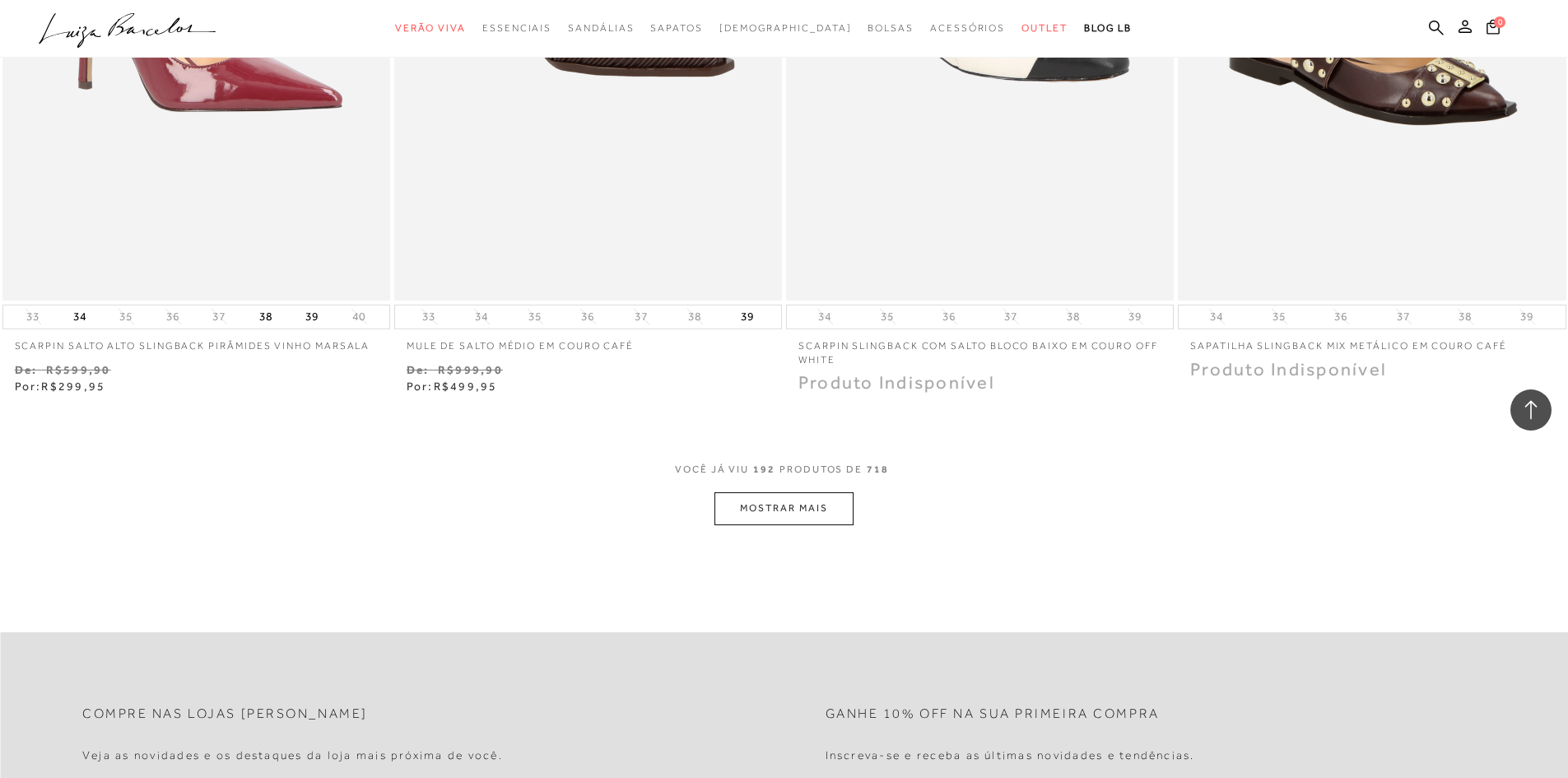
scroll to position [33782, 0]
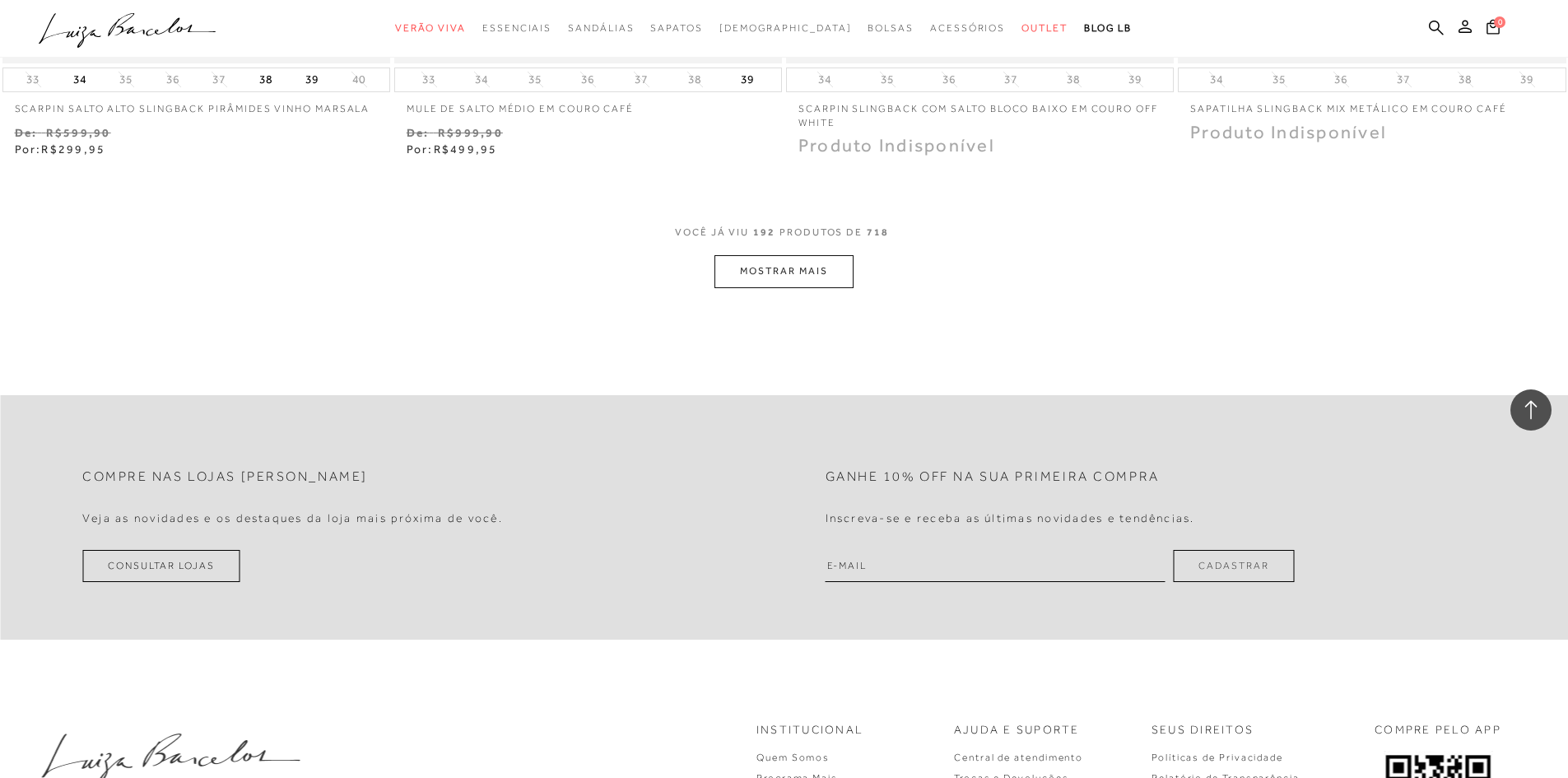
click at [773, 279] on button "MOSTRAR MAIS" at bounding box center [784, 271] width 138 height 32
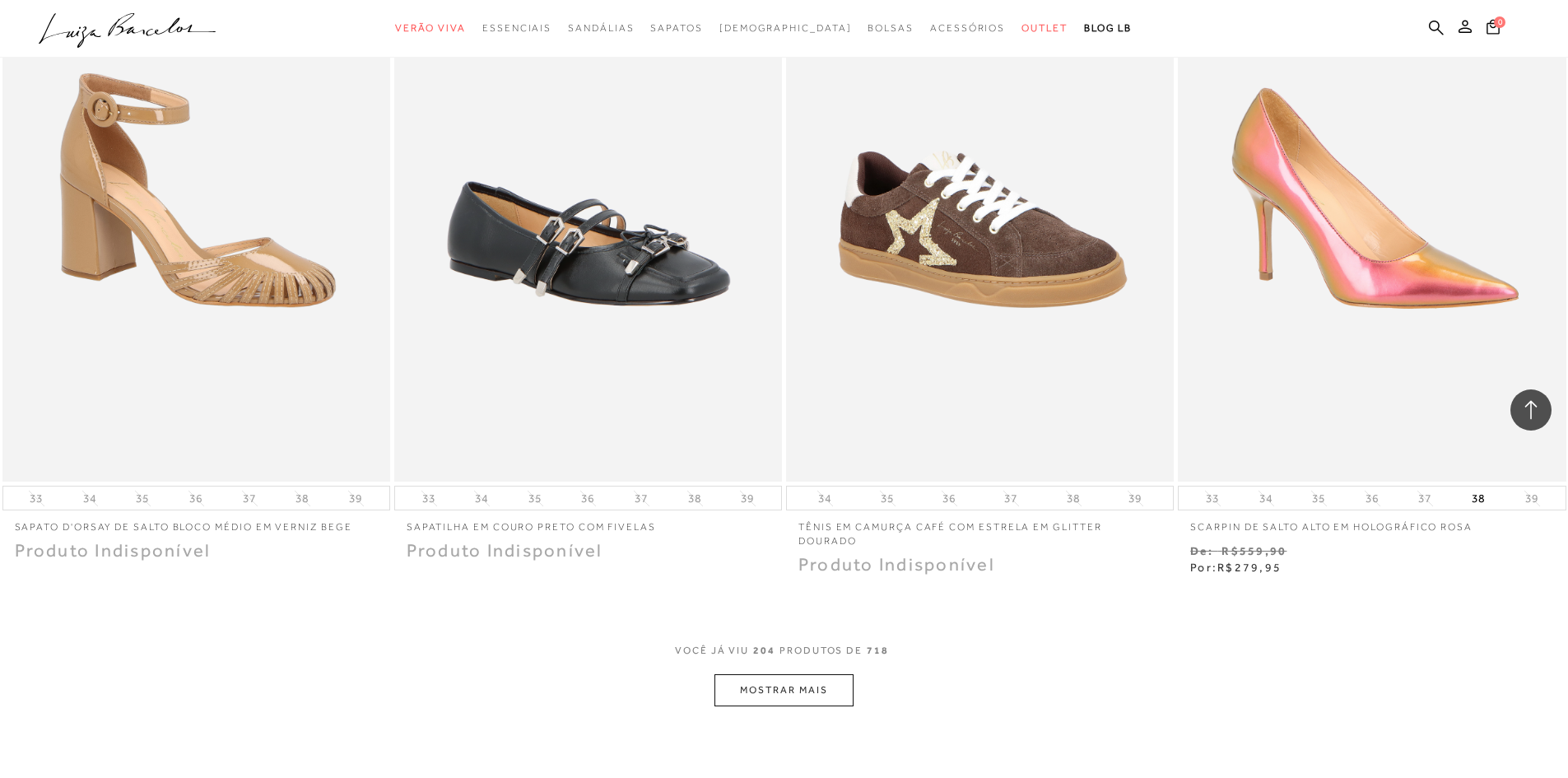
scroll to position [35430, 0]
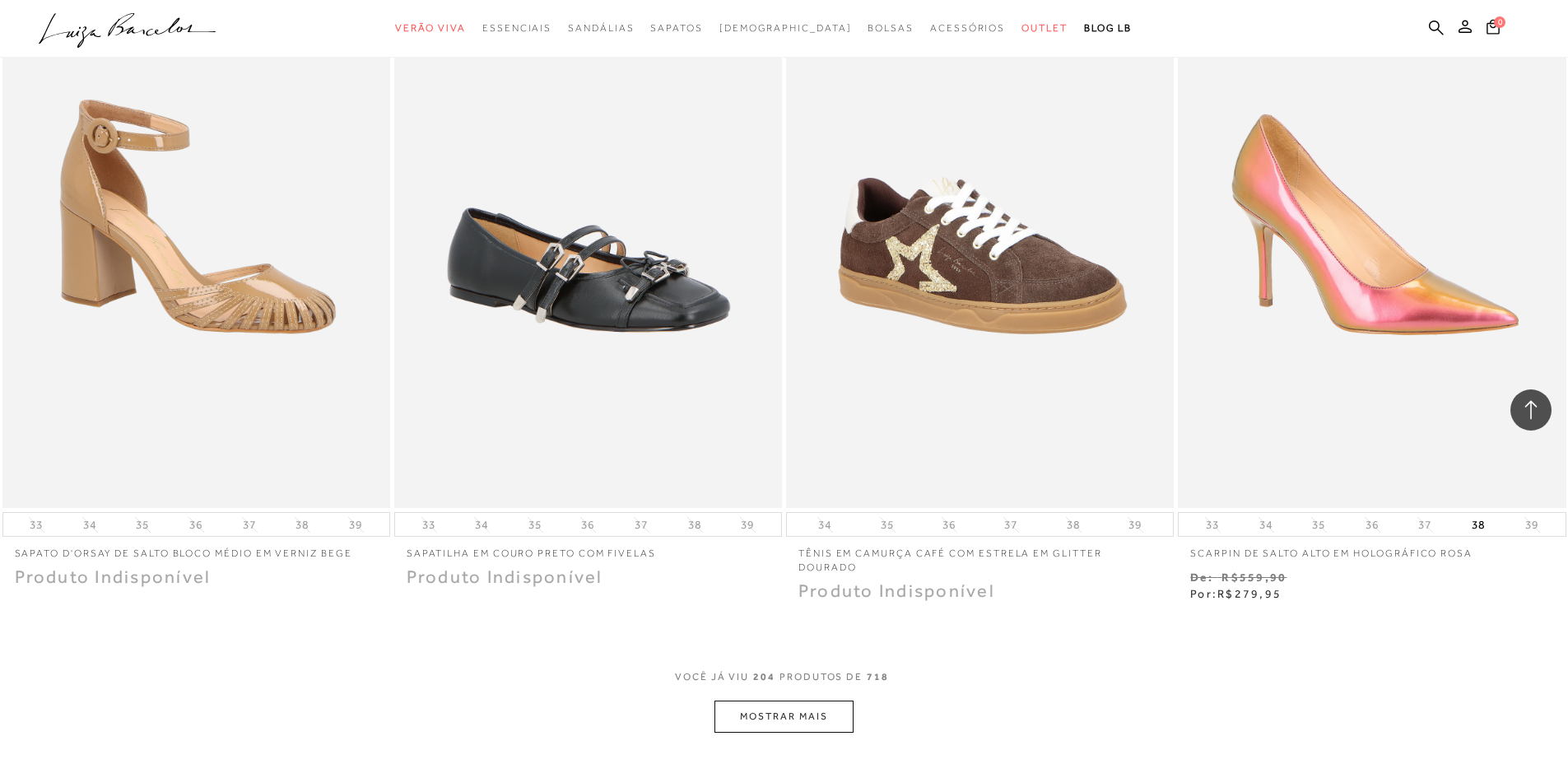
click at [786, 717] on button "MOSTRAR MAIS" at bounding box center [784, 717] width 138 height 32
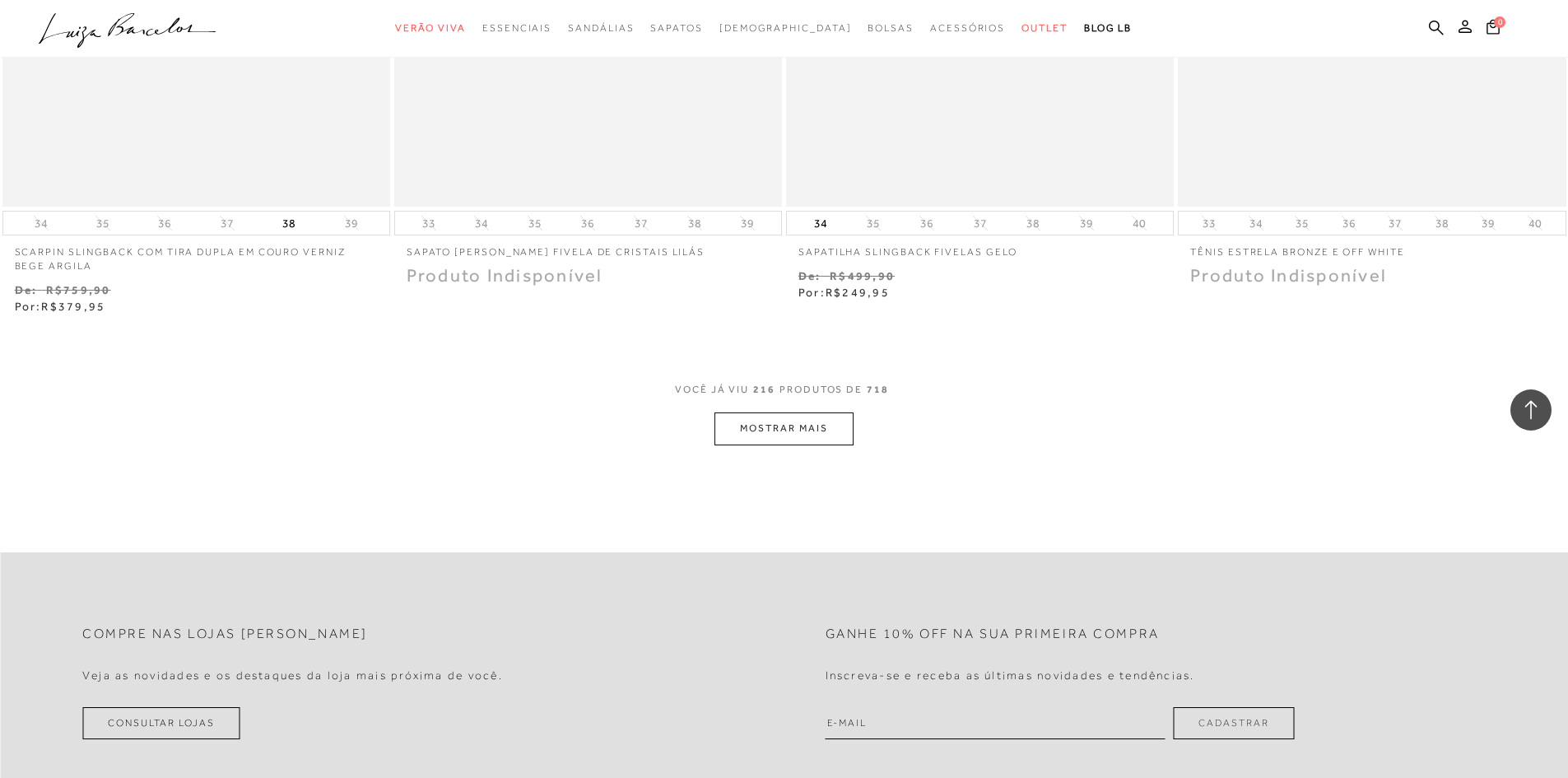
scroll to position [37900, 0]
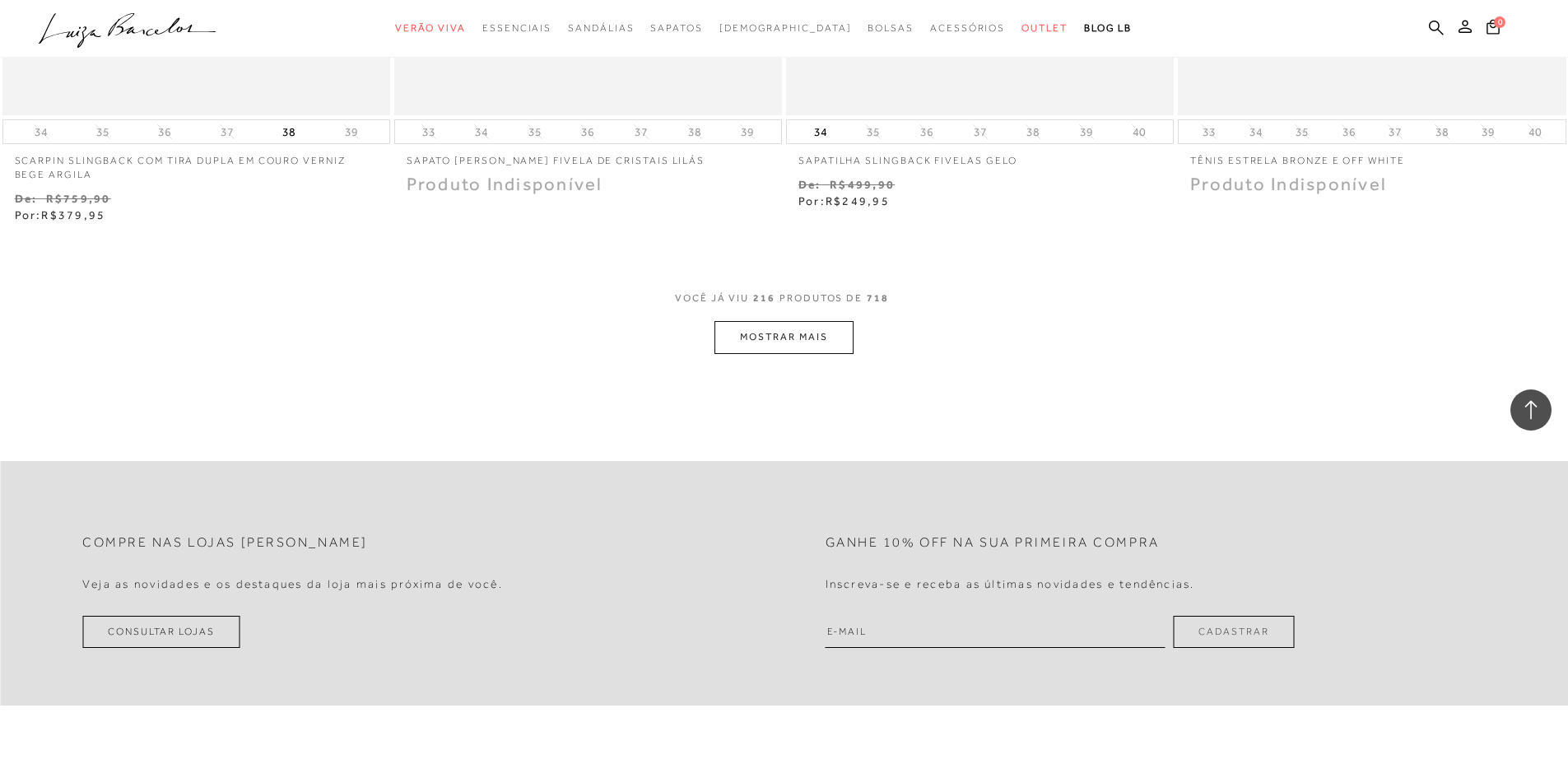
click at [1534, 408] on icon at bounding box center [1530, 409] width 21 height 21
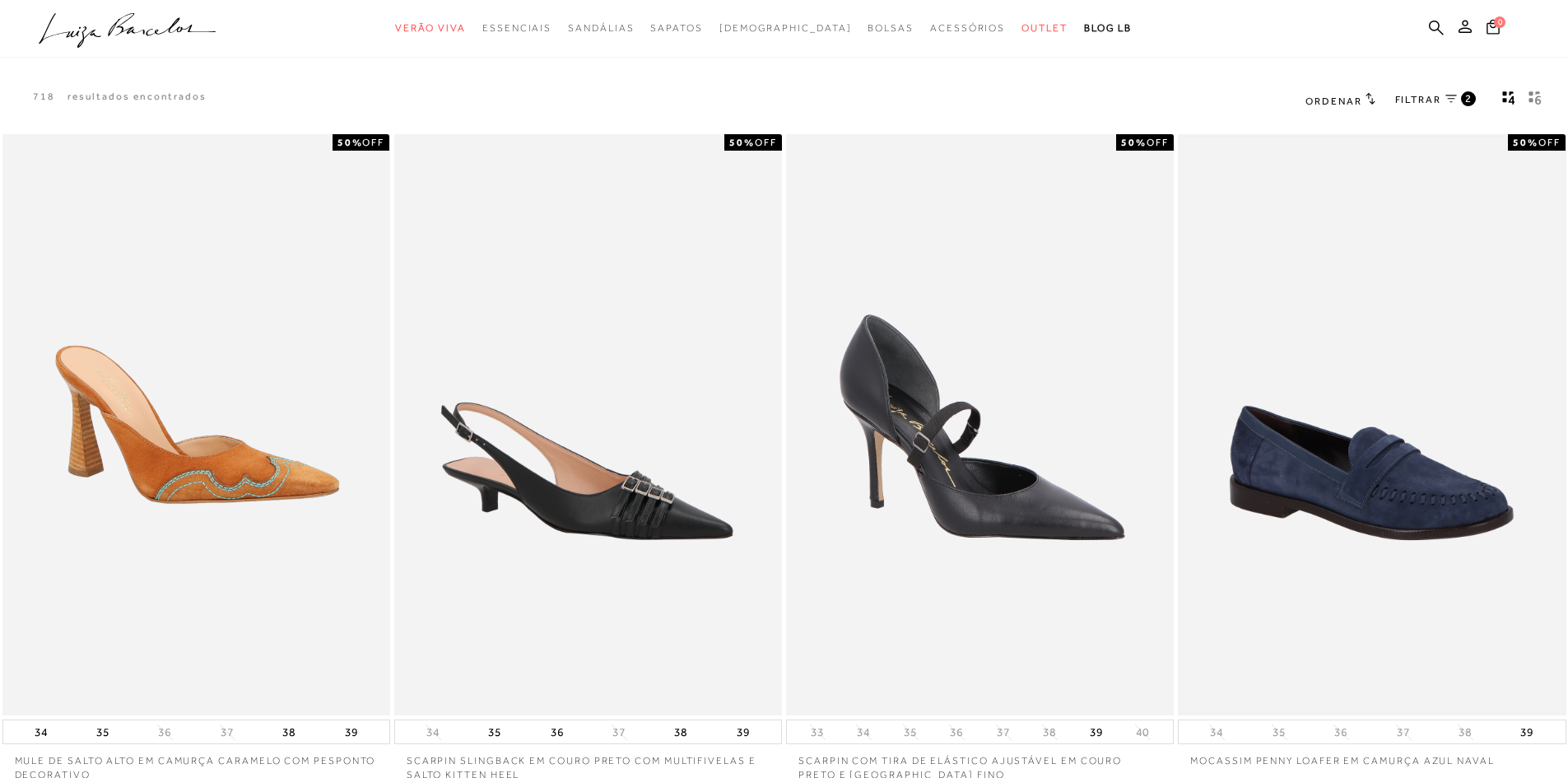
scroll to position [0, 0]
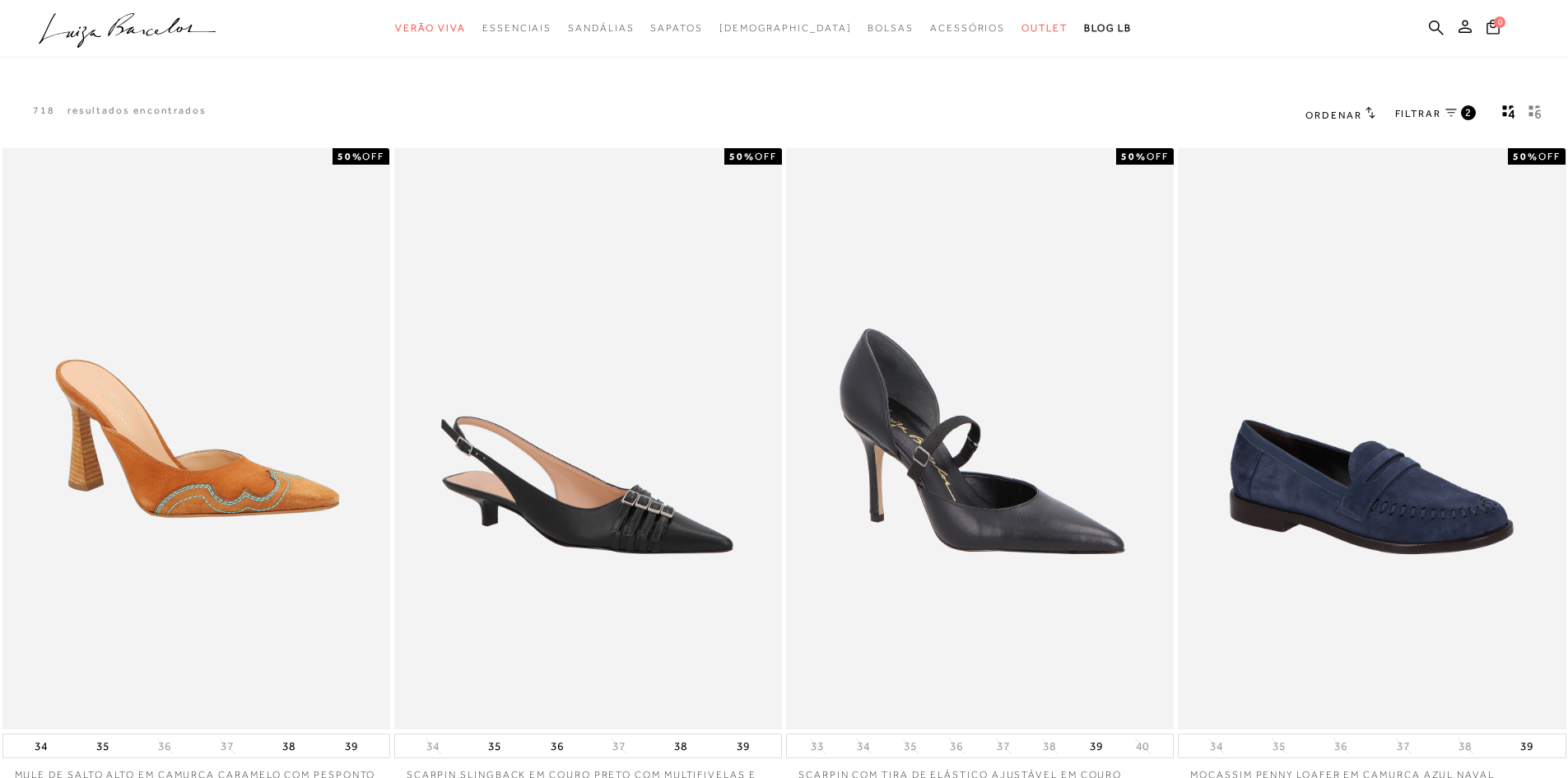
click at [1346, 113] on span "Ordenar" at bounding box center [1334, 115] width 56 height 12
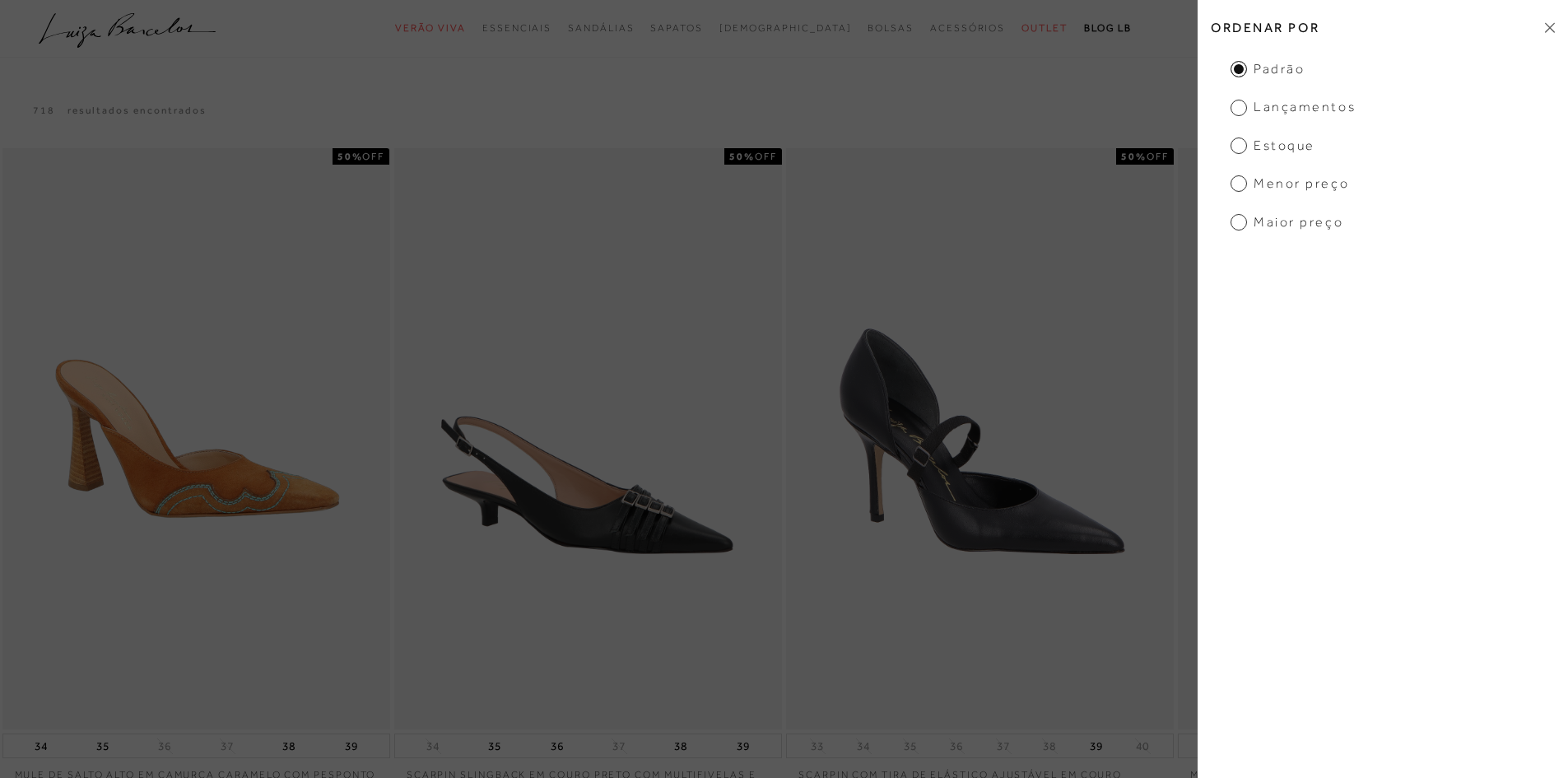
click at [1242, 149] on span "Estoque" at bounding box center [1272, 145] width 84 height 18
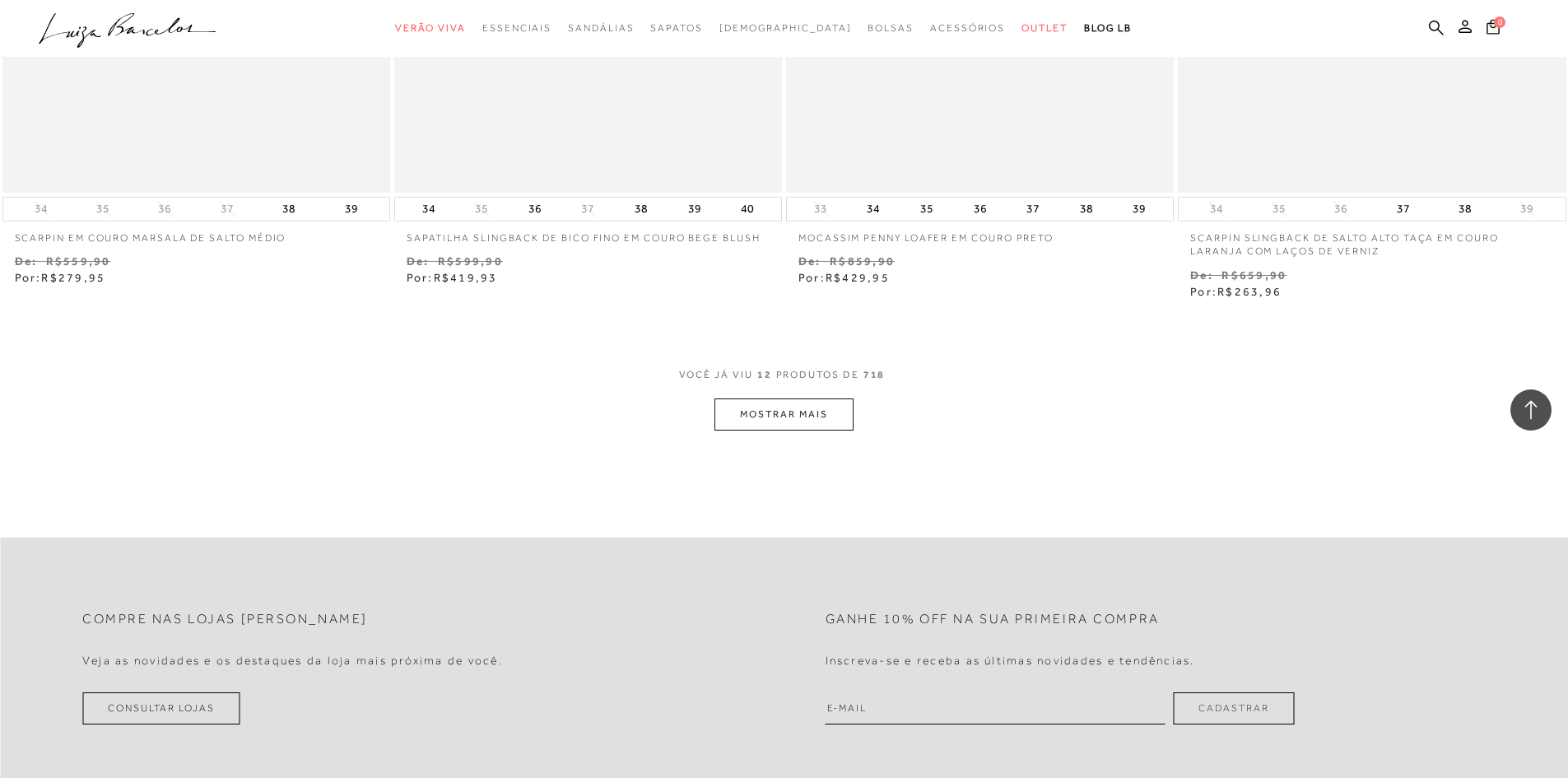
scroll to position [1977, 0]
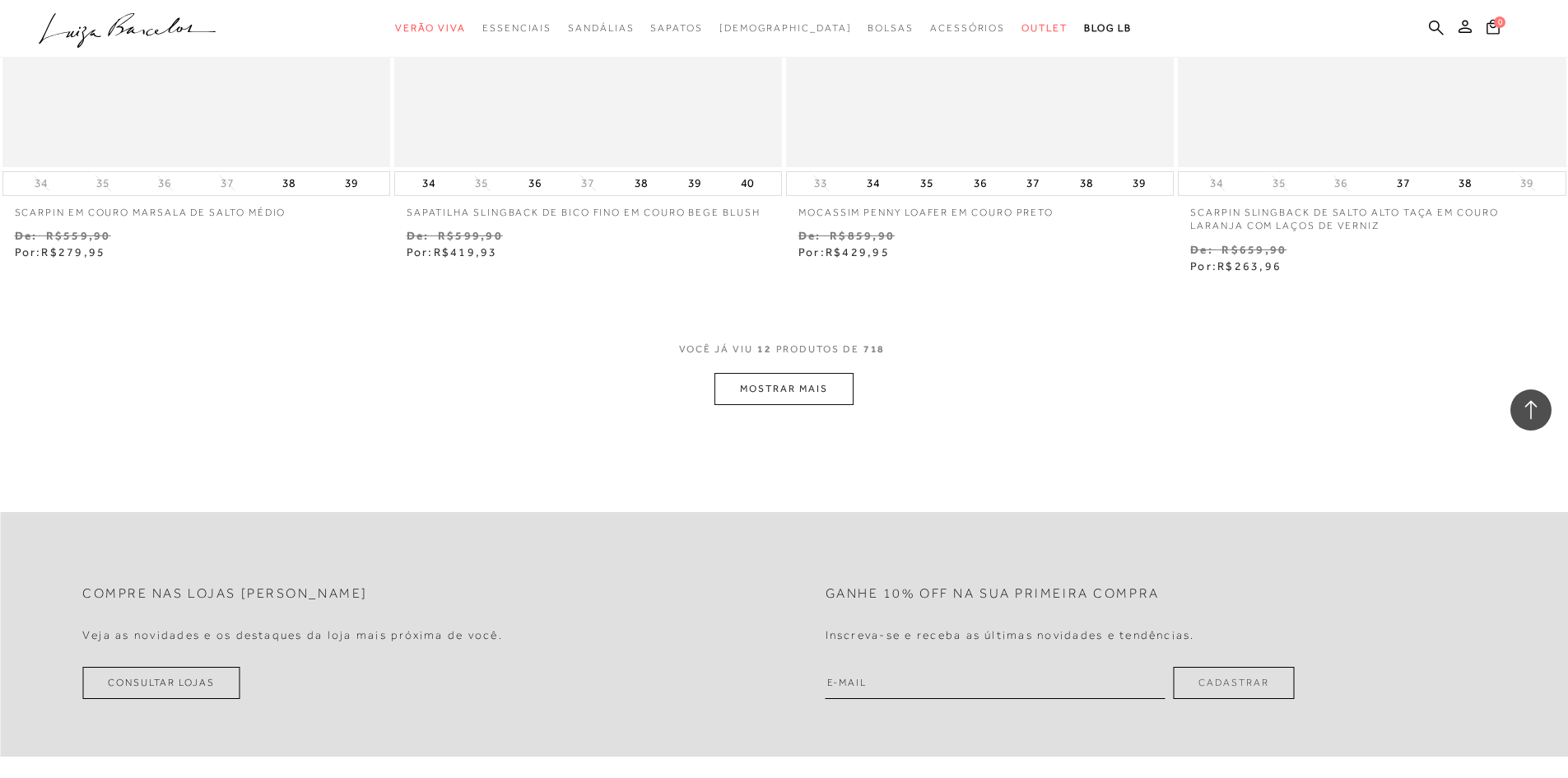
click at [851, 381] on button "MOSTRAR MAIS" at bounding box center [784, 389] width 138 height 32
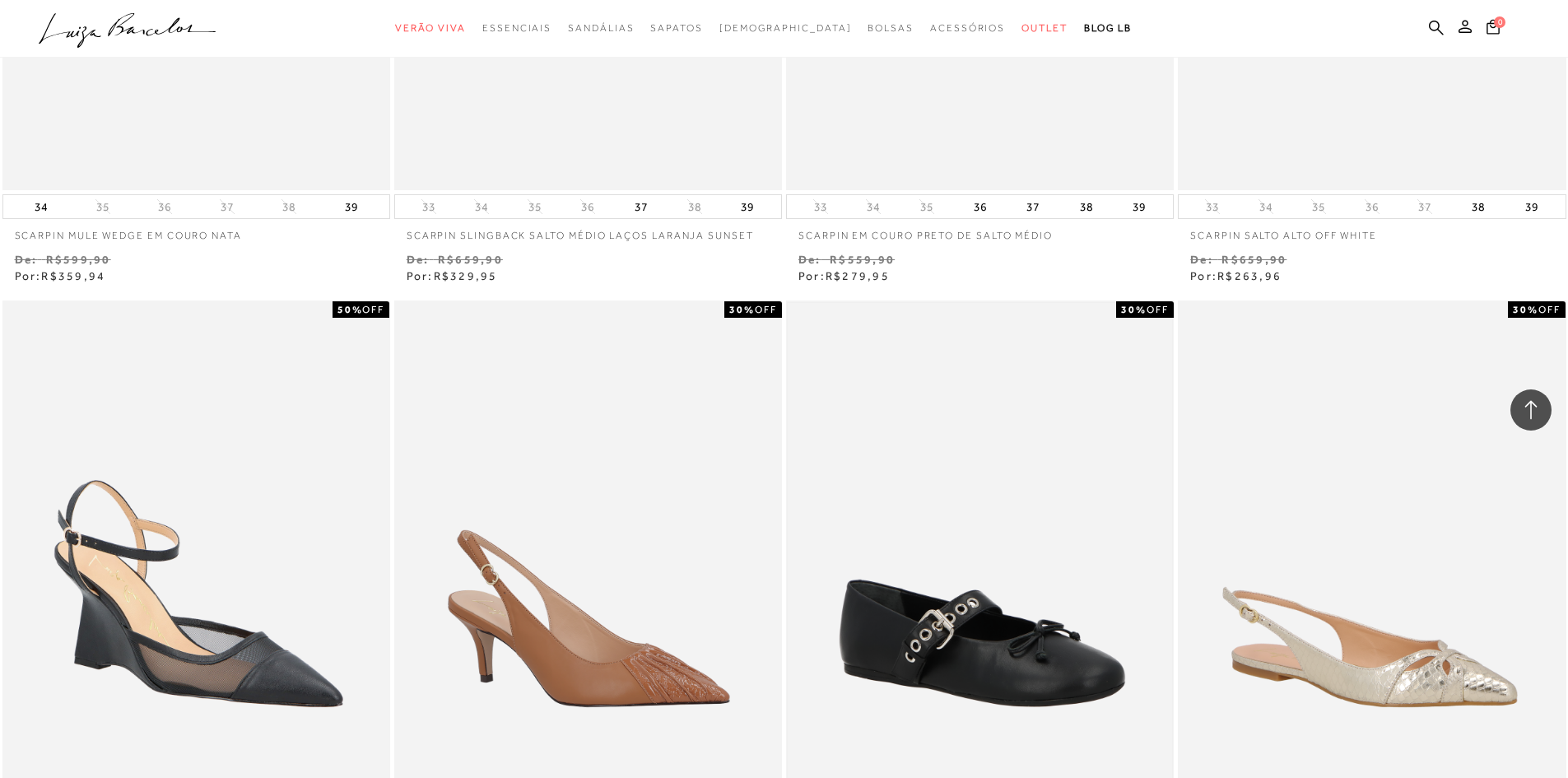
scroll to position [3870, 0]
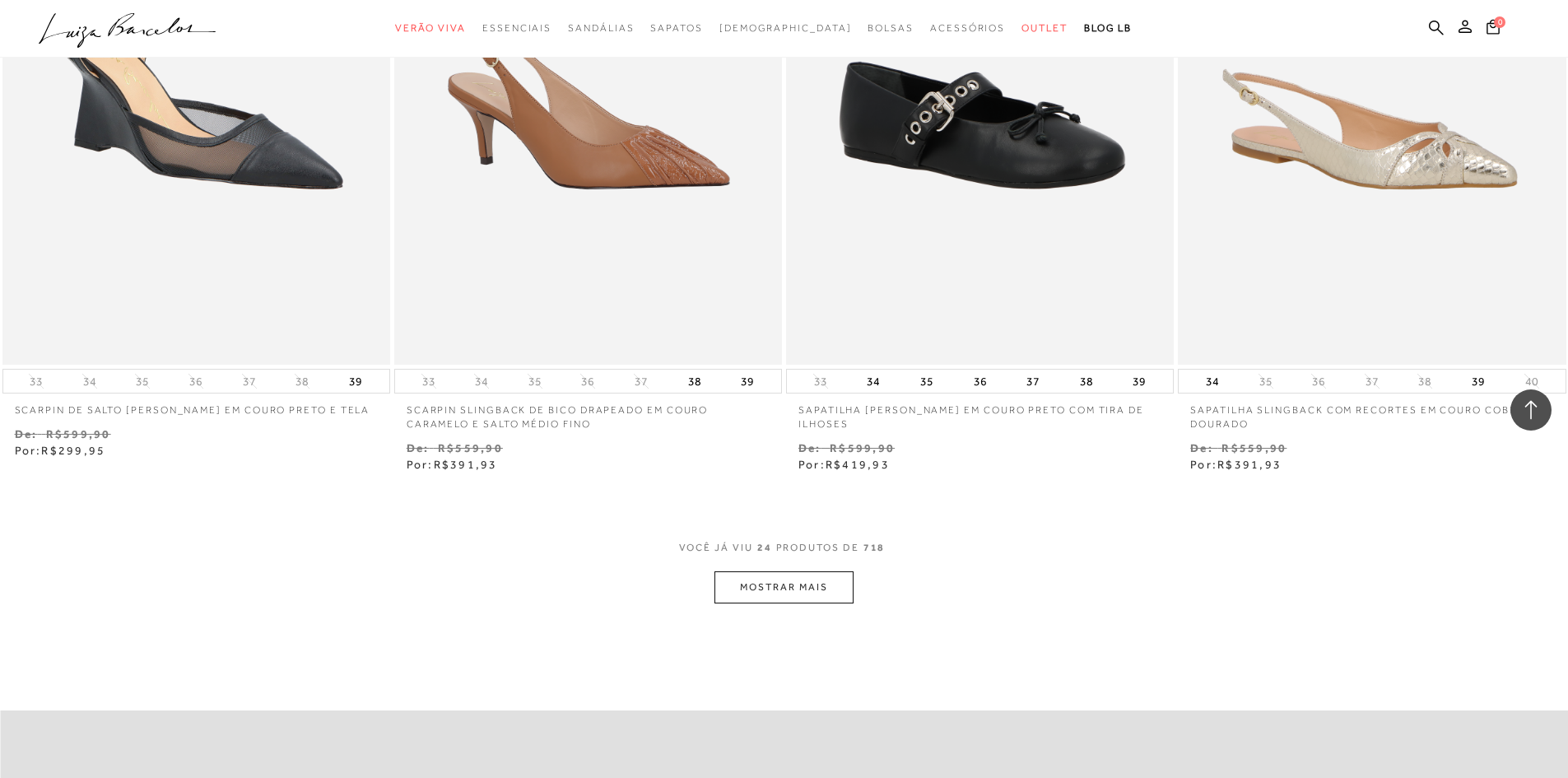
click at [746, 597] on button "MOSTRAR MAIS" at bounding box center [784, 588] width 138 height 32
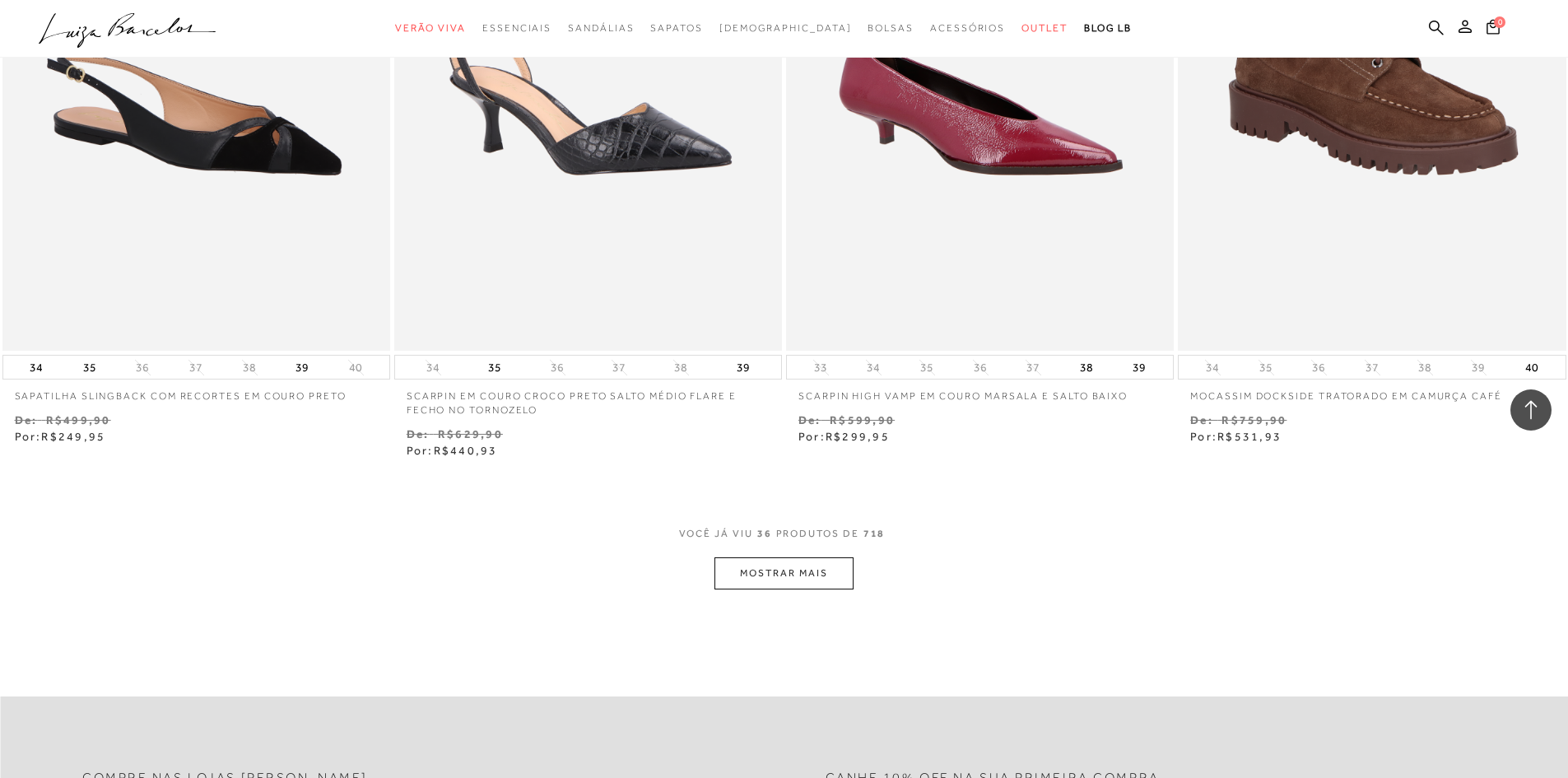
scroll to position [6424, 0]
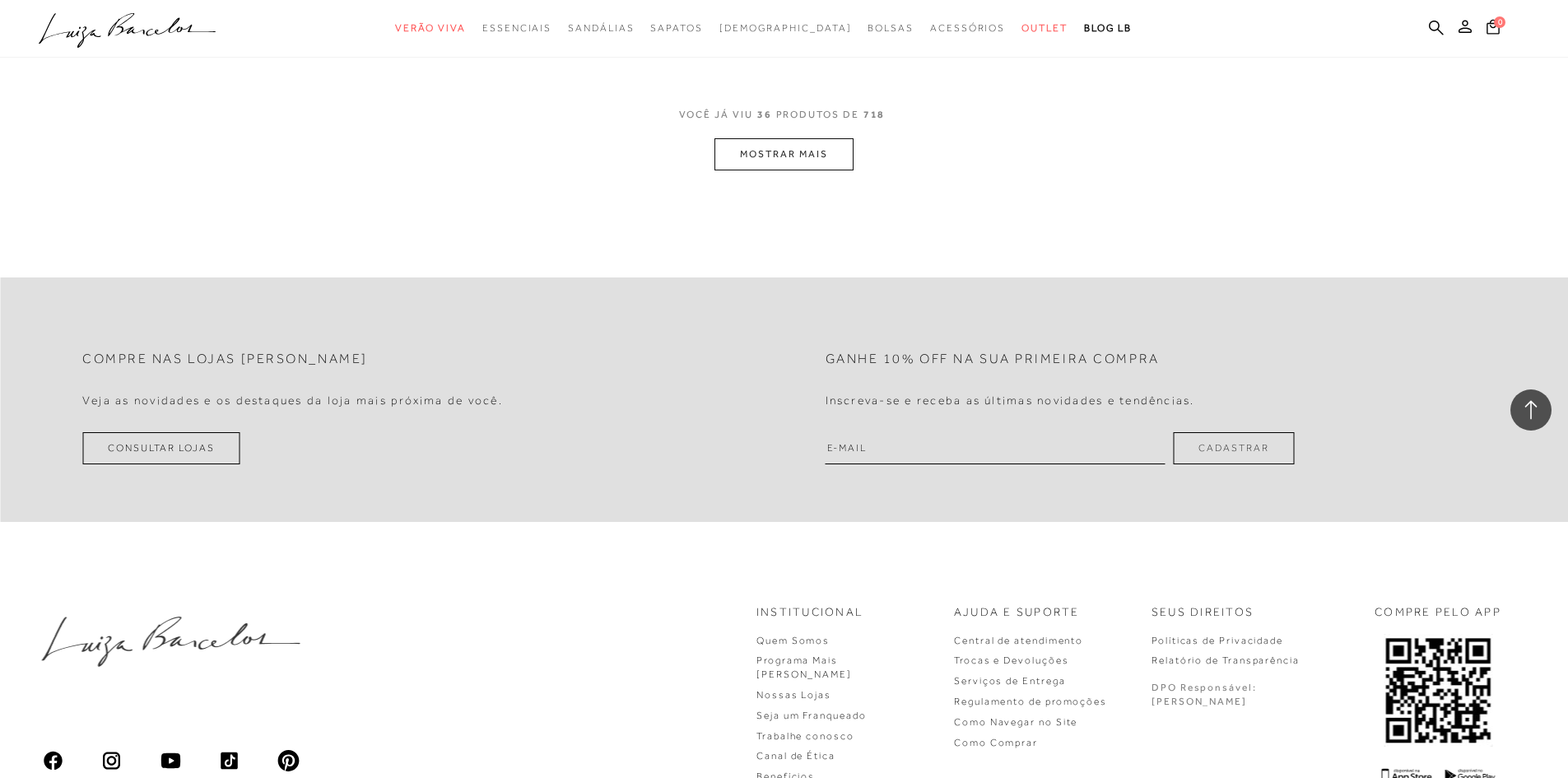
click at [821, 148] on button "MOSTRAR MAIS" at bounding box center [784, 154] width 138 height 32
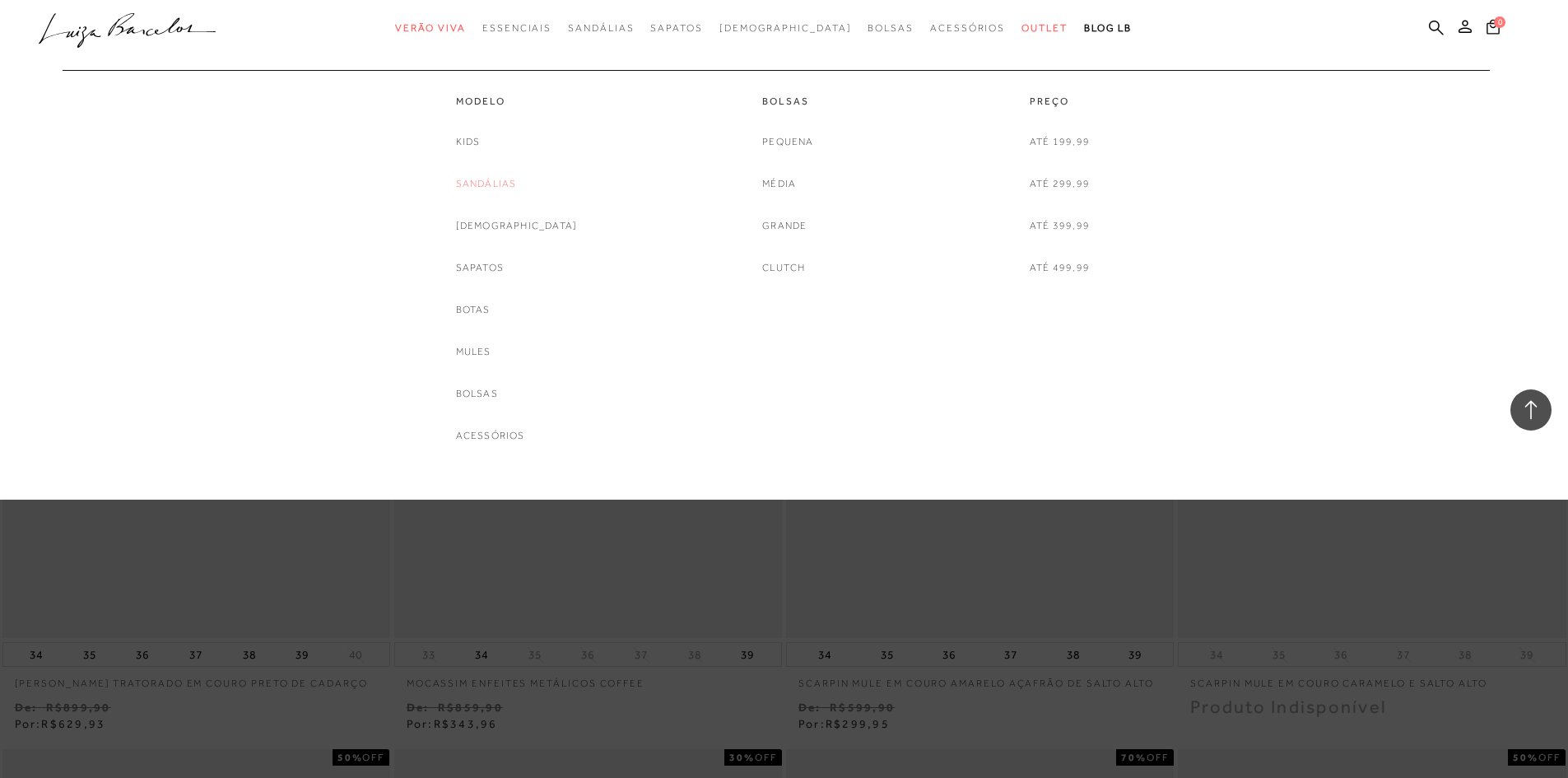
click at [517, 182] on link "Sandálias" at bounding box center [486, 184] width 61 height 17
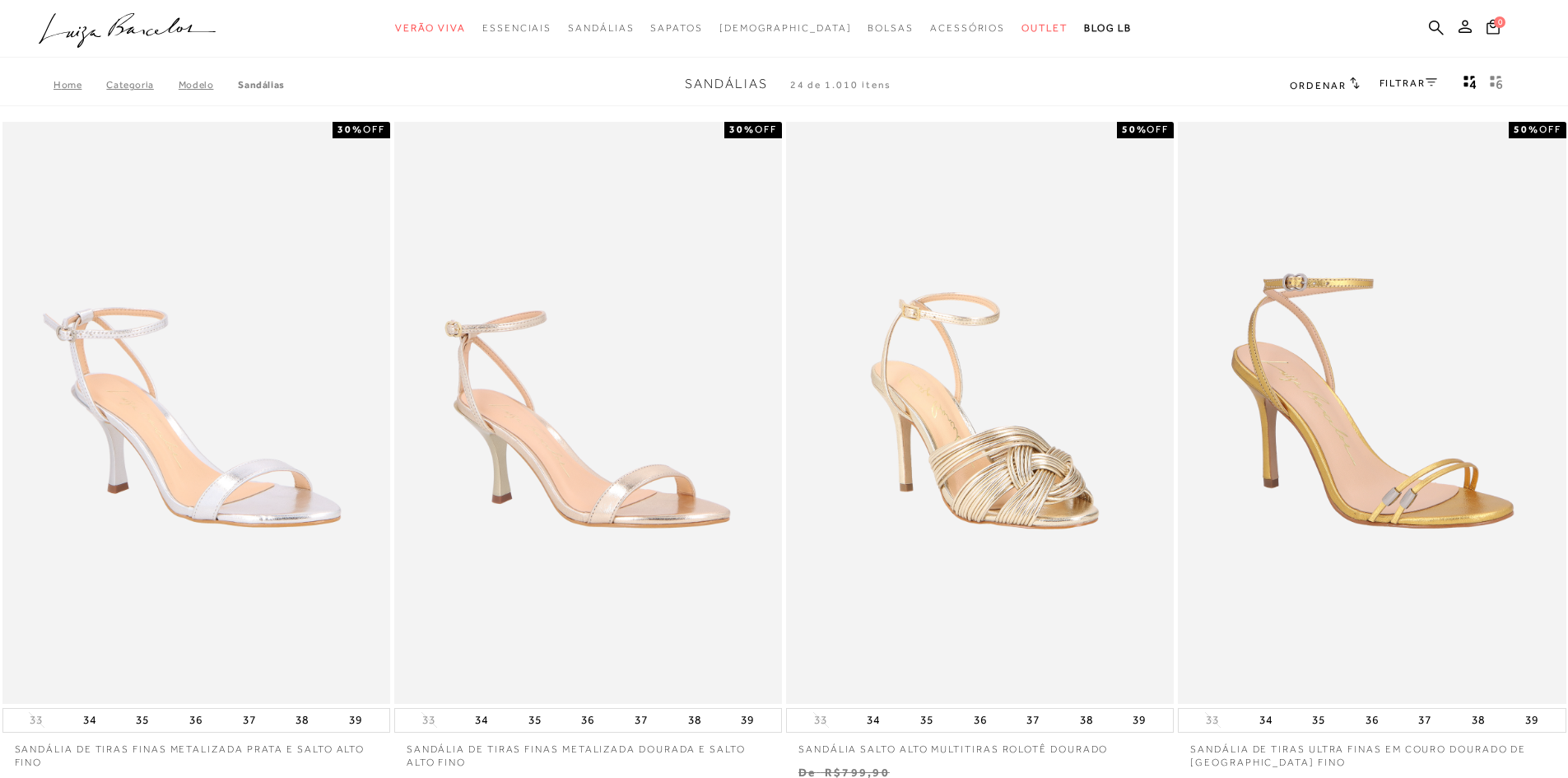
click at [1393, 79] on link "FILTRAR" at bounding box center [1409, 84] width 58 height 12
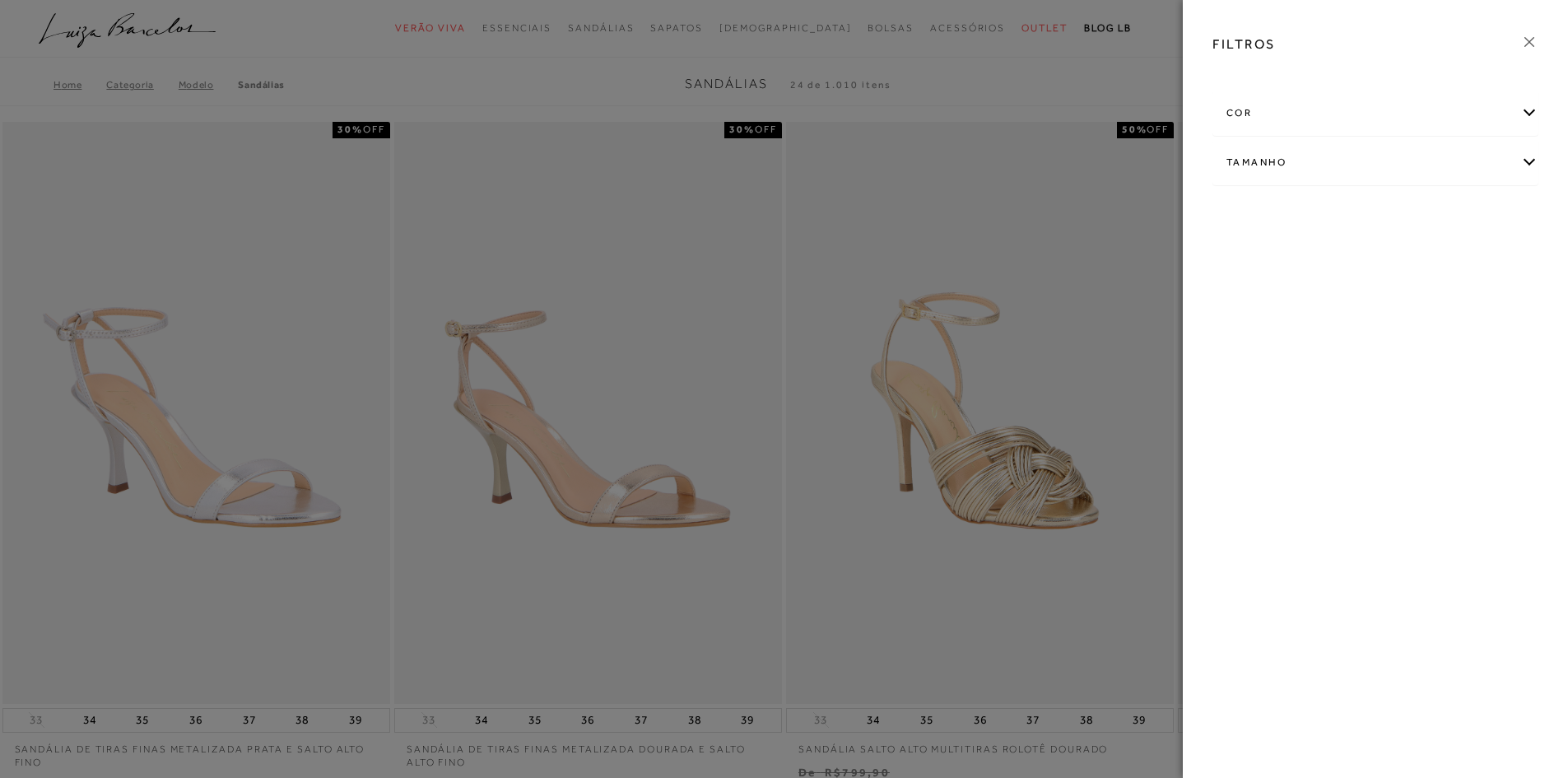
click at [1526, 160] on div "Tamanho" at bounding box center [1375, 162] width 324 height 44
click at [1260, 286] on link "Ver mais..." at bounding box center [1257, 287] width 44 height 12
click at [1296, 351] on span "39/40" at bounding box center [1293, 346] width 39 height 12
click at [1286, 351] on input "39/40" at bounding box center [1277, 349] width 16 height 16
checkbox input "true"
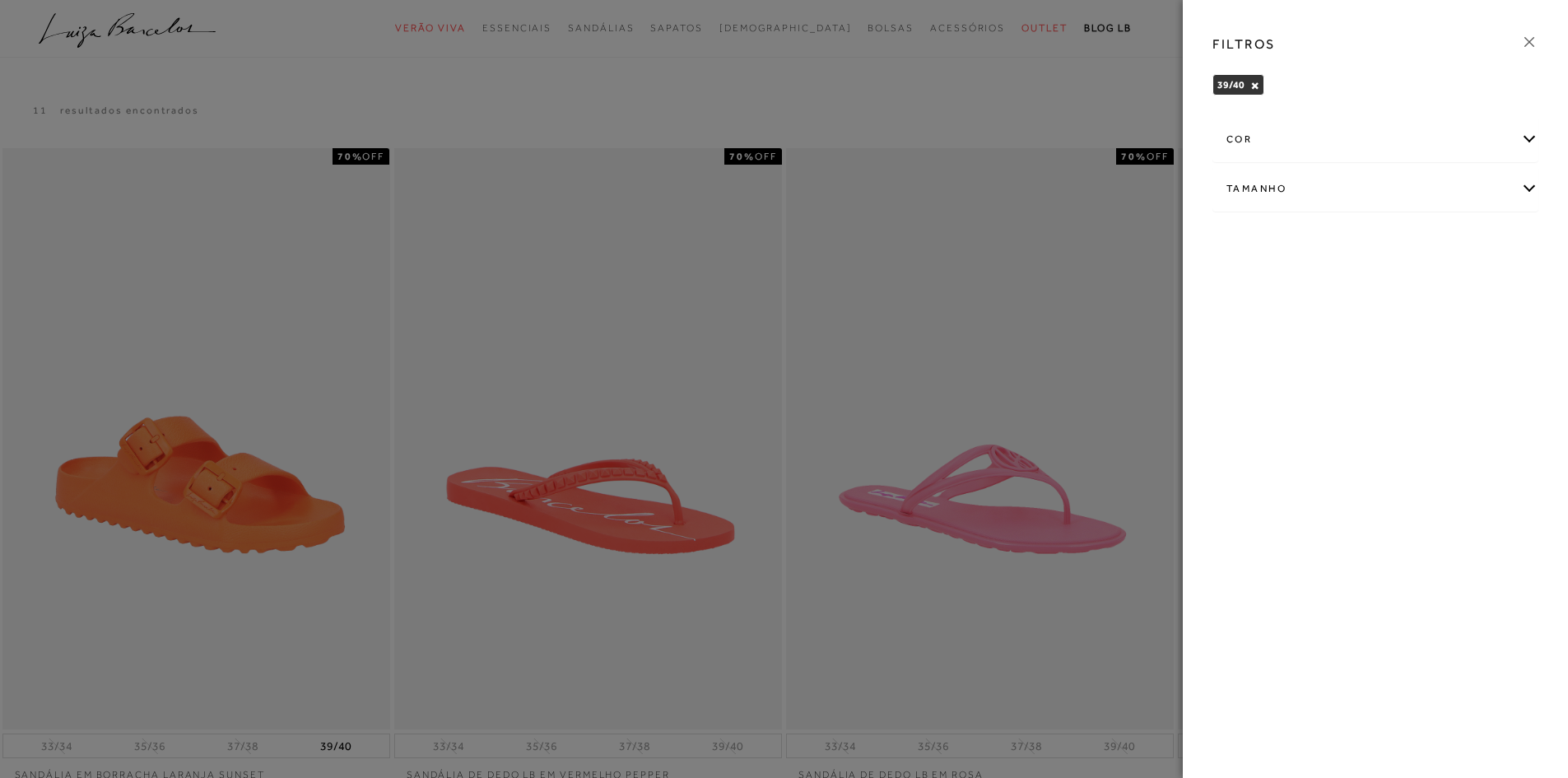
click at [705, 363] on div at bounding box center [784, 389] width 1568 height 778
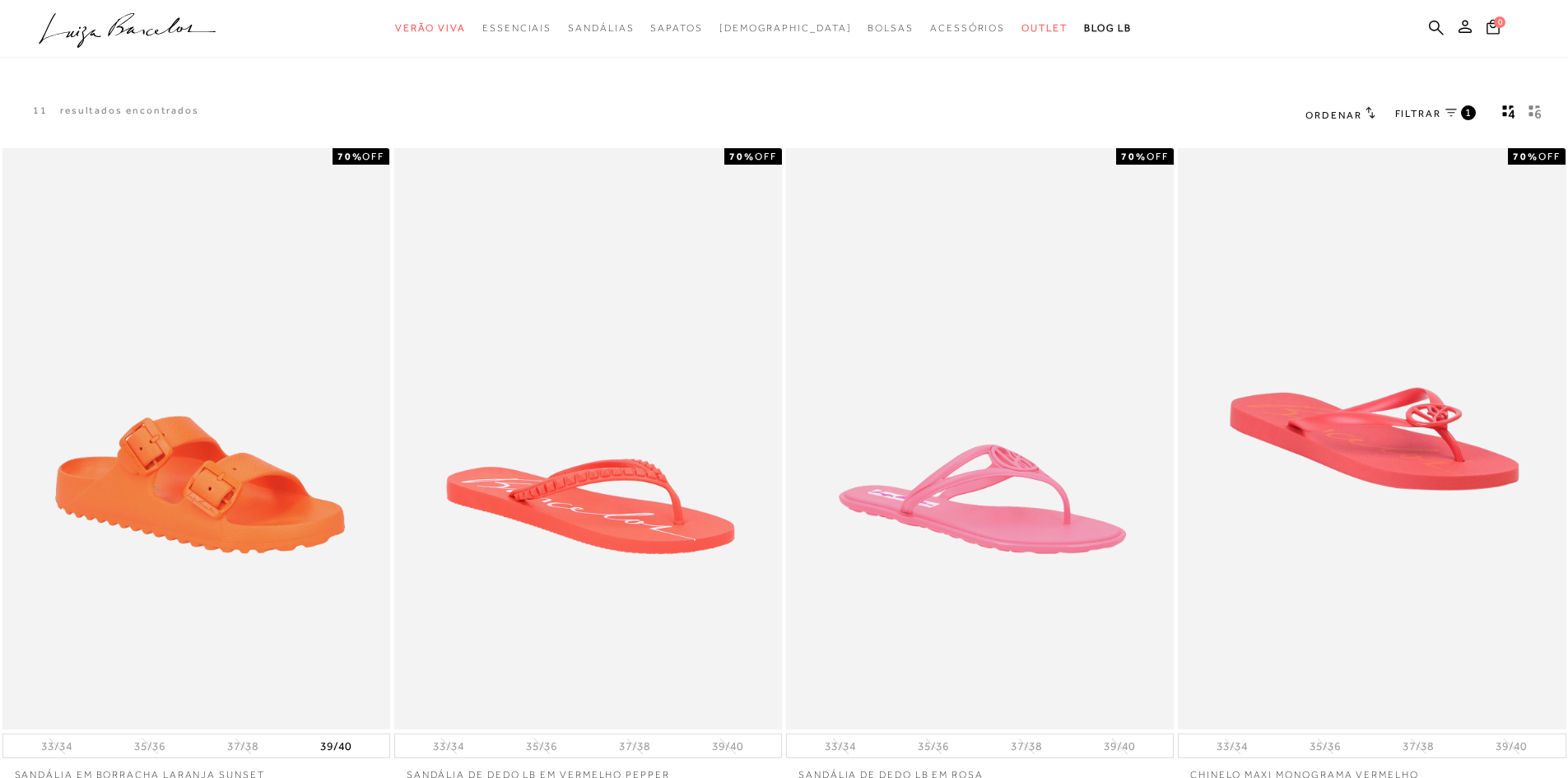
click at [1345, 110] on span "Ordenar" at bounding box center [1334, 115] width 56 height 12
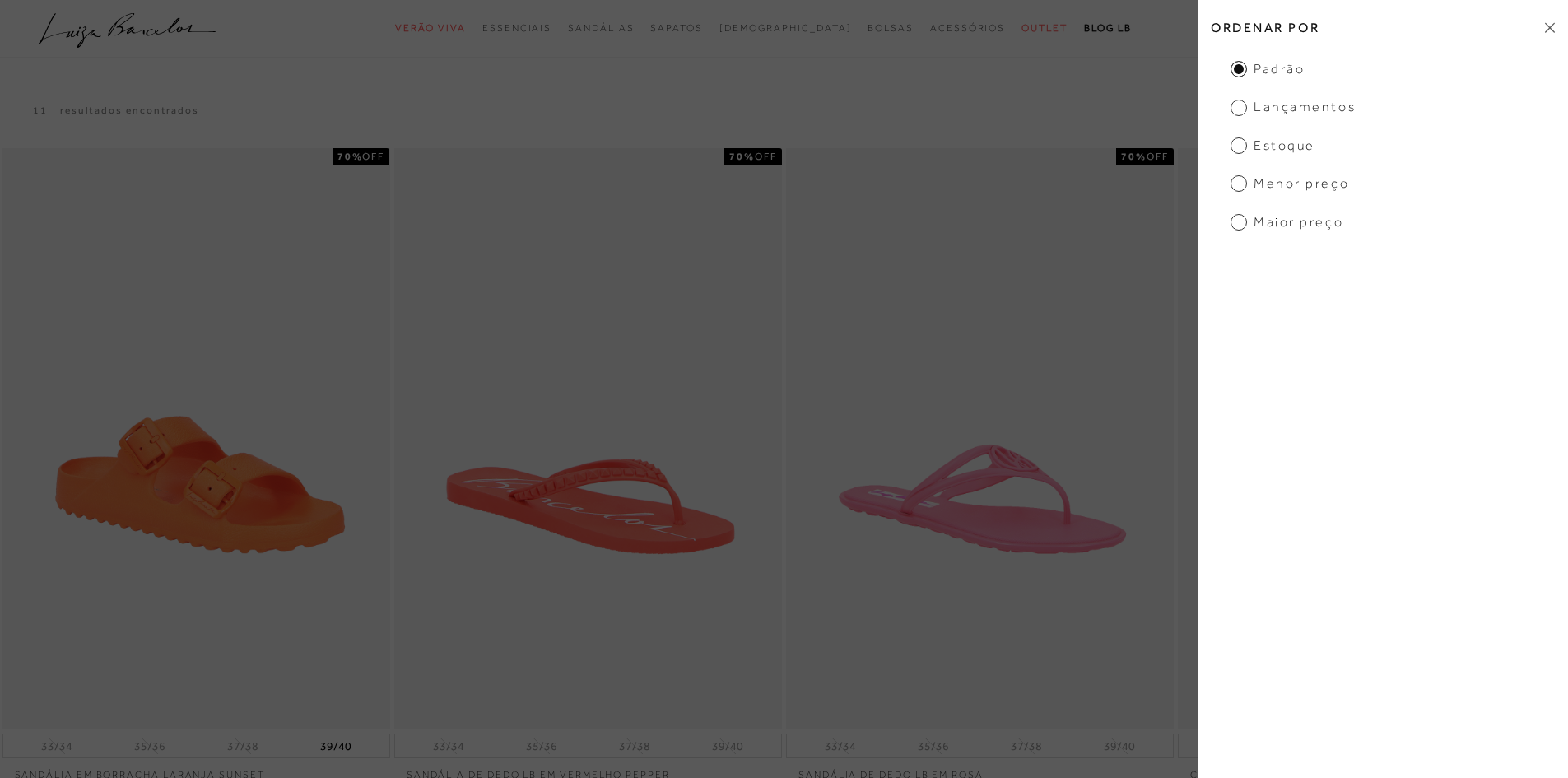
click at [1234, 219] on span "Maior Preço" at bounding box center [1287, 222] width 113 height 18
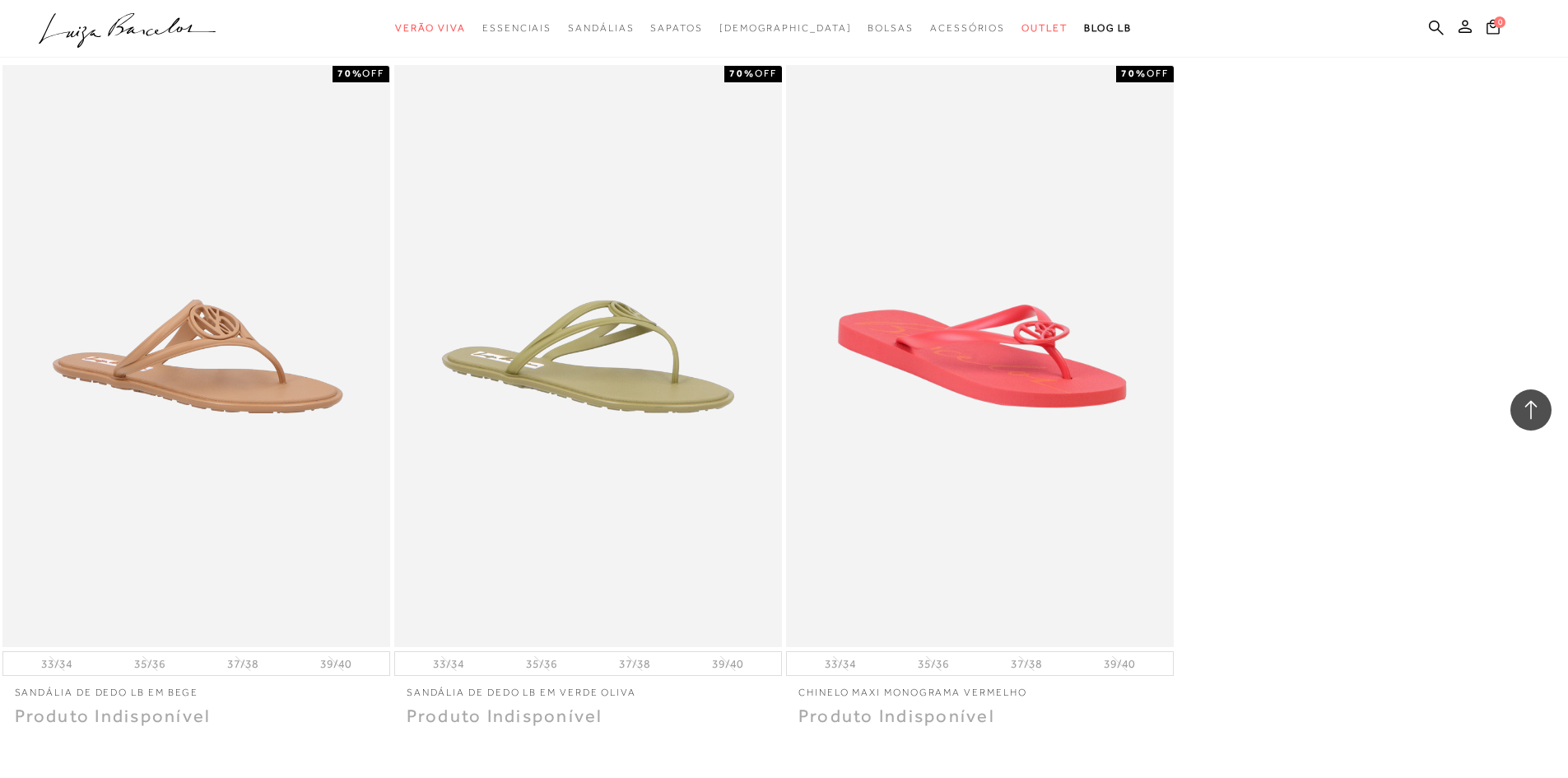
scroll to position [1412, 0]
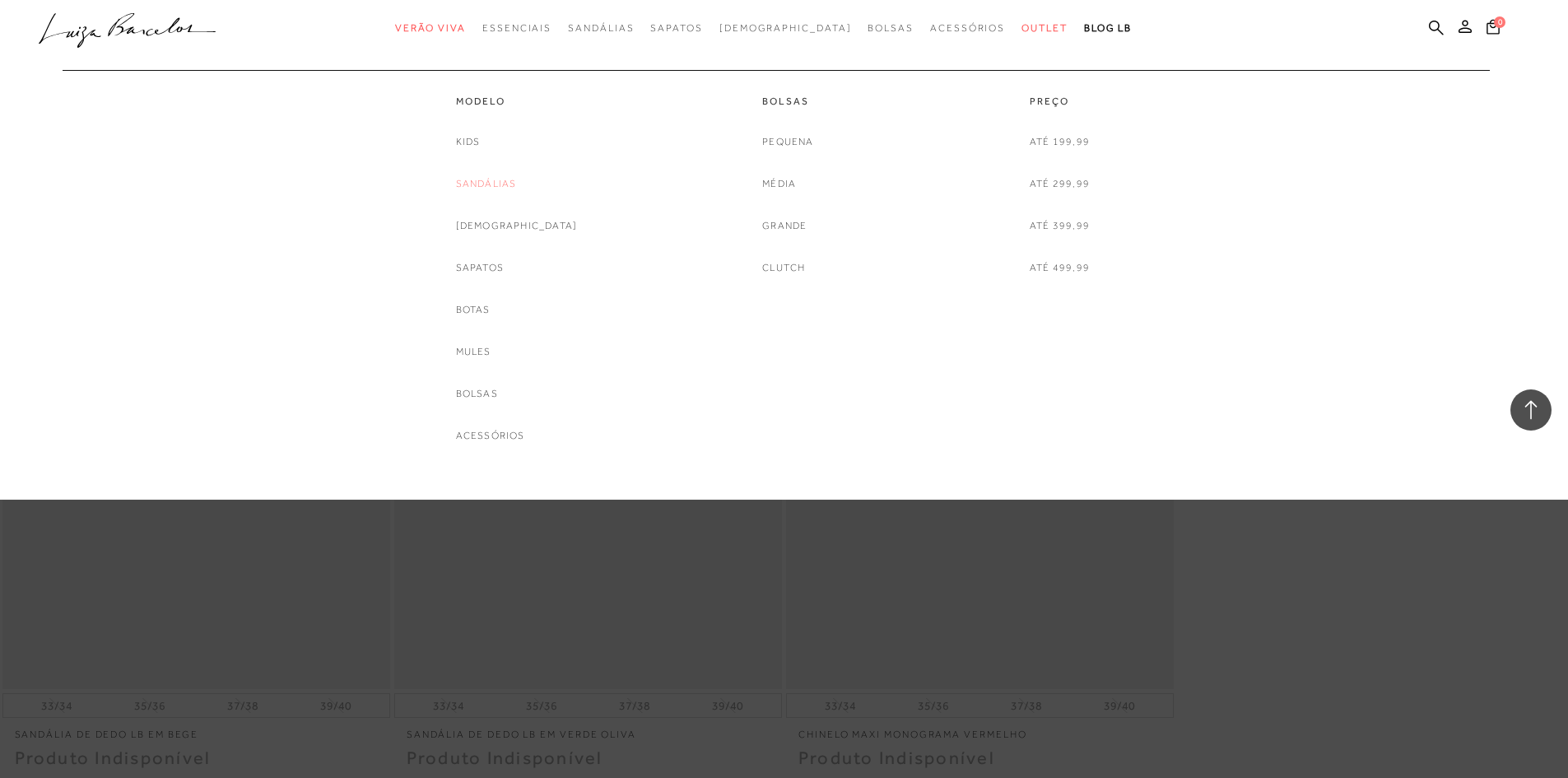
click at [517, 182] on link "Sandálias" at bounding box center [486, 184] width 61 height 17
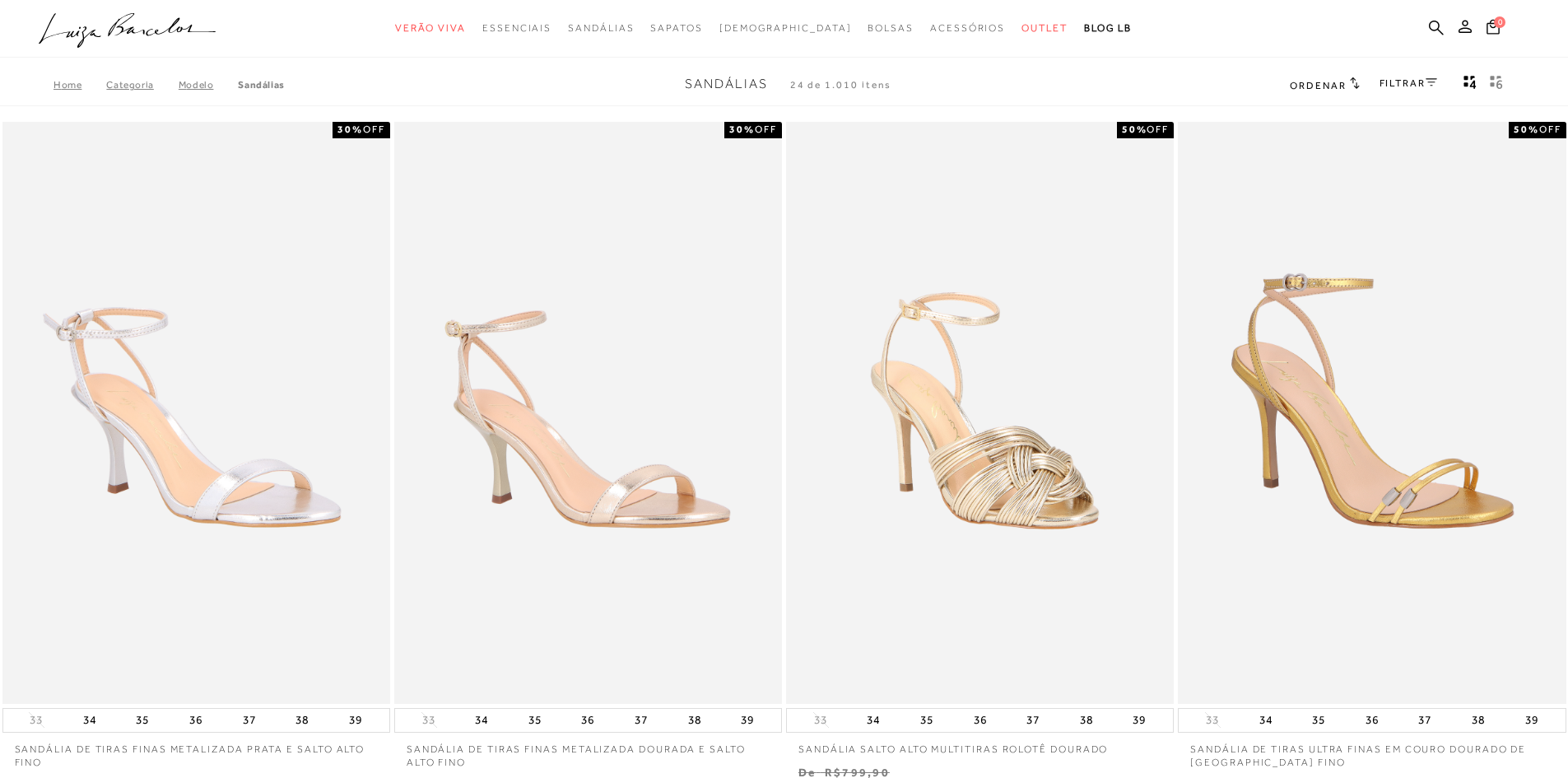
click at [1414, 82] on link "FILTRAR" at bounding box center [1409, 84] width 58 height 12
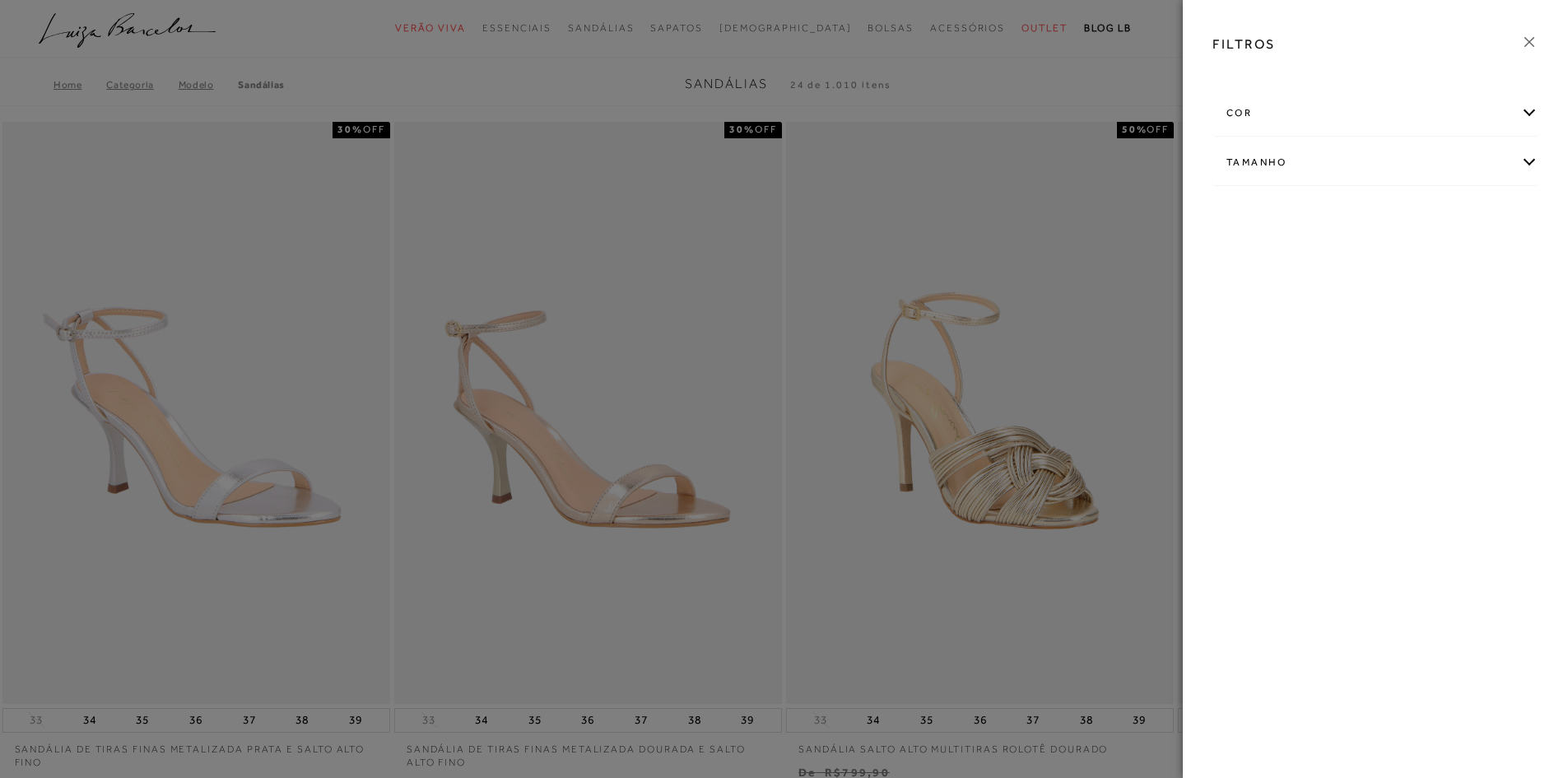
click at [1530, 162] on div "Tamanho" at bounding box center [1375, 162] width 324 height 44
click at [1270, 288] on link "Ver mais..." at bounding box center [1257, 287] width 44 height 12
click at [1314, 352] on label "39/40" at bounding box center [1299, 347] width 54 height 36
click at [1286, 352] on input "39/40" at bounding box center [1277, 349] width 16 height 16
checkbox input "true"
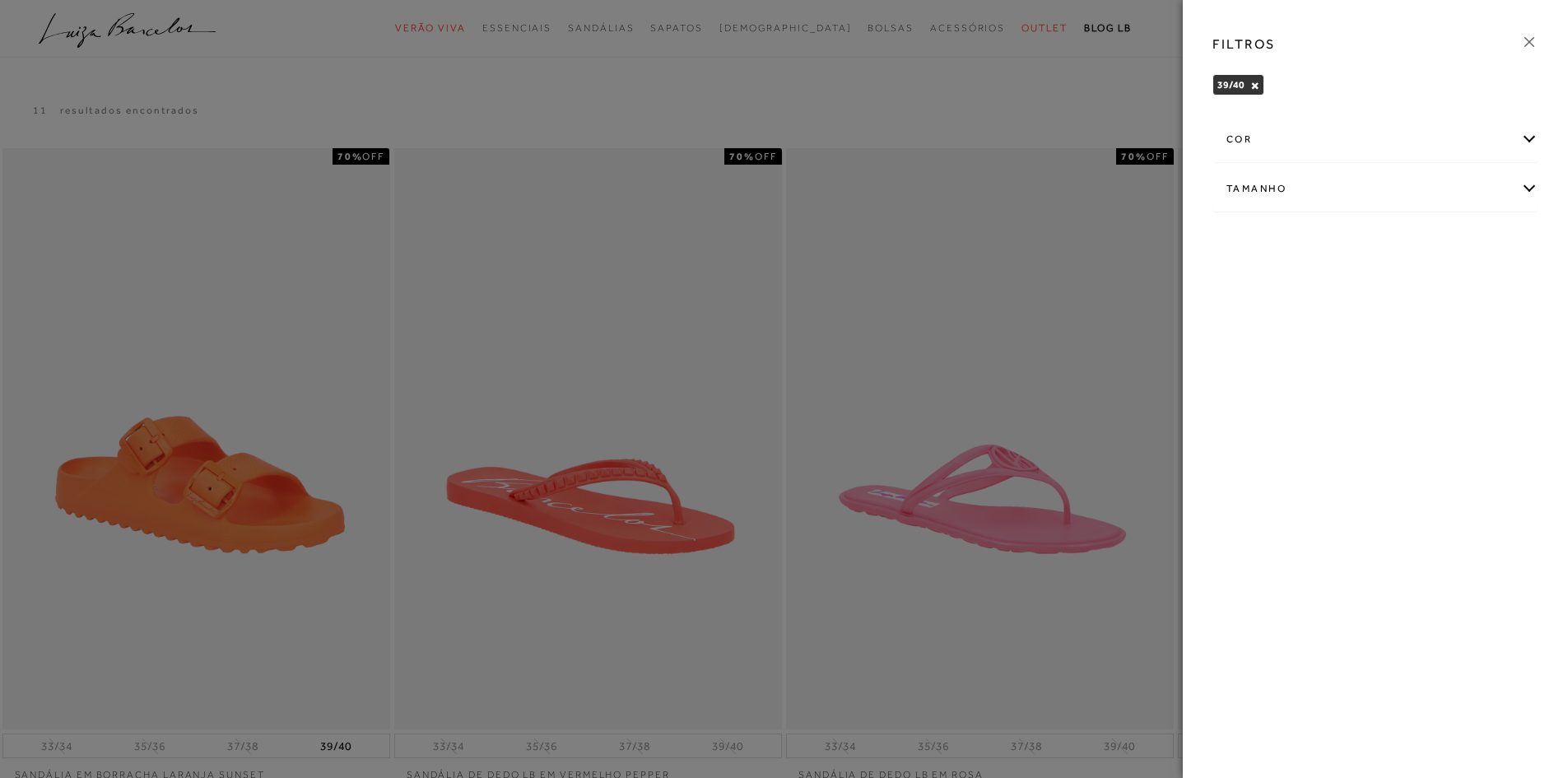
click at [785, 88] on div at bounding box center [784, 389] width 1568 height 778
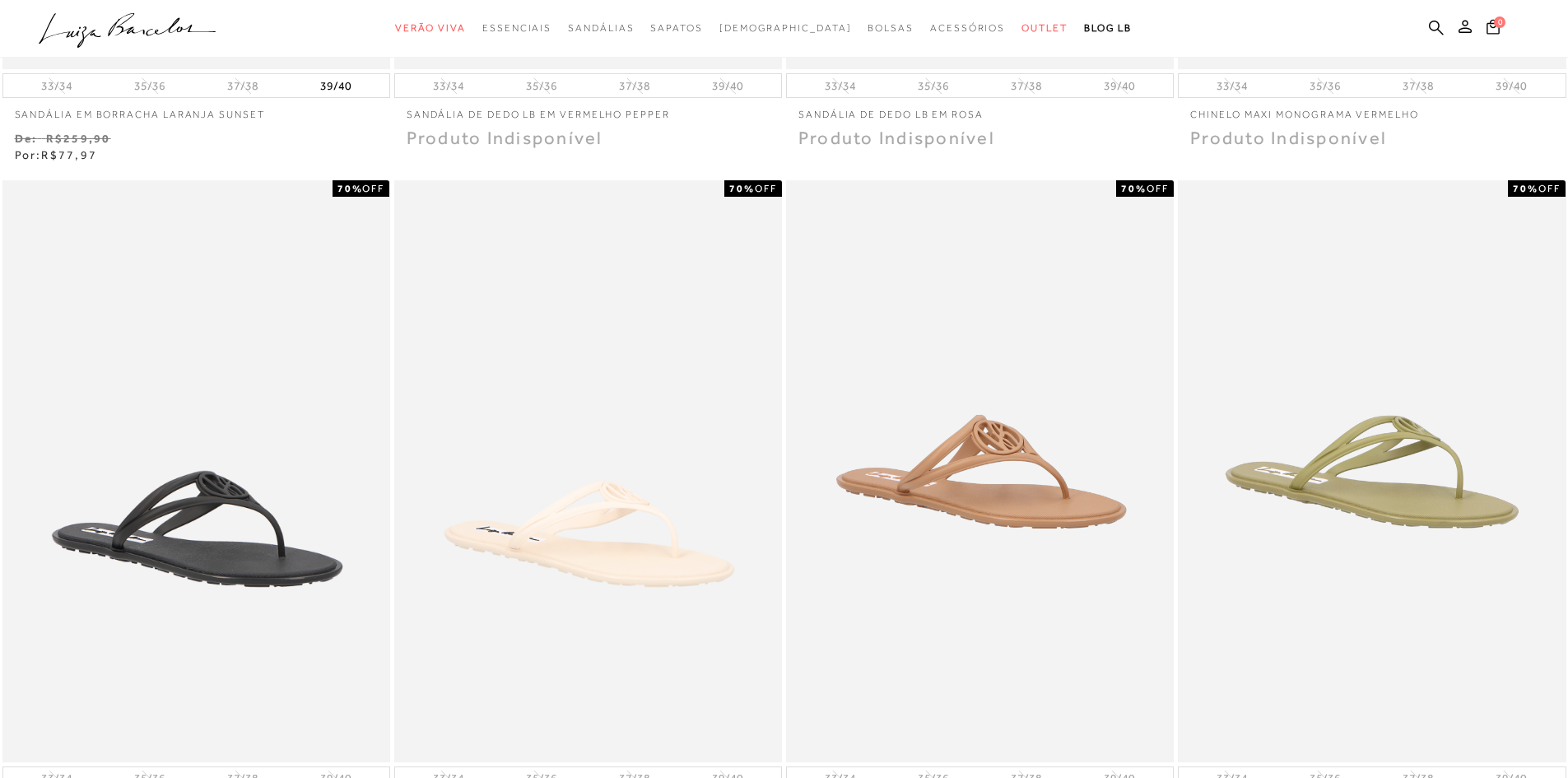
scroll to position [659, 0]
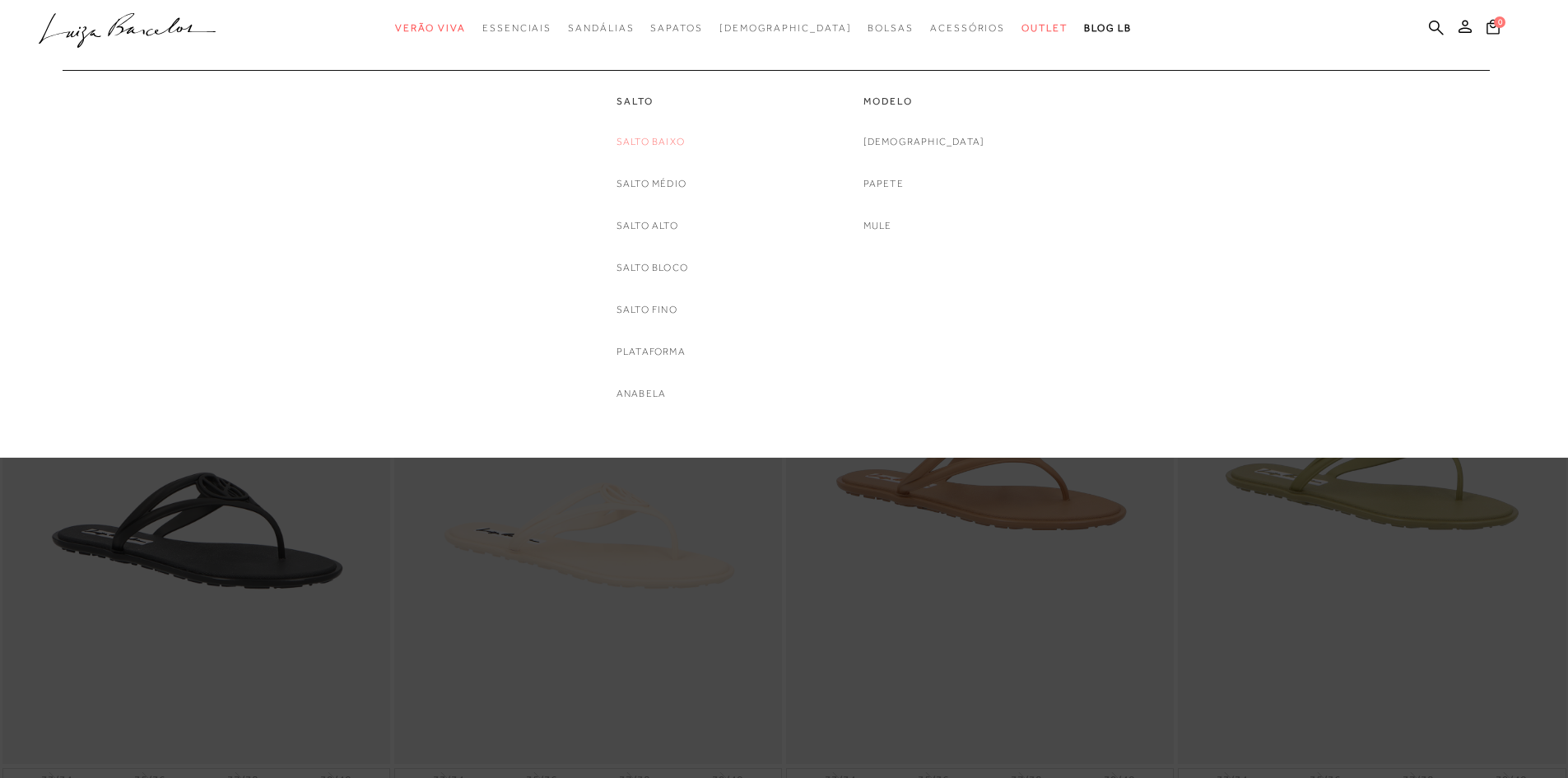
click at [652, 146] on link "Salto Baixo" at bounding box center [651, 142] width 68 height 17
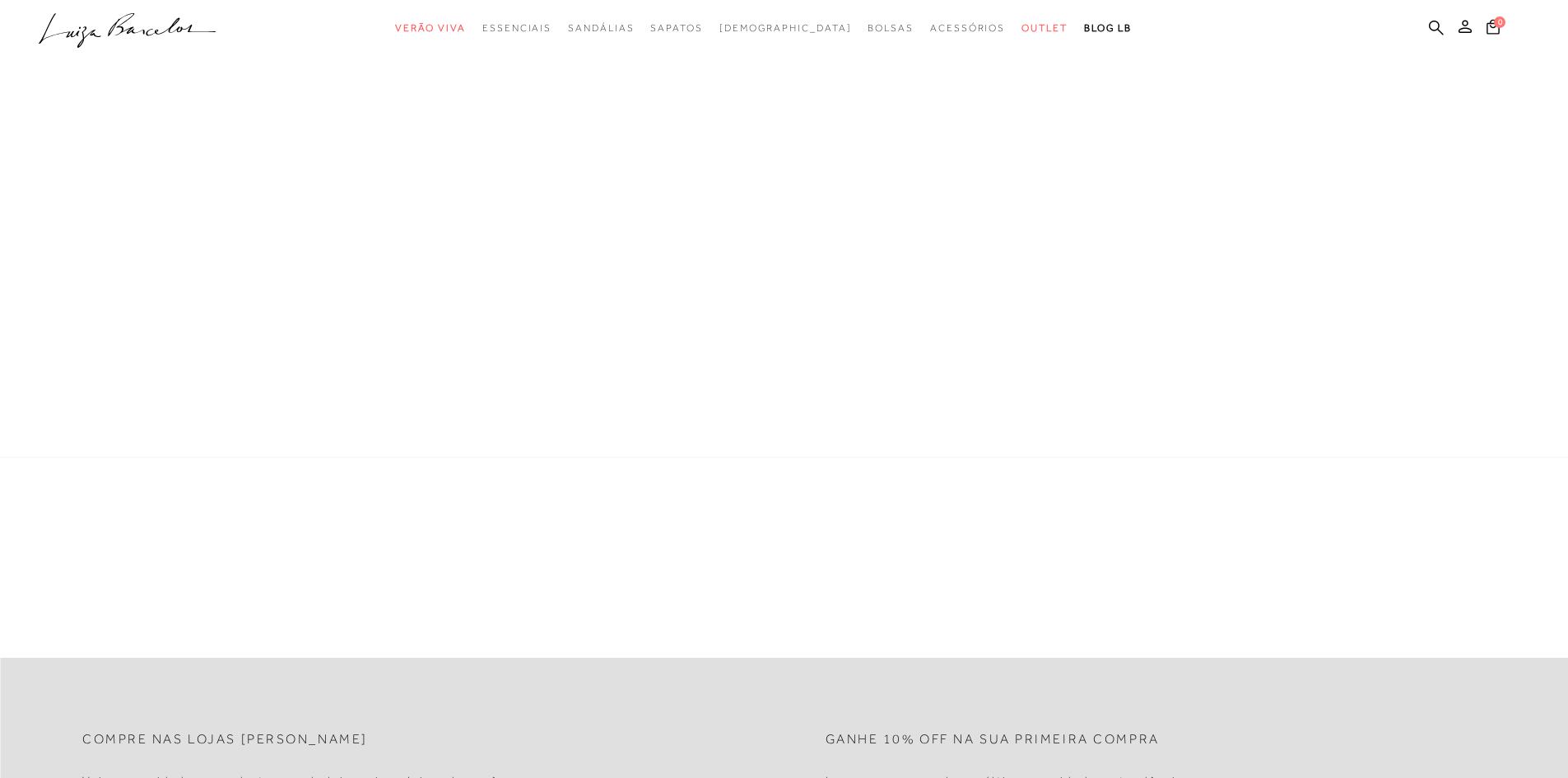
scroll to position [29, 0]
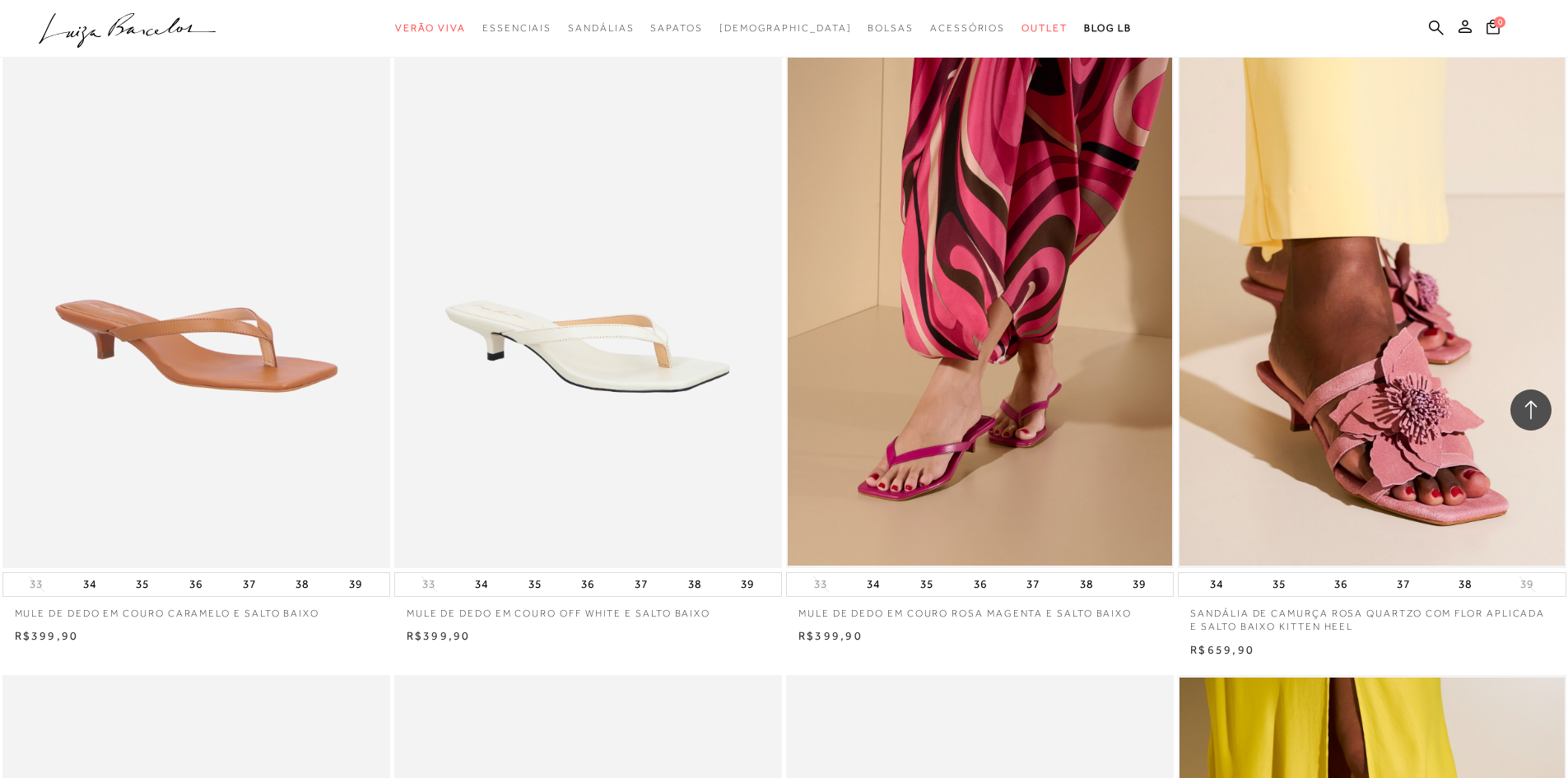
scroll to position [906, 0]
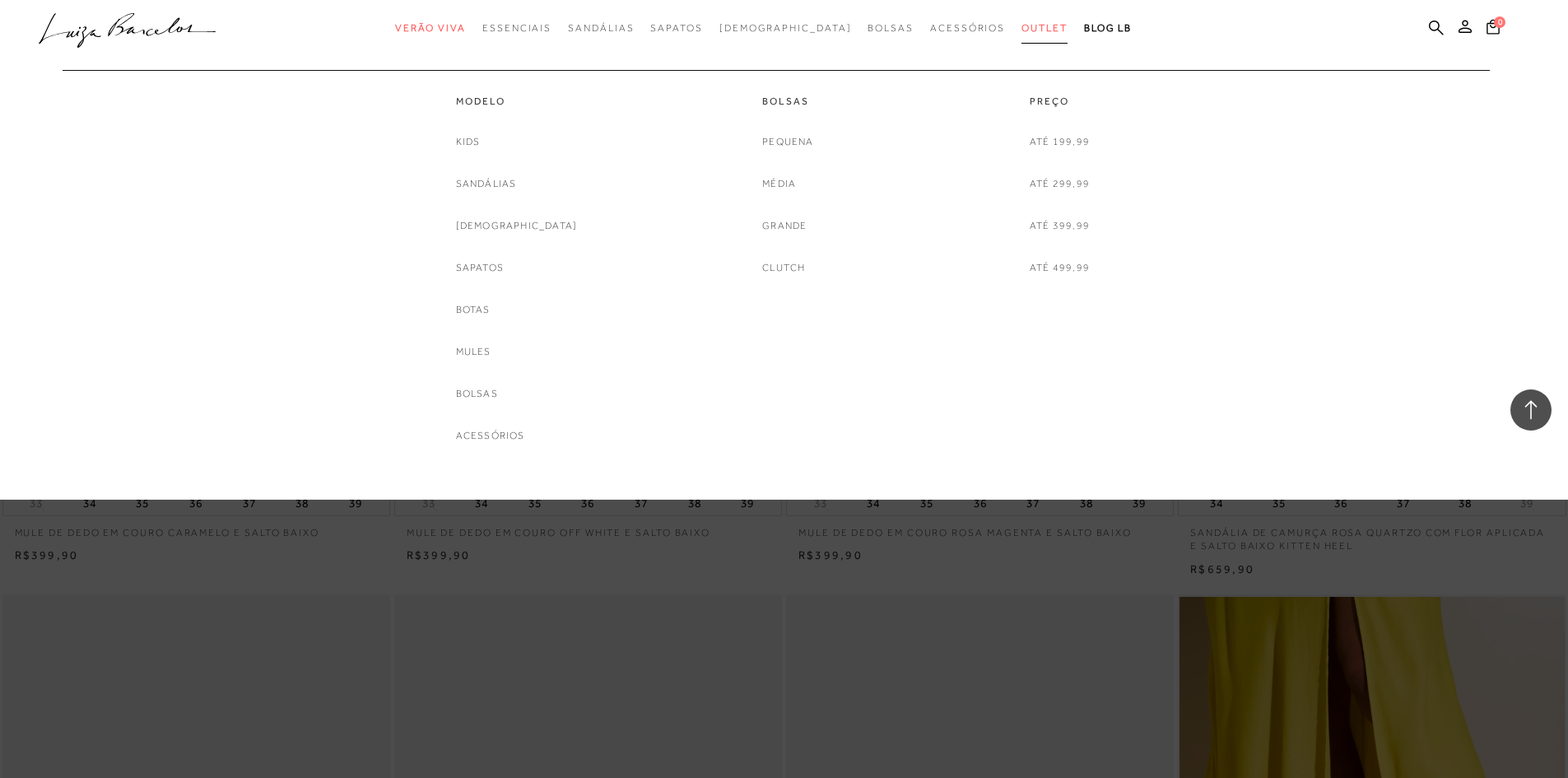
click at [1021, 31] on span "Outlet" at bounding box center [1044, 28] width 46 height 12
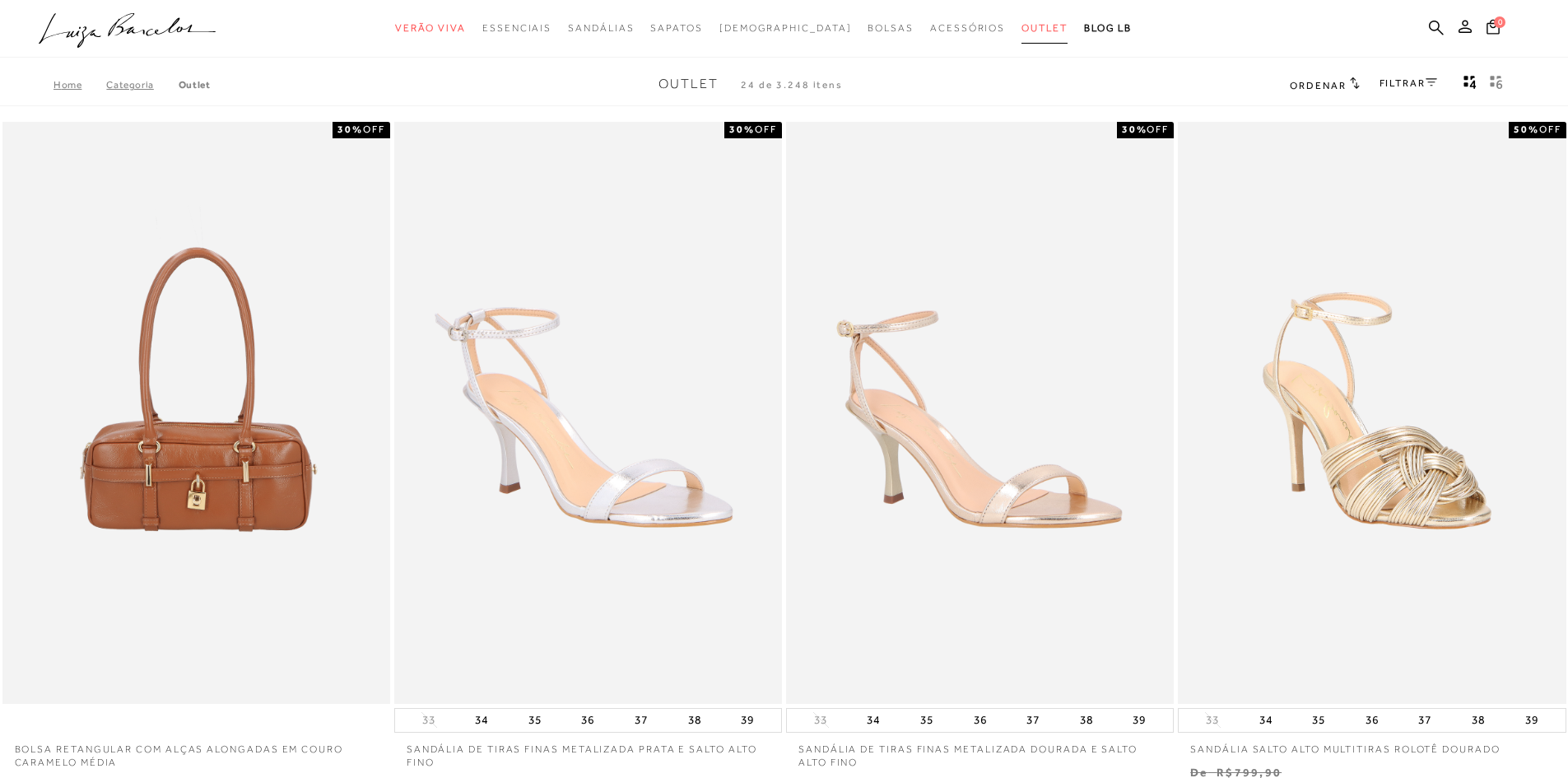
click at [1021, 31] on span "Outlet" at bounding box center [1044, 28] width 46 height 12
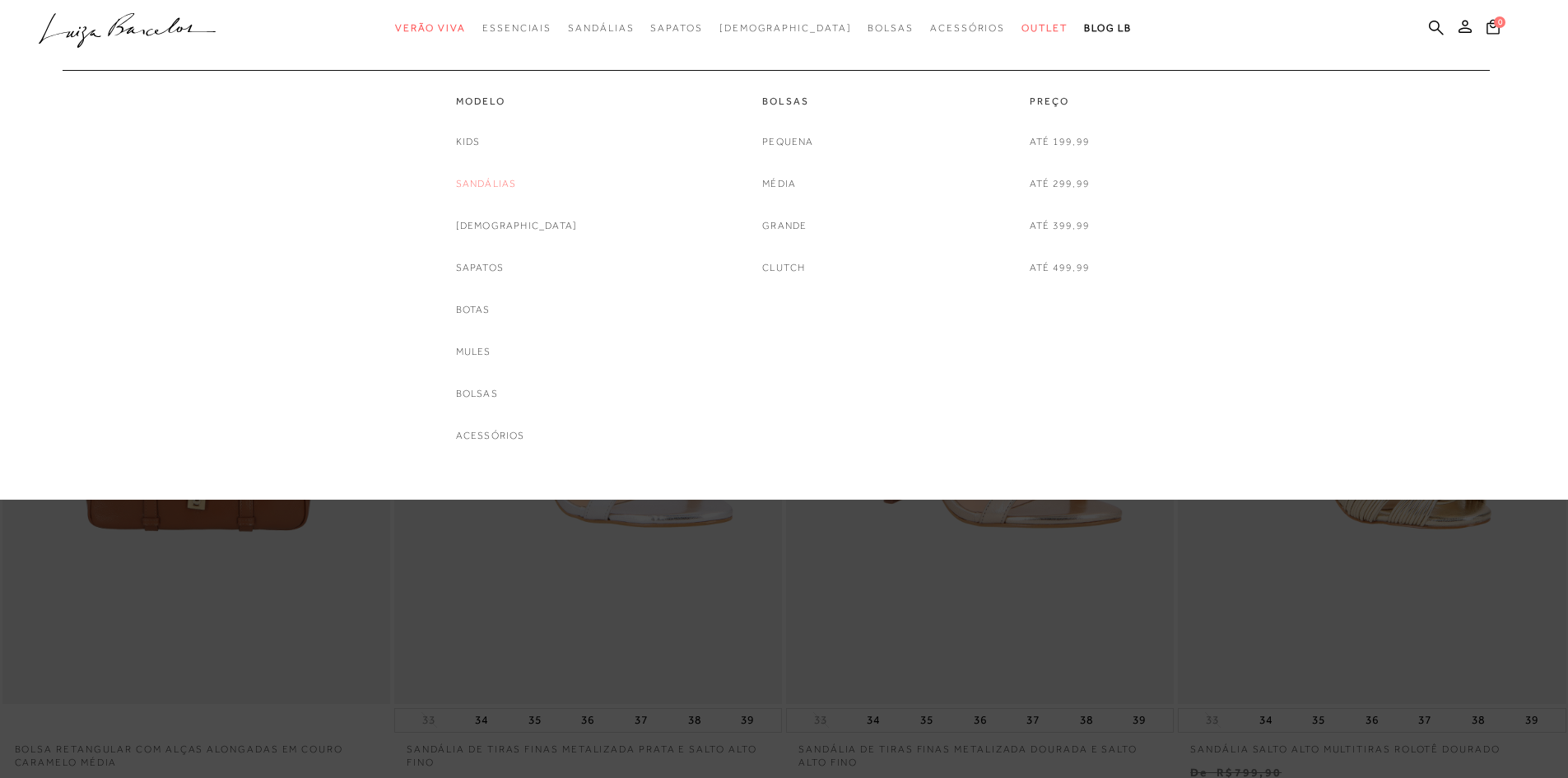
click at [514, 179] on link "Sandálias" at bounding box center [486, 184] width 61 height 17
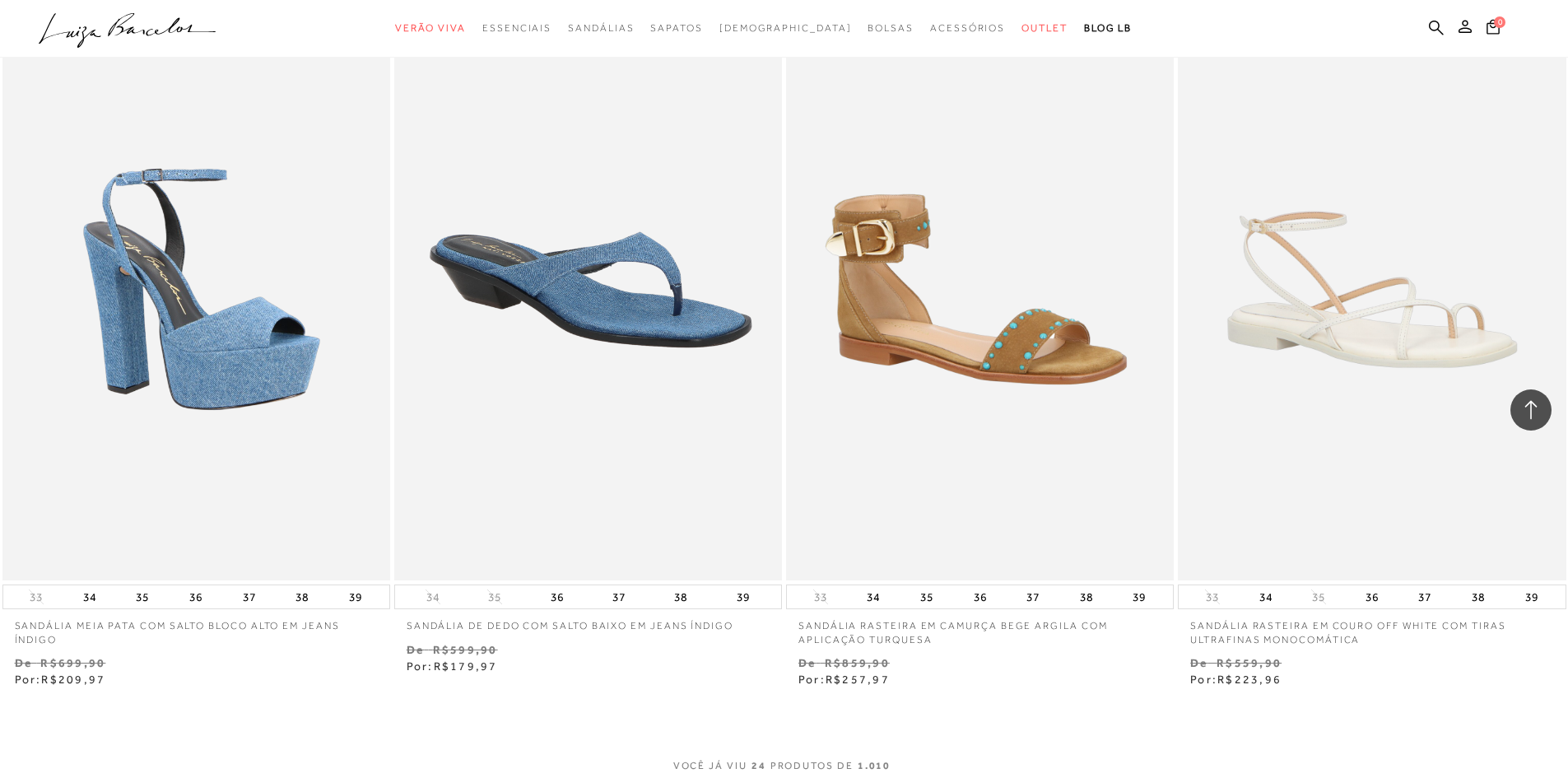
scroll to position [3788, 0]
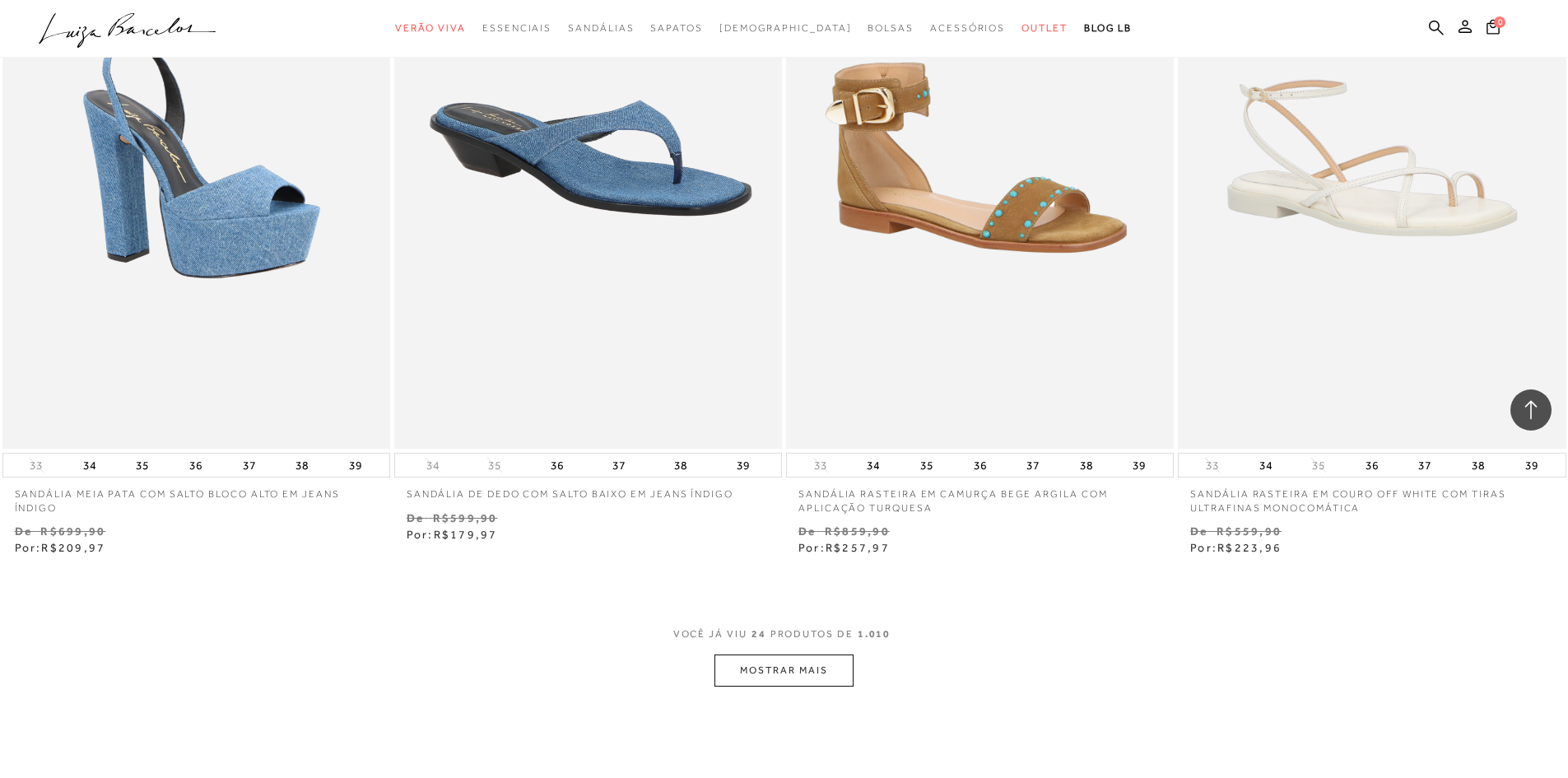
click at [778, 667] on button "MOSTRAR MAIS" at bounding box center [784, 671] width 138 height 32
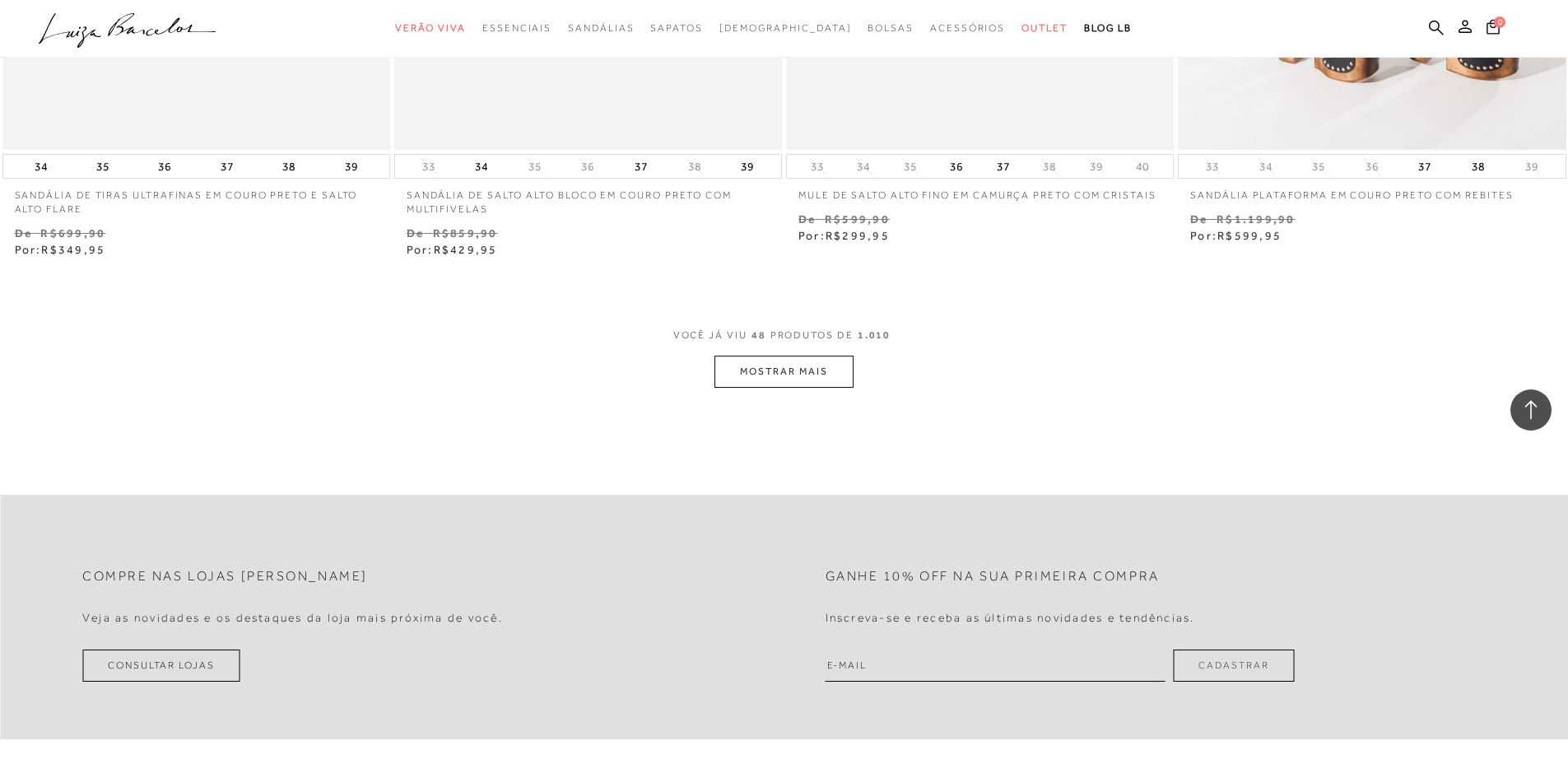
scroll to position [8400, 0]
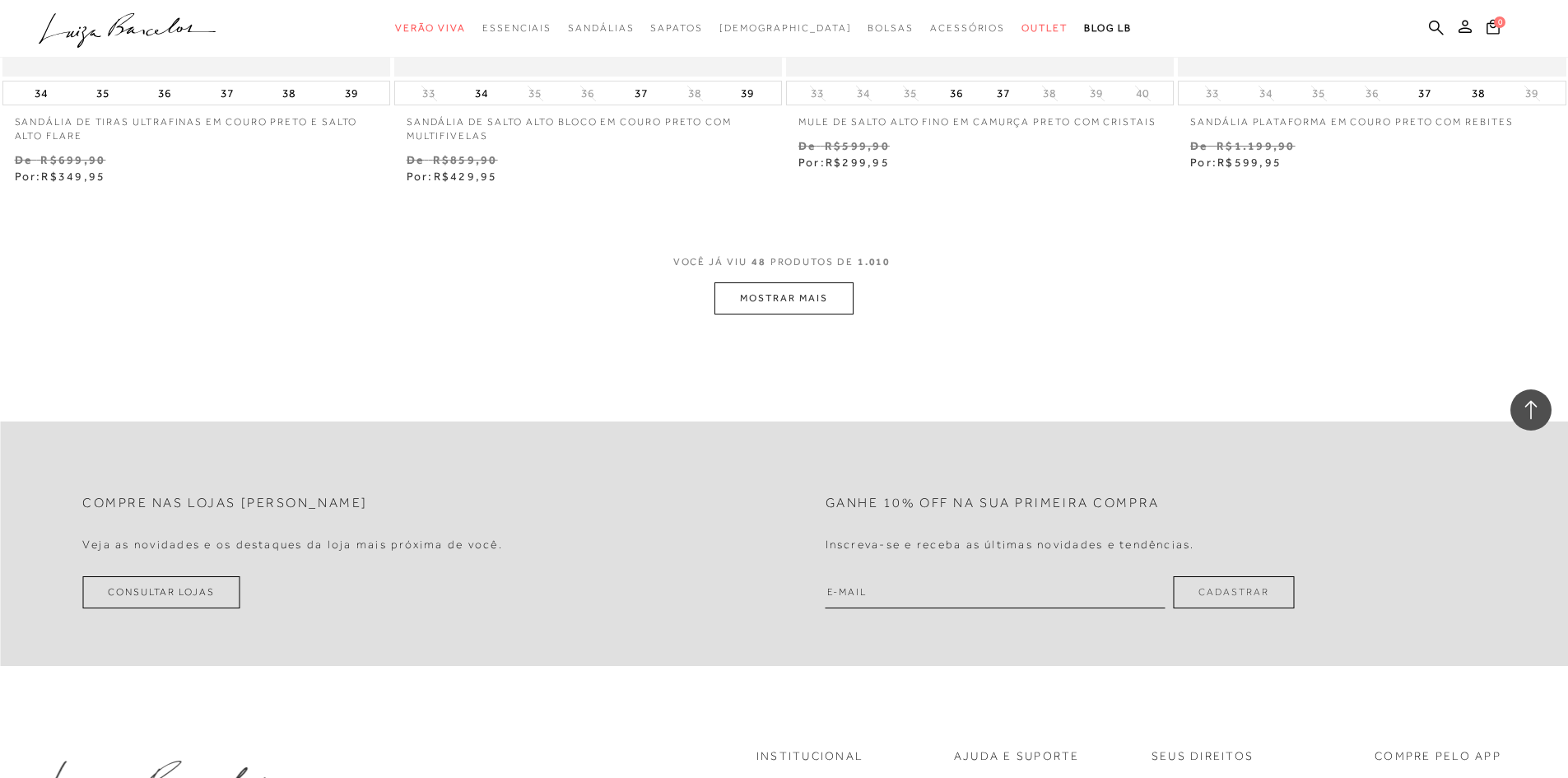
click at [818, 305] on button "MOSTRAR MAIS" at bounding box center [784, 299] width 138 height 32
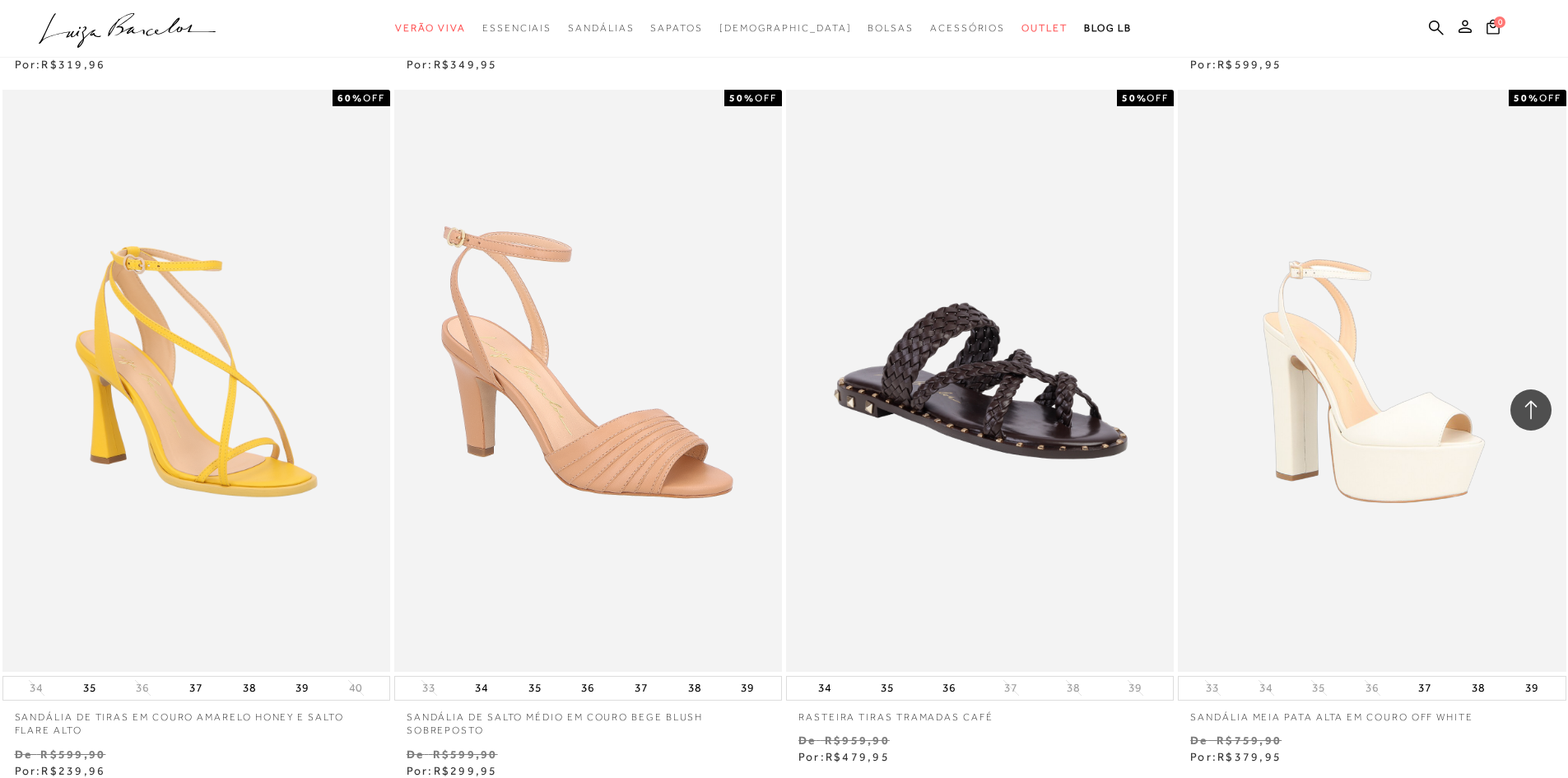
scroll to position [12189, 0]
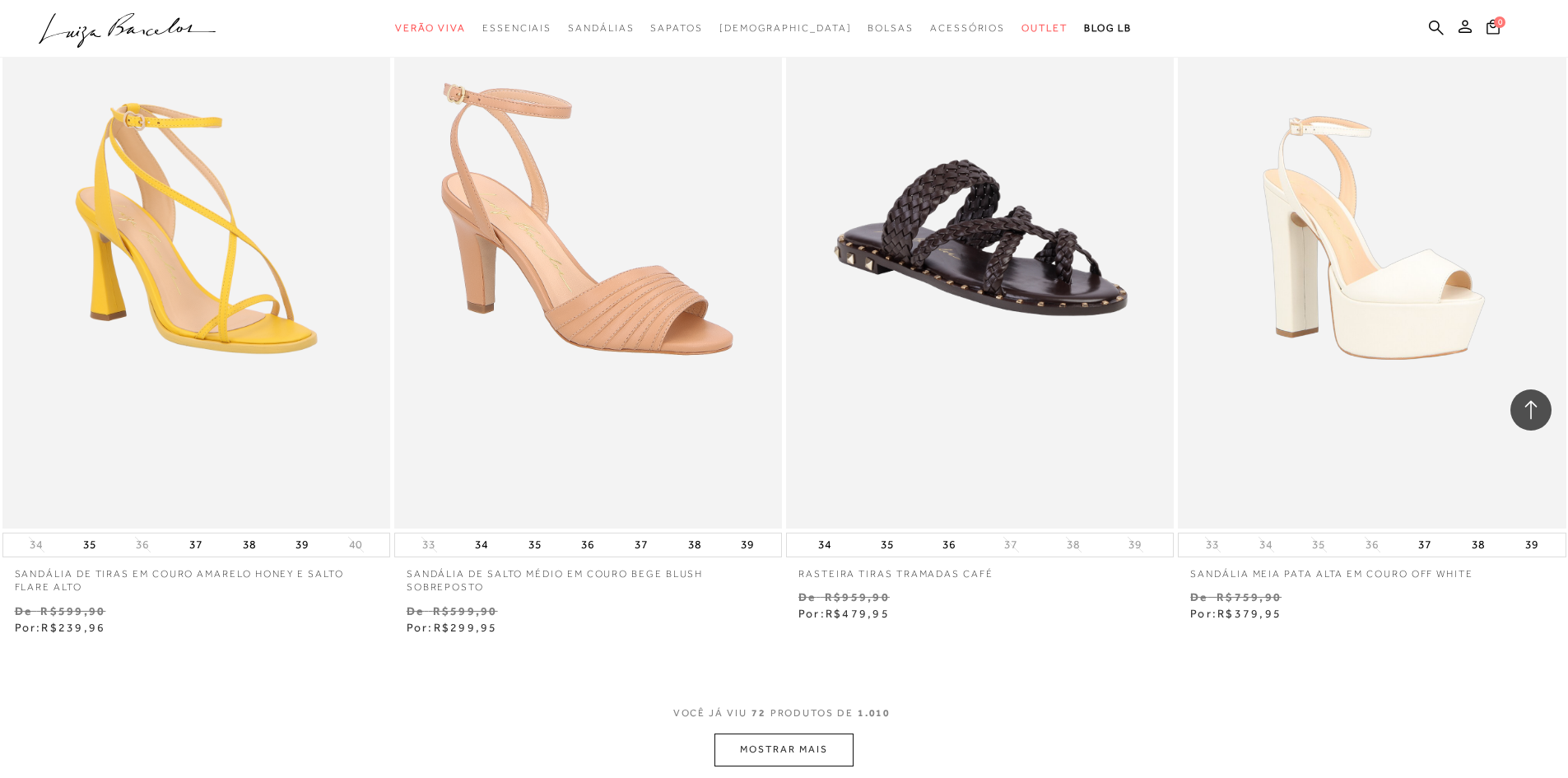
click at [817, 748] on button "MOSTRAR MAIS" at bounding box center [784, 750] width 138 height 32
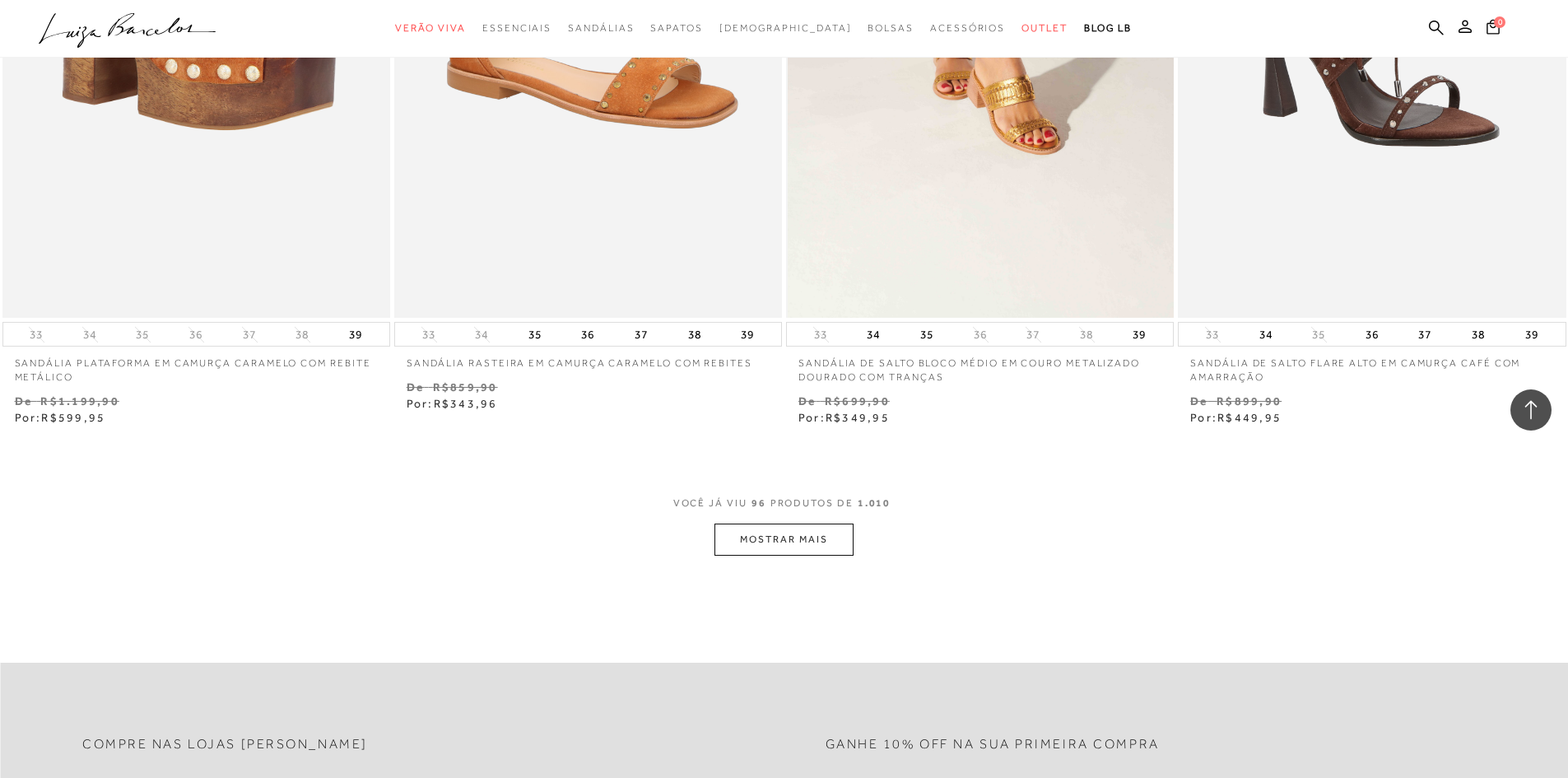
scroll to position [16718, 0]
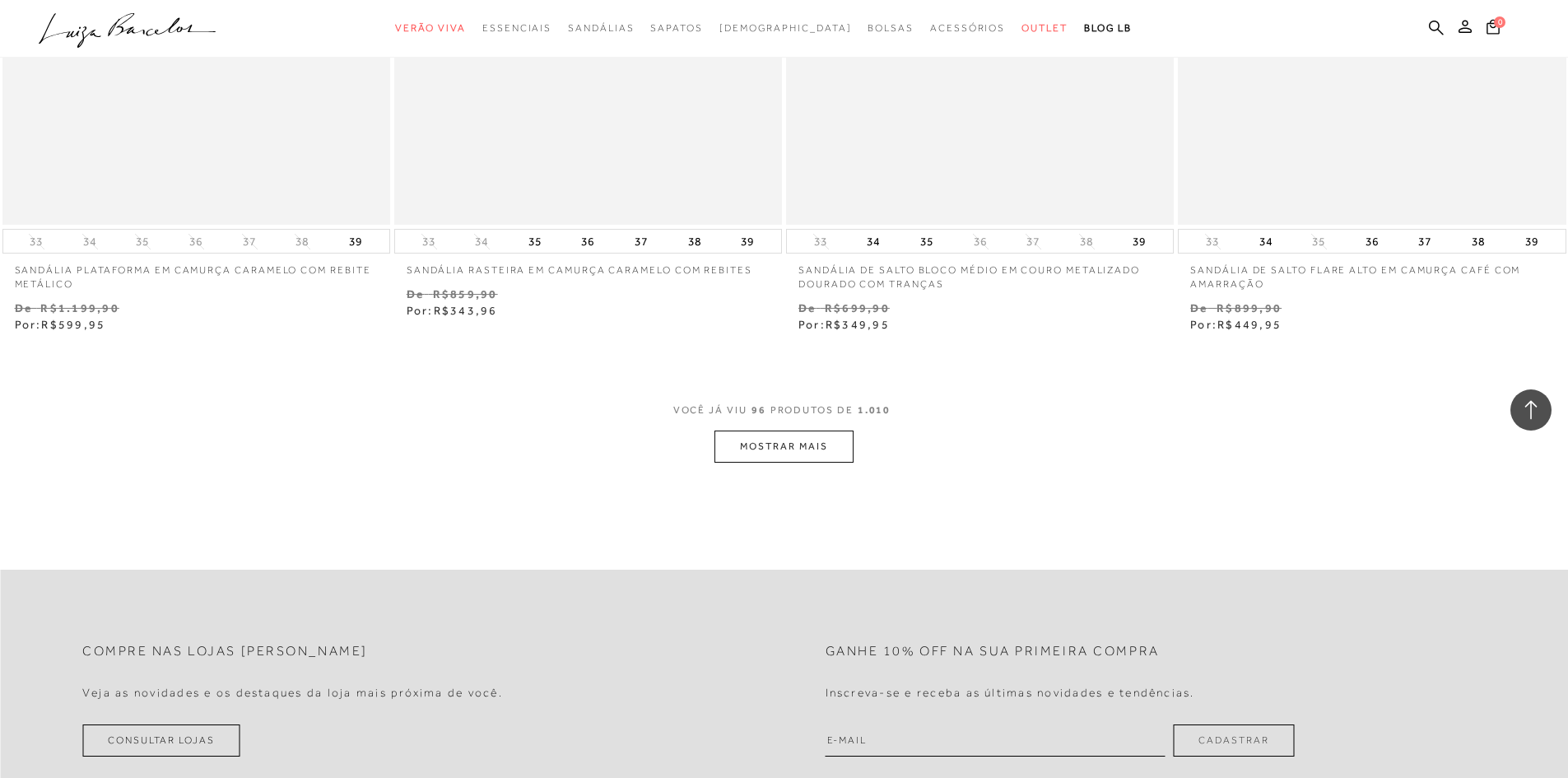
click at [797, 444] on button "MOSTRAR MAIS" at bounding box center [784, 447] width 138 height 32
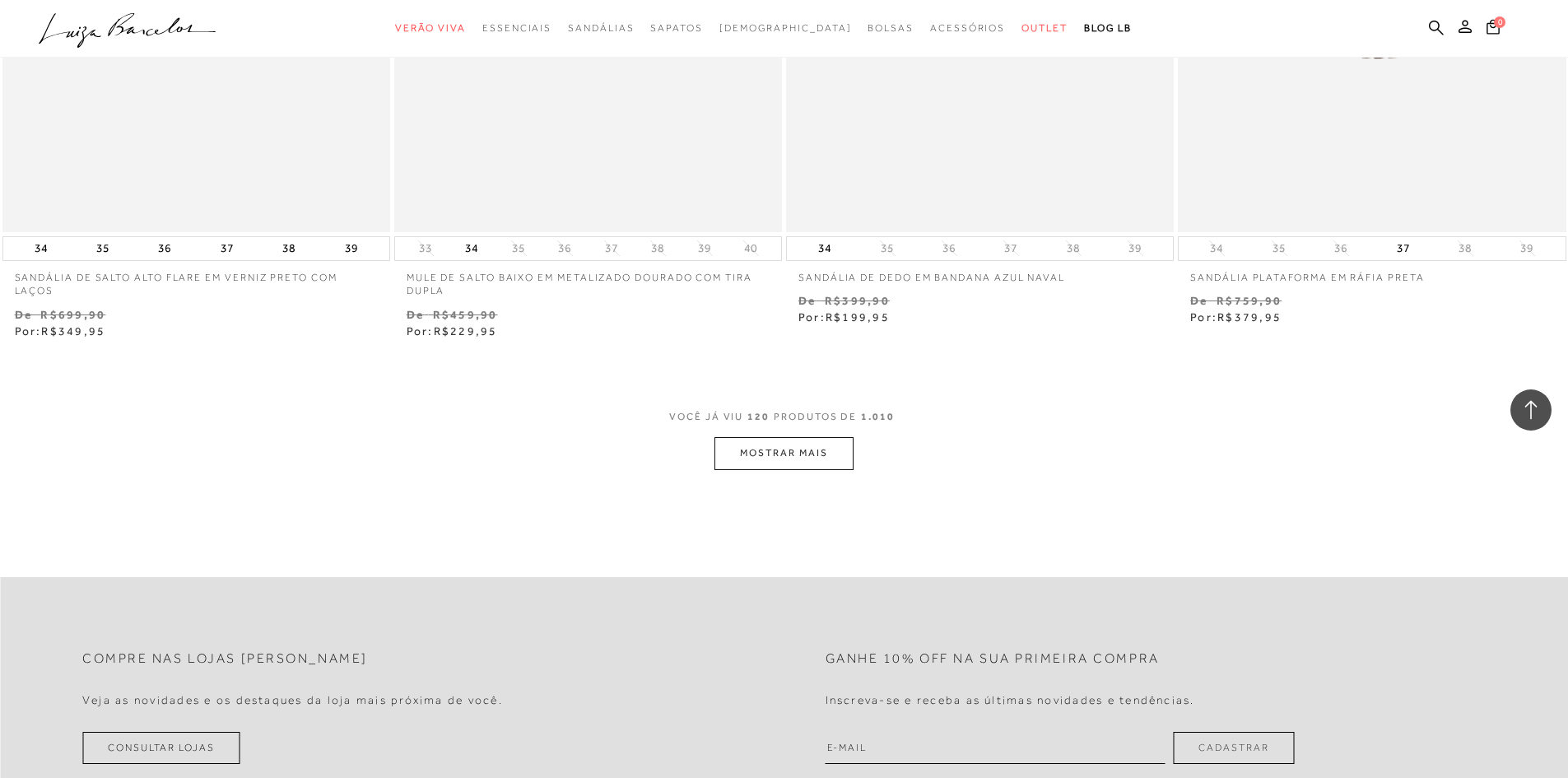
scroll to position [21001, 0]
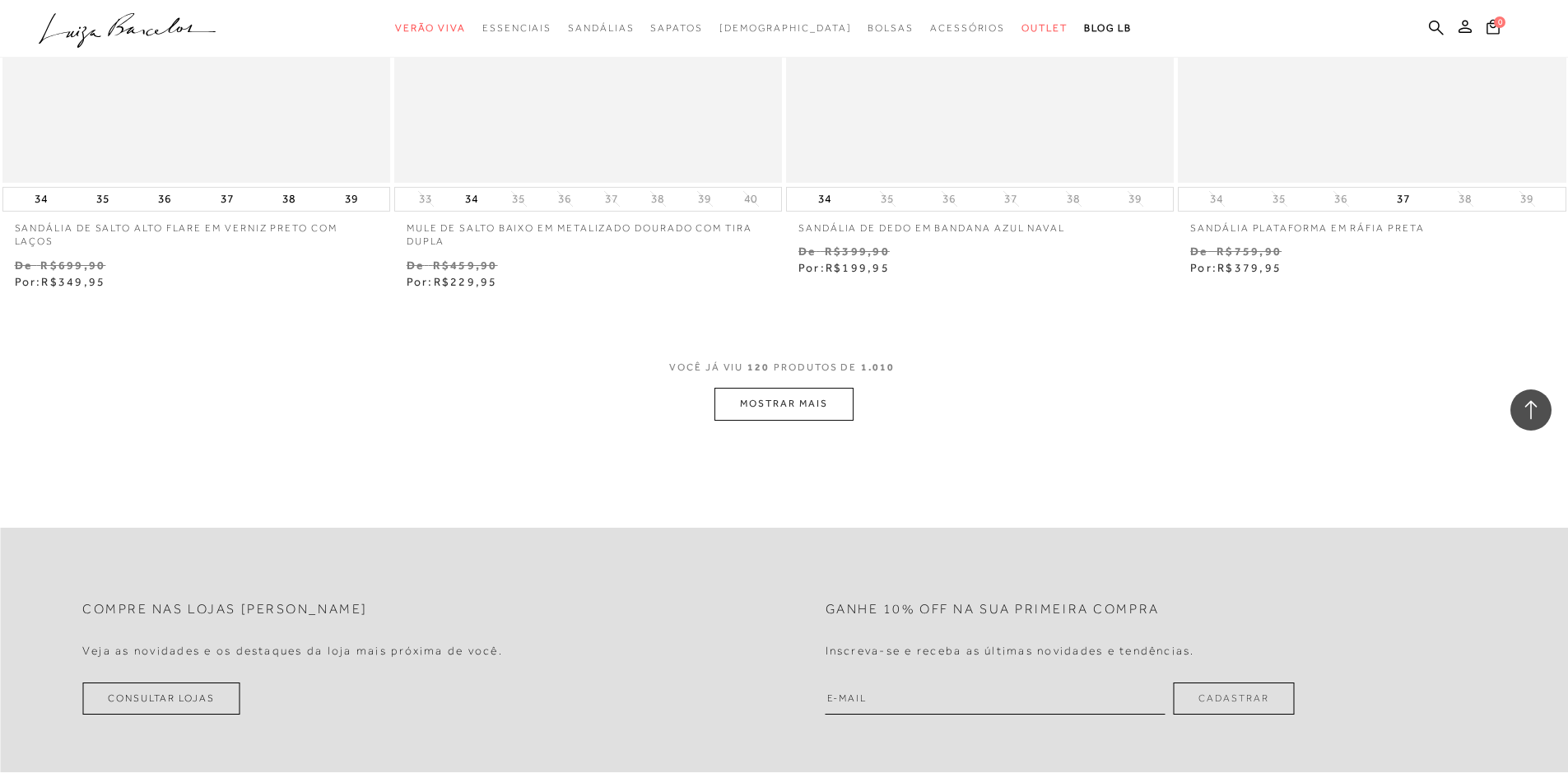
click at [825, 399] on button "MOSTRAR MAIS" at bounding box center [784, 404] width 138 height 32
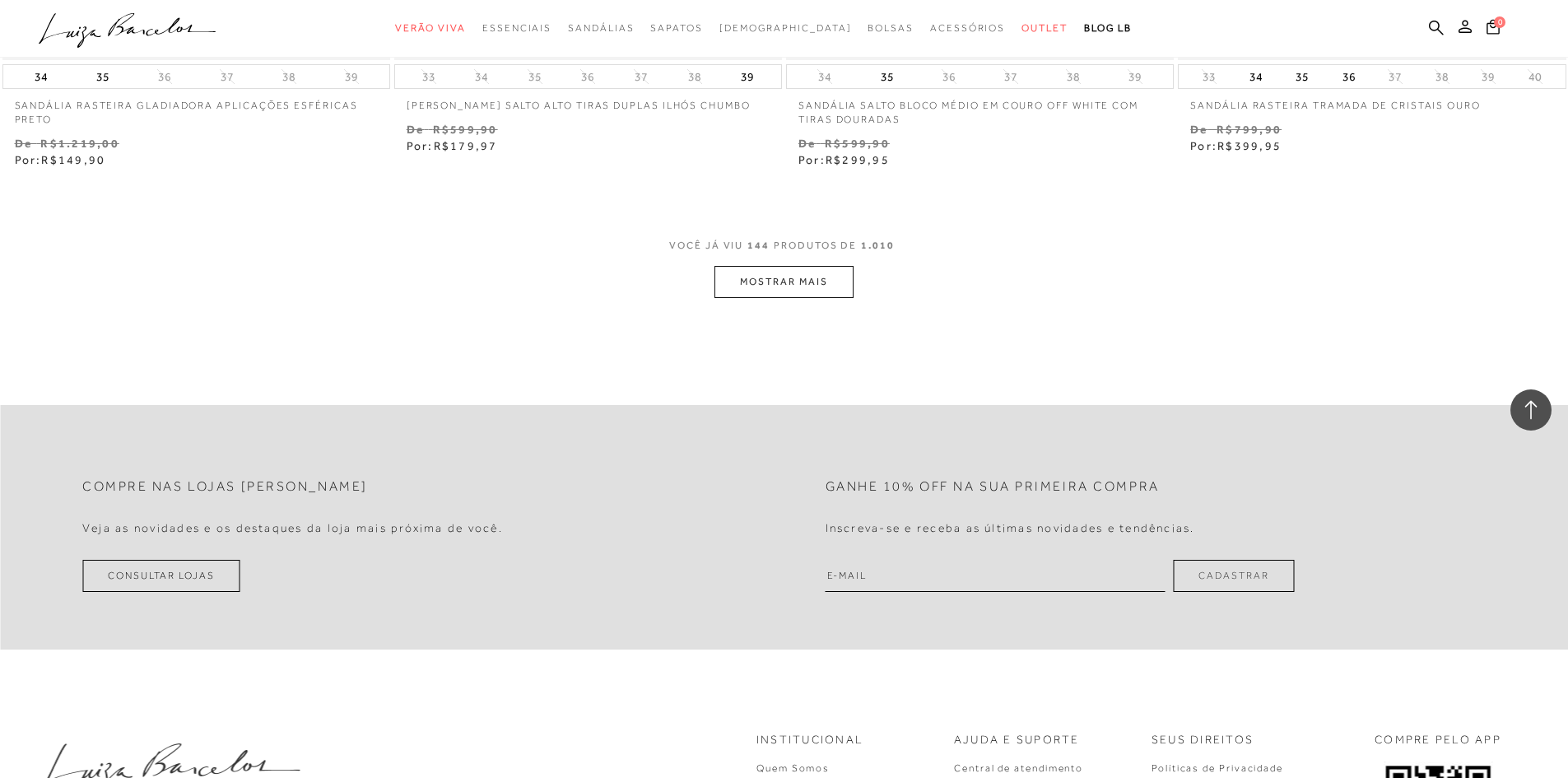
scroll to position [25365, 0]
click at [790, 275] on button "MOSTRAR MAIS" at bounding box center [784, 280] width 138 height 32
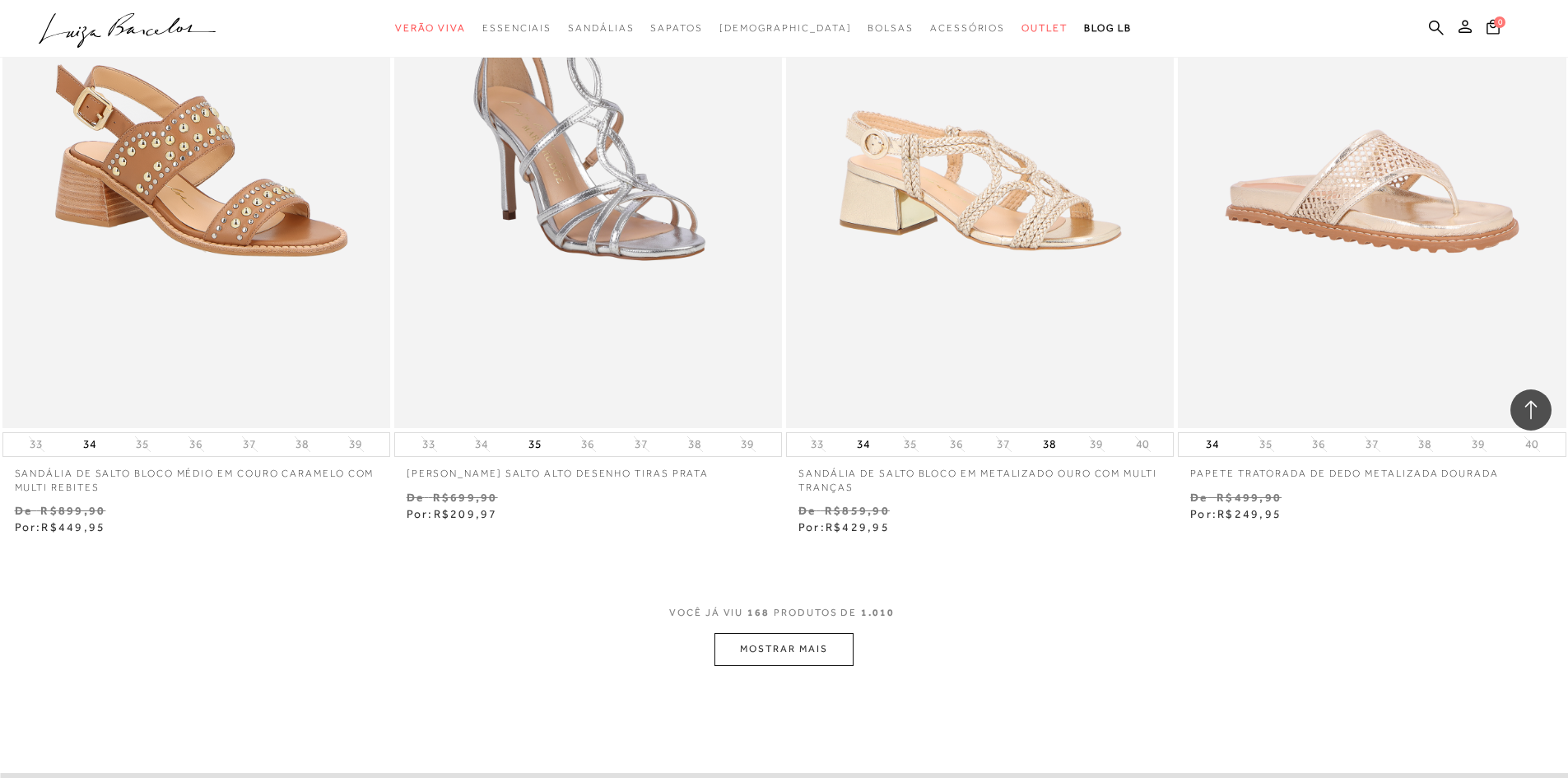
scroll to position [29236, 0]
